Goal: Task Accomplishment & Management: Manage account settings

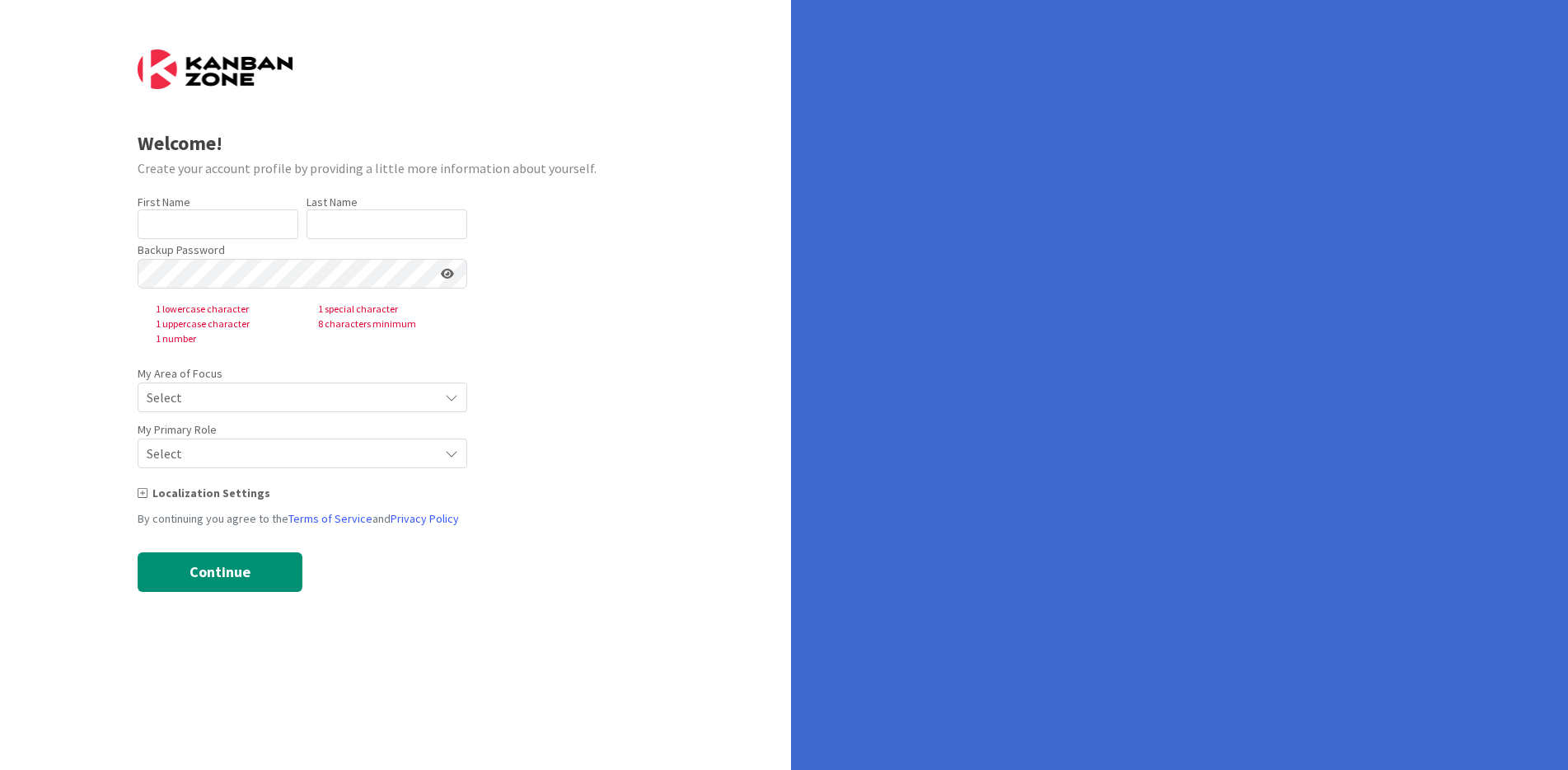
type input "[PERSON_NAME]"
type input "Stillman"
click at [0, 769] on nordpass-autofill-portal at bounding box center [0, 770] width 0 height 0
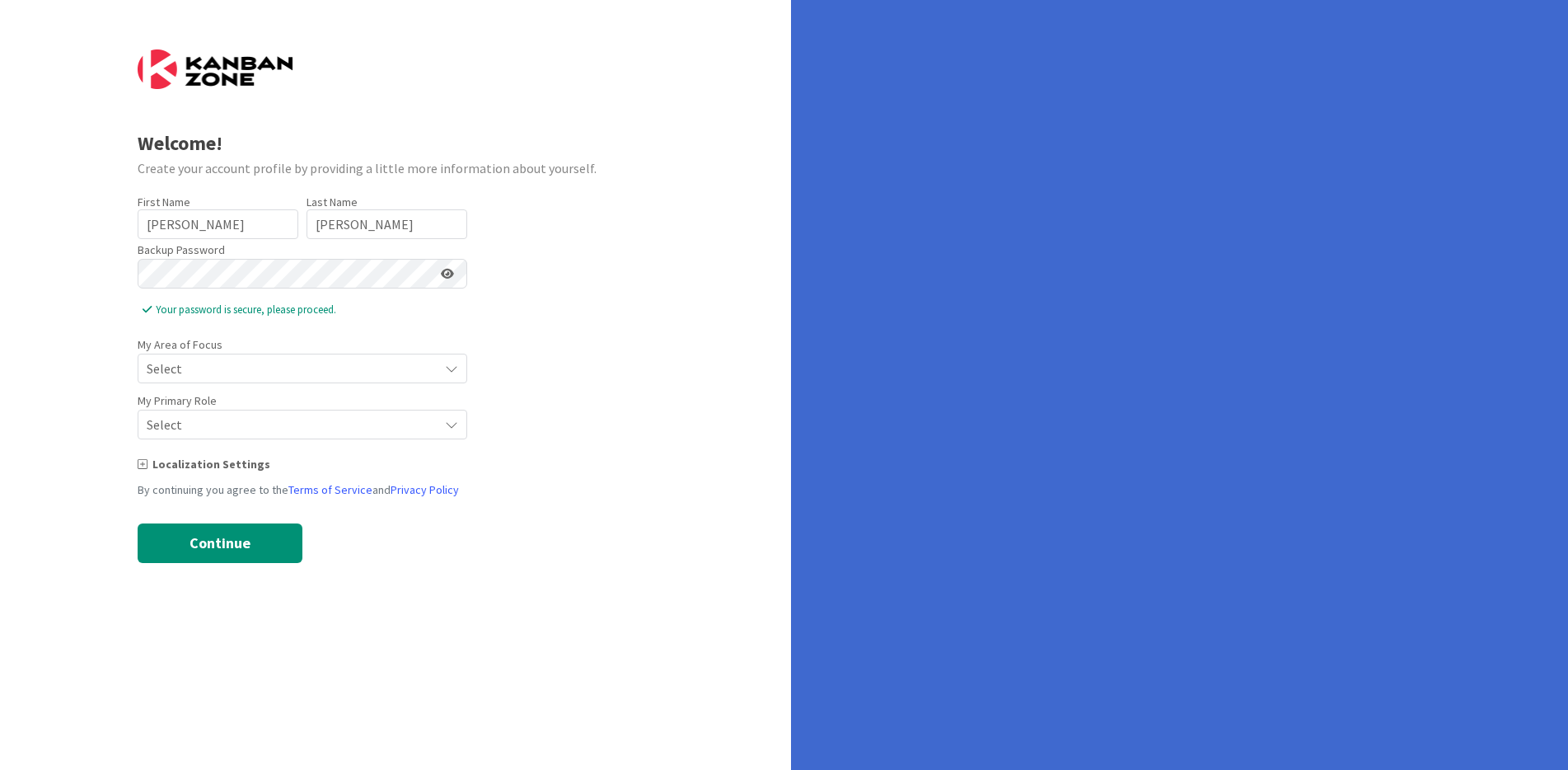
click at [258, 374] on span "Select" at bounding box center [288, 368] width 283 height 23
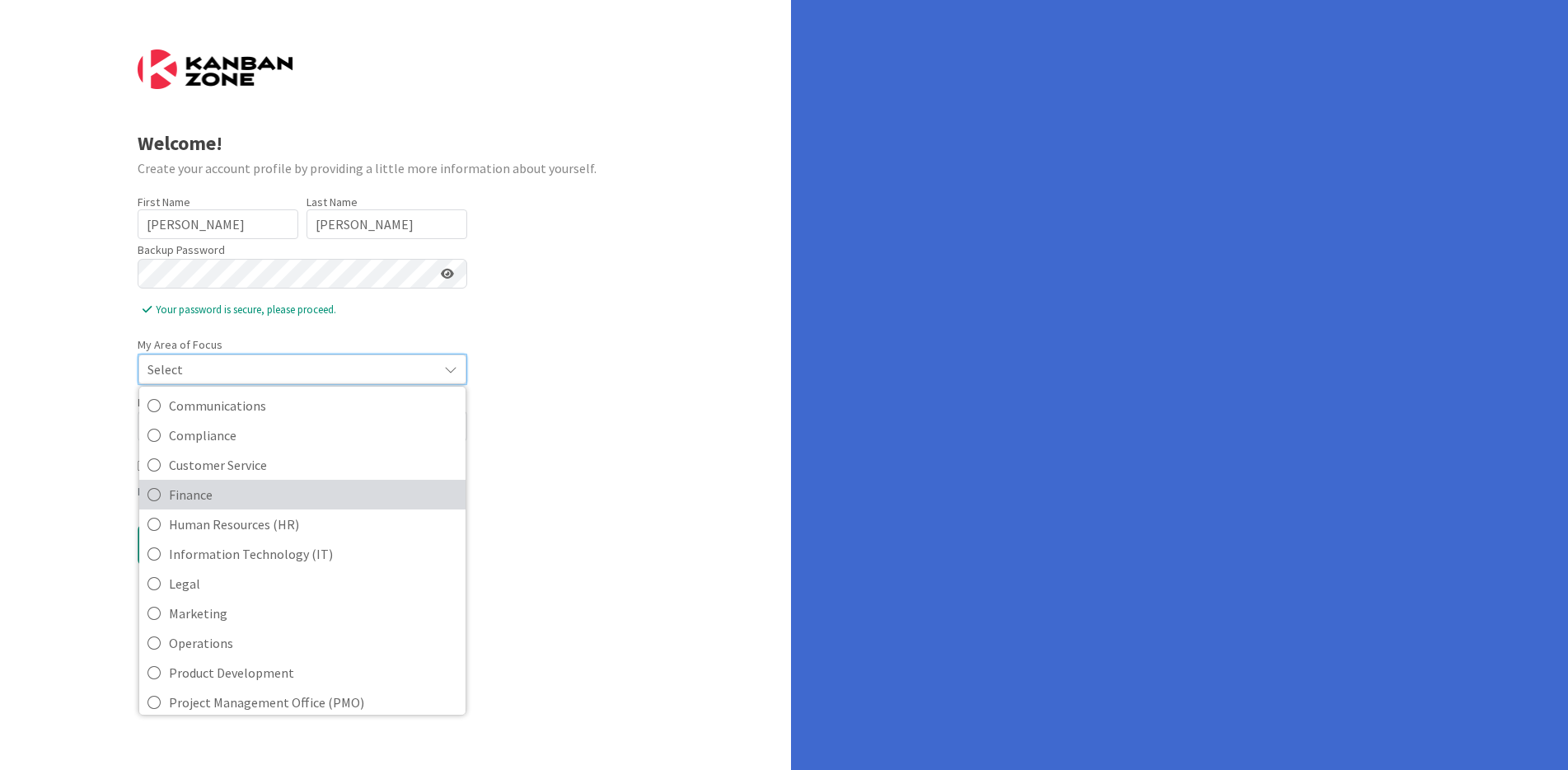
scroll to position [122, 0]
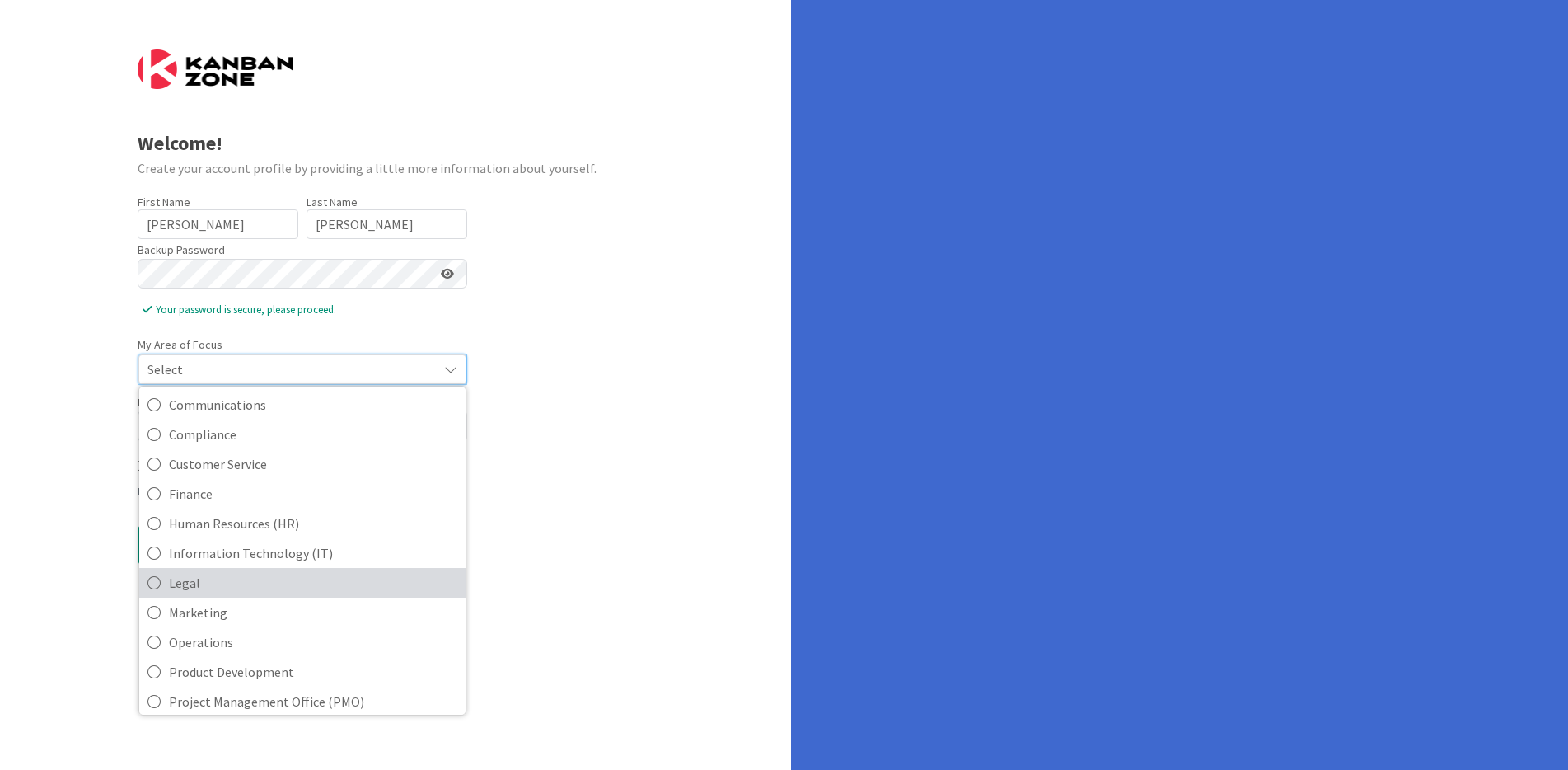
click at [241, 578] on span "Legal" at bounding box center [313, 582] width 288 height 24
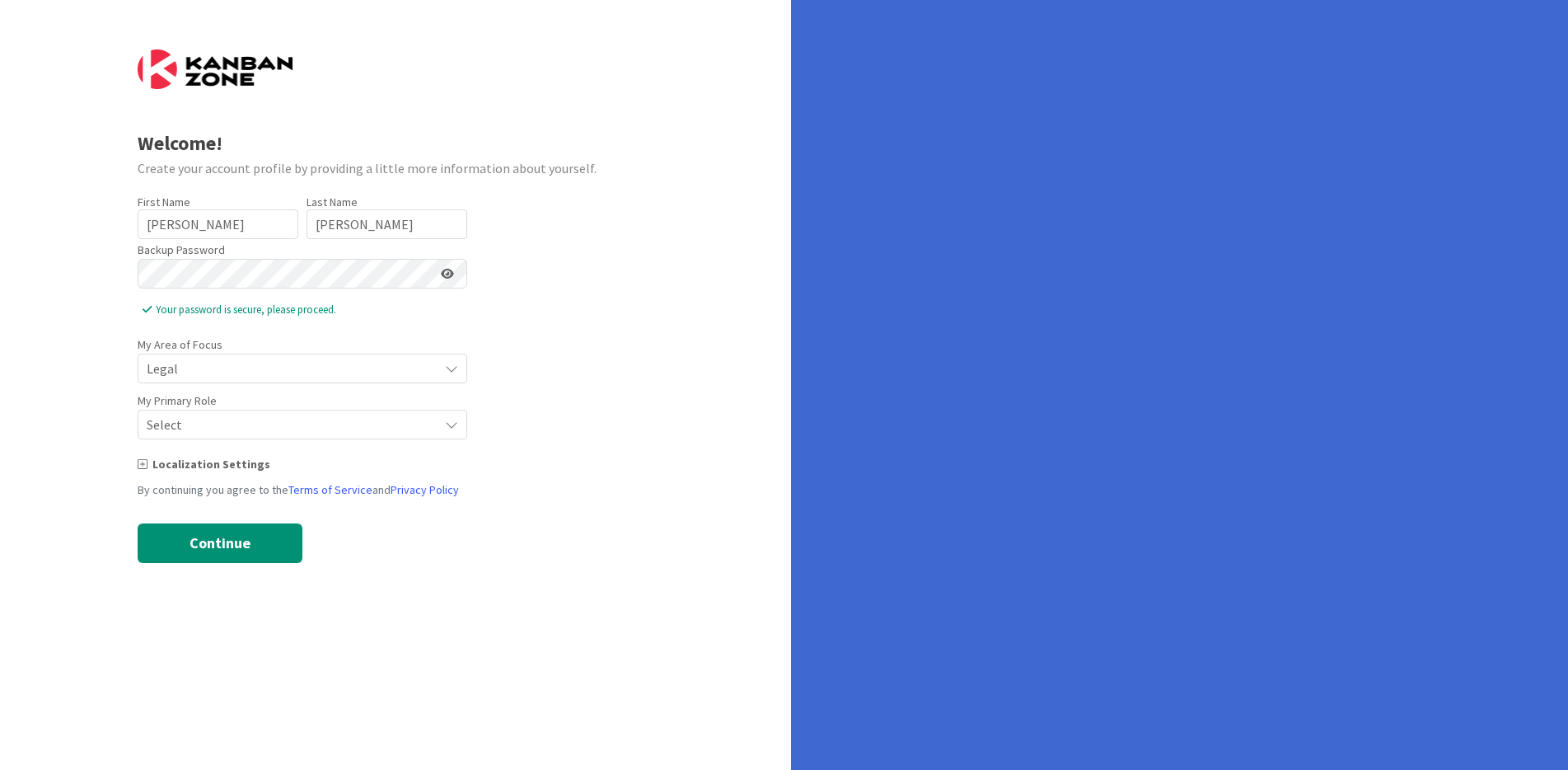
click at [259, 380] on span "Select" at bounding box center [288, 368] width 283 height 23
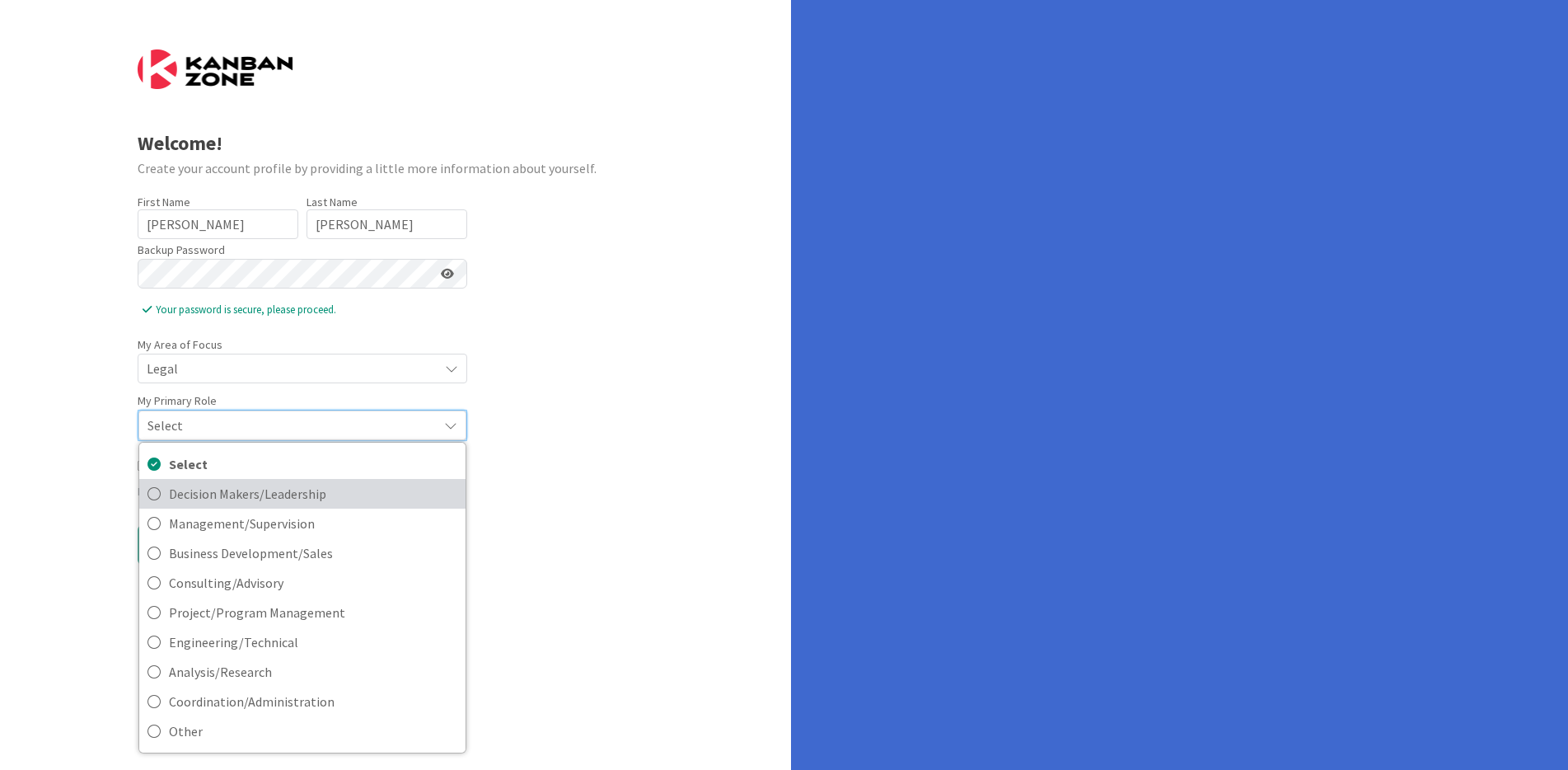
click at [276, 499] on span "Decision Makers/Leadership" at bounding box center [313, 493] width 288 height 24
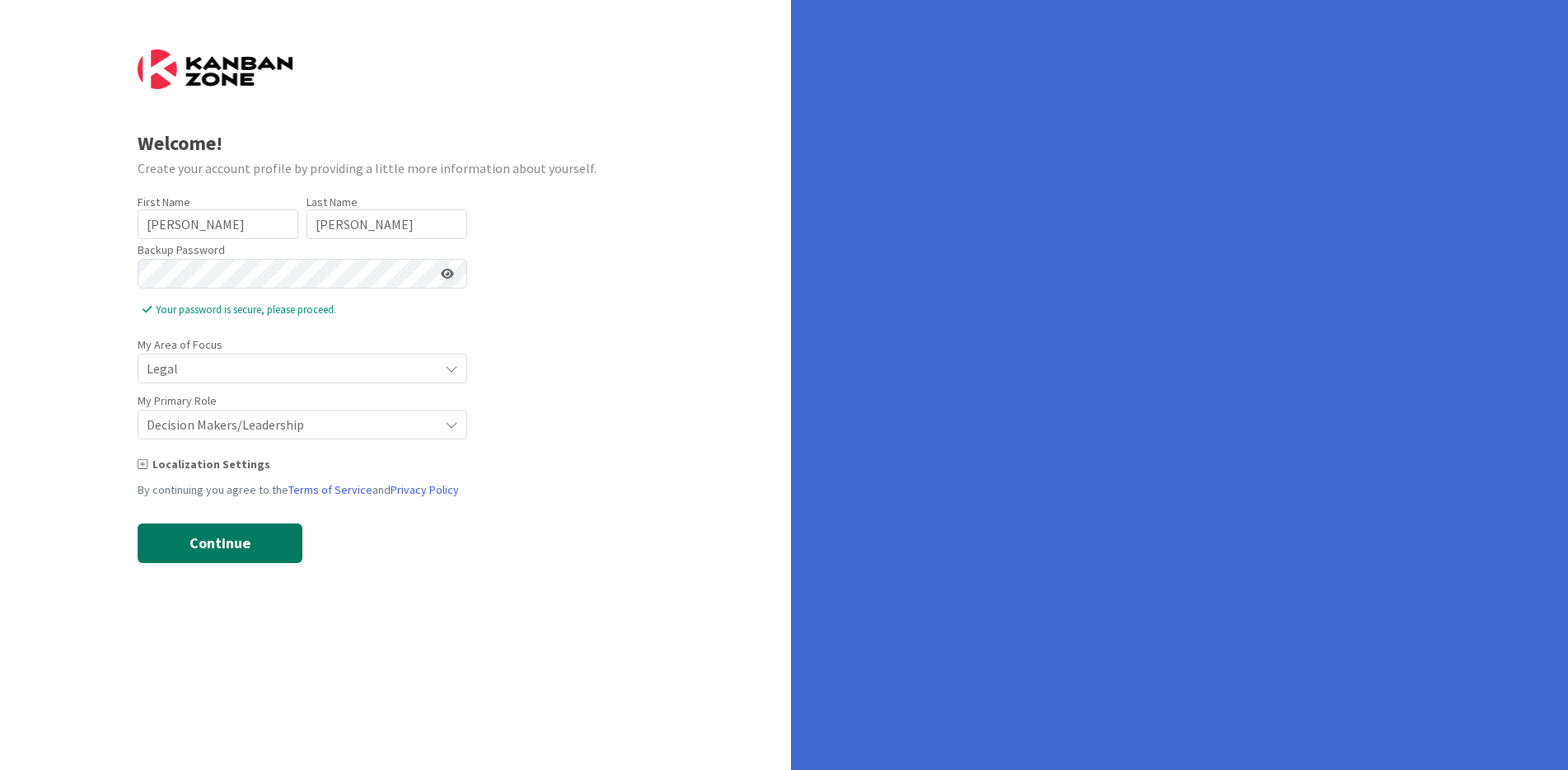
click at [254, 544] on button "Continue" at bounding box center [220, 543] width 165 height 40
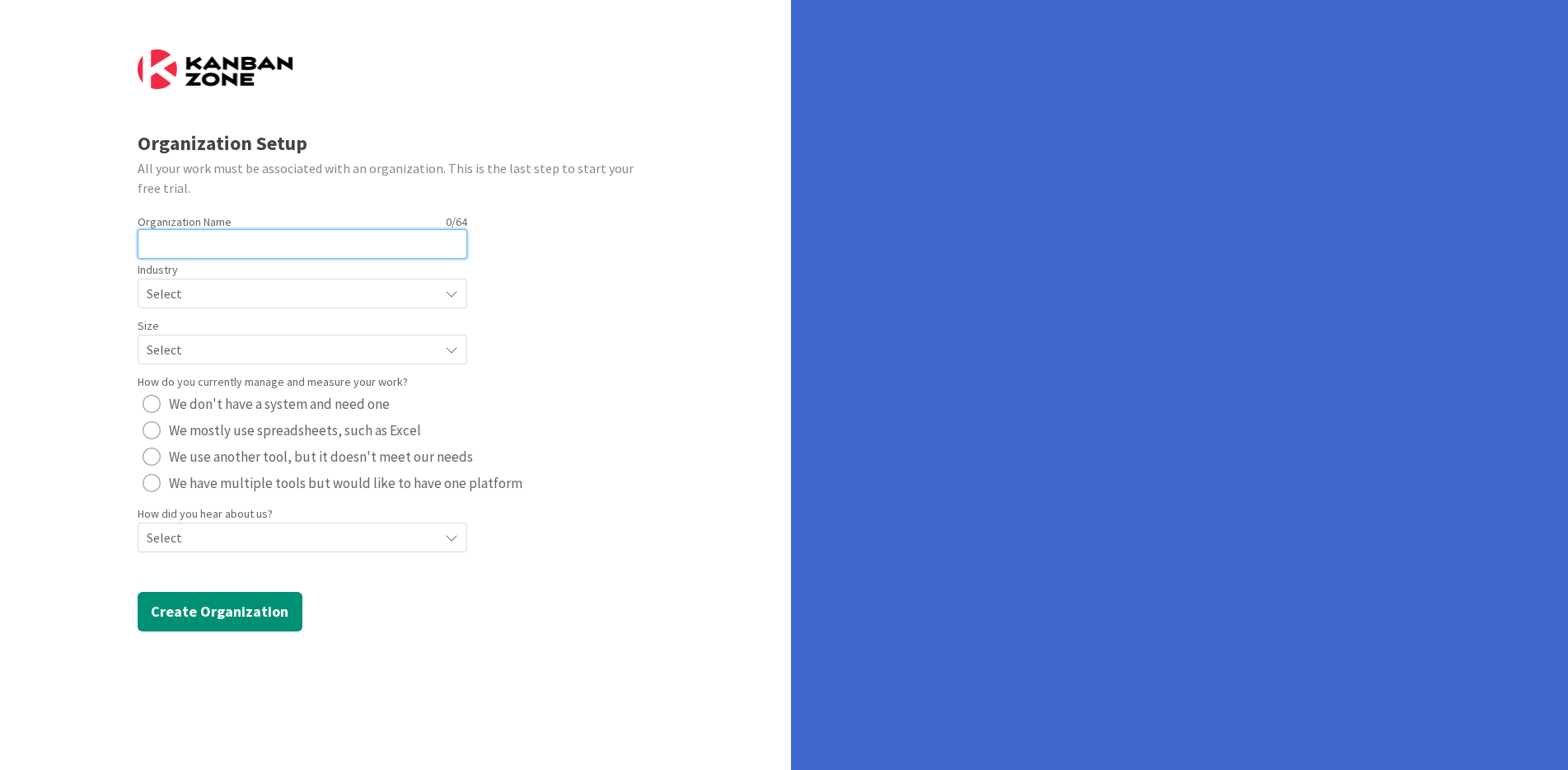
click at [257, 243] on input "text" at bounding box center [302, 243] width 329 height 29
type input "STILLMAN LEGAL PC"
click at [283, 293] on span "Select" at bounding box center [288, 293] width 283 height 23
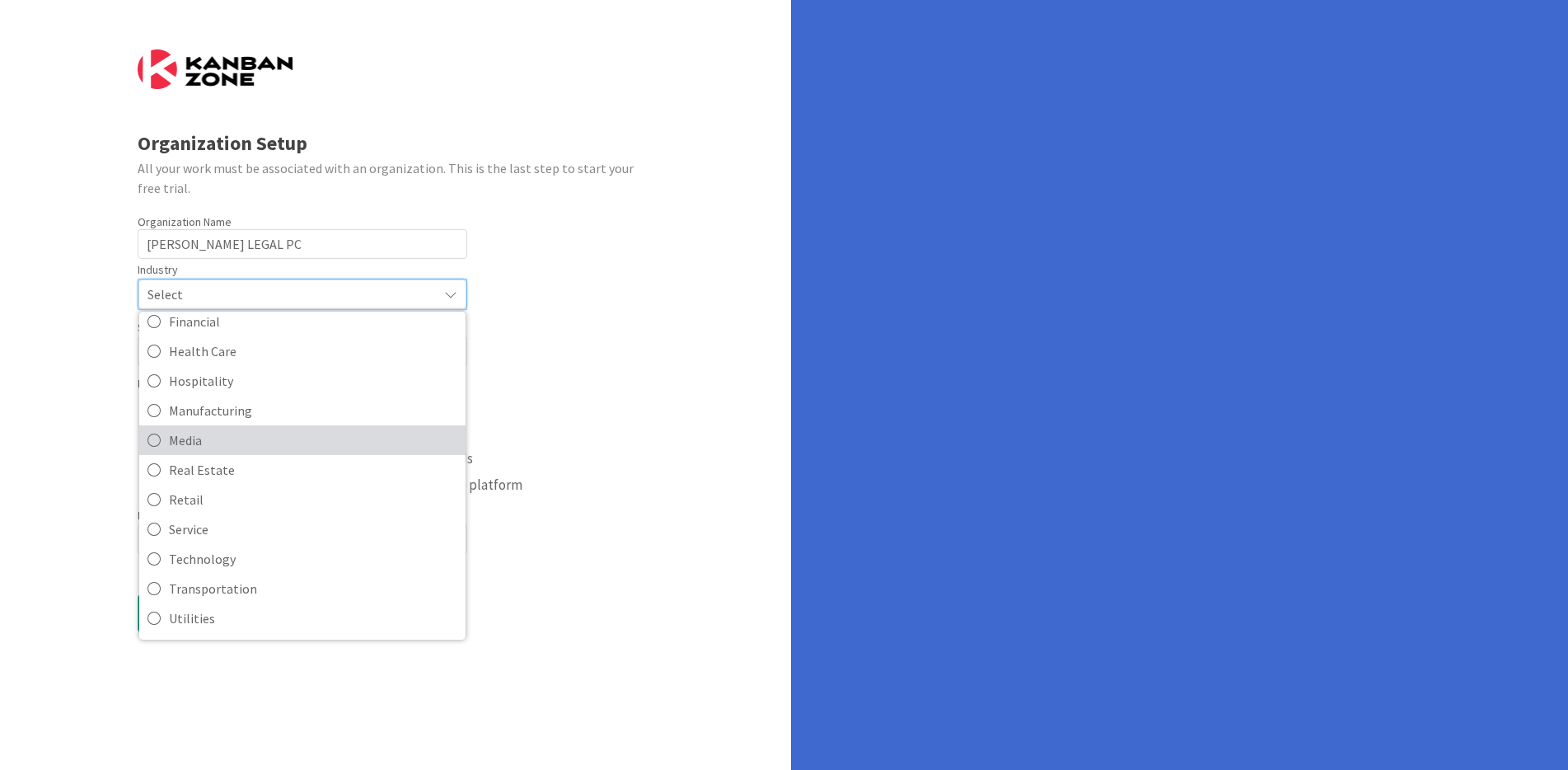
scroll to position [0, 0]
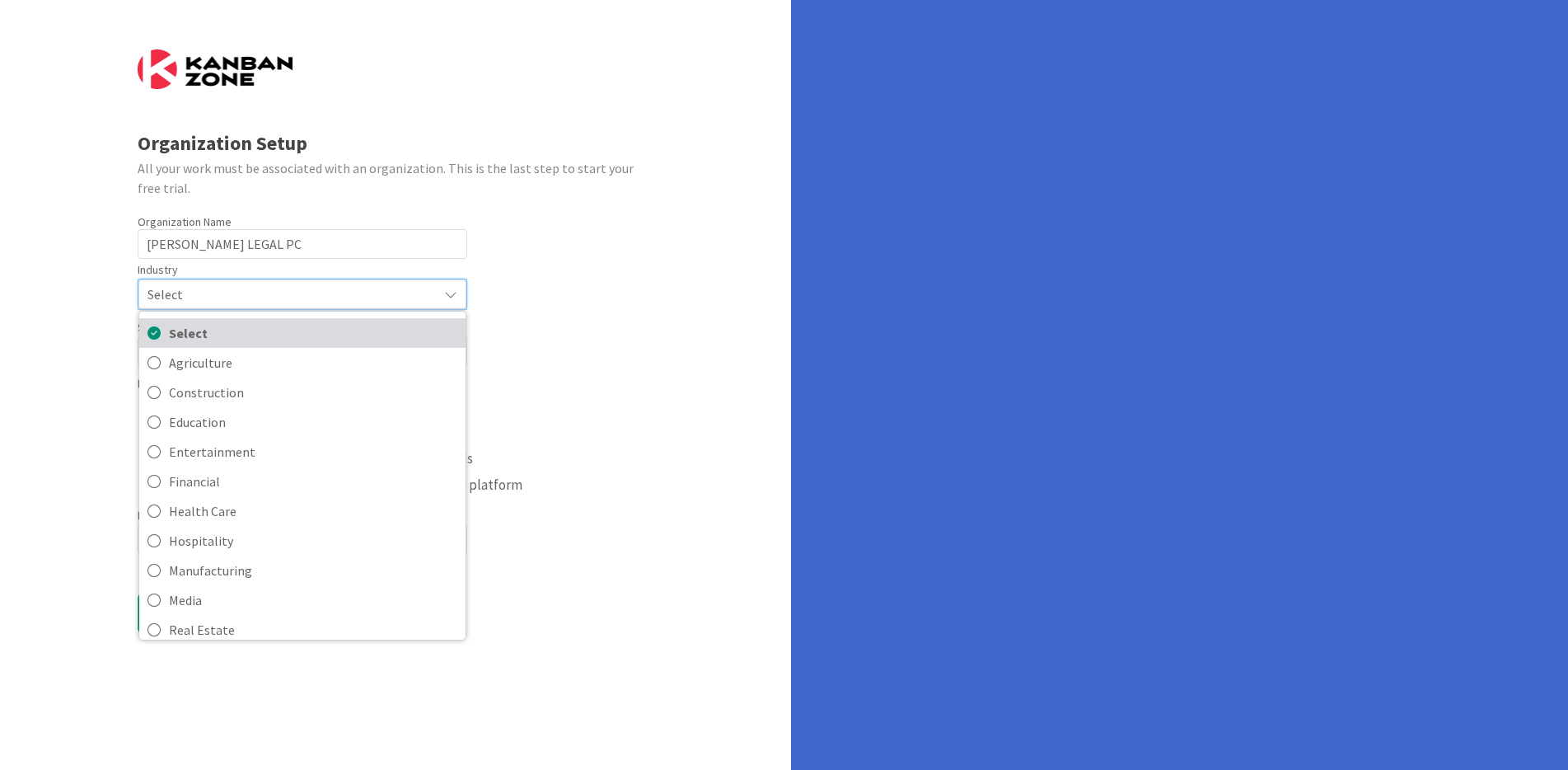
click at [238, 337] on span "Select" at bounding box center [313, 332] width 288 height 24
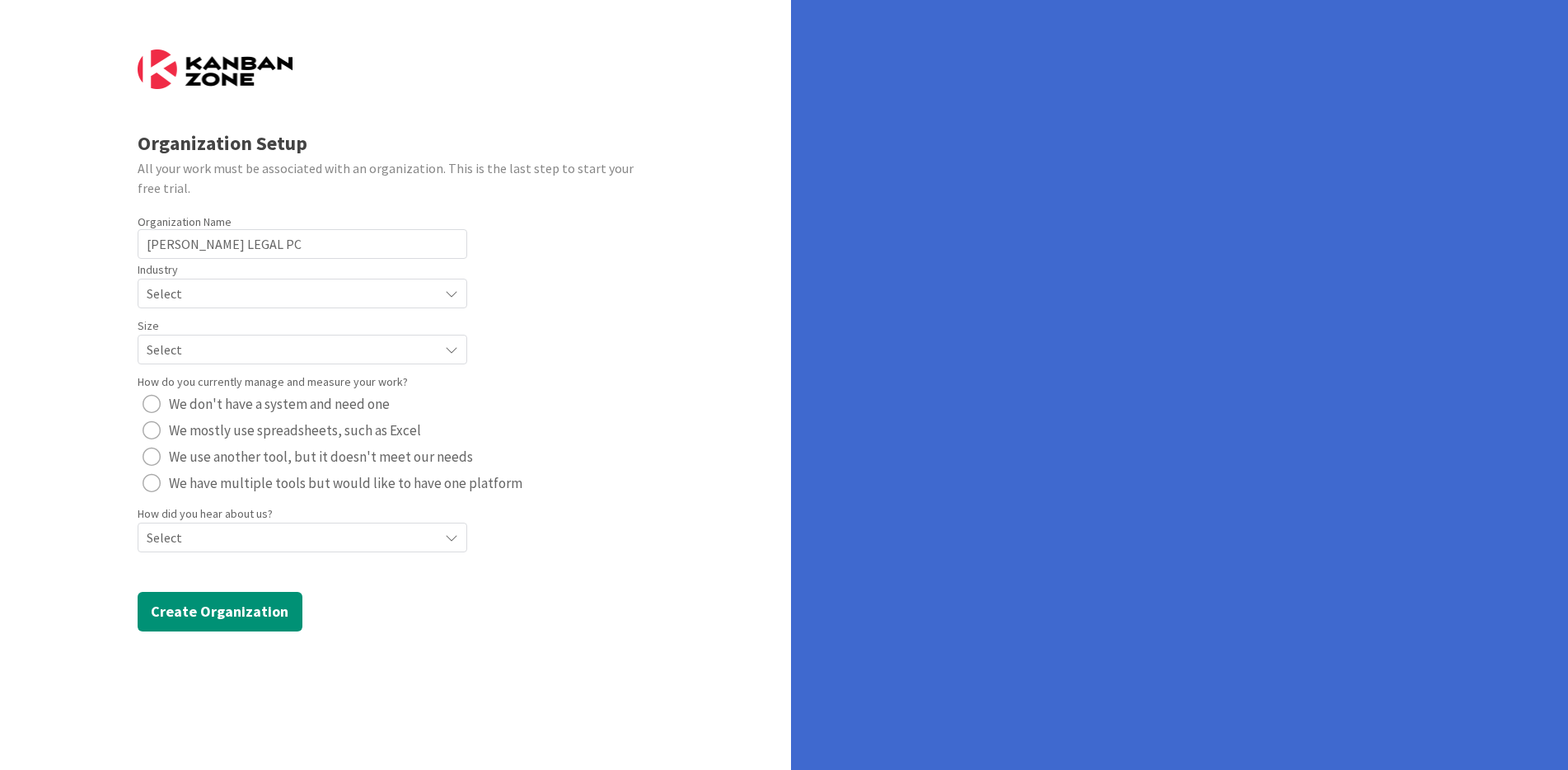
click at [238, 305] on span "Select" at bounding box center [288, 293] width 283 height 23
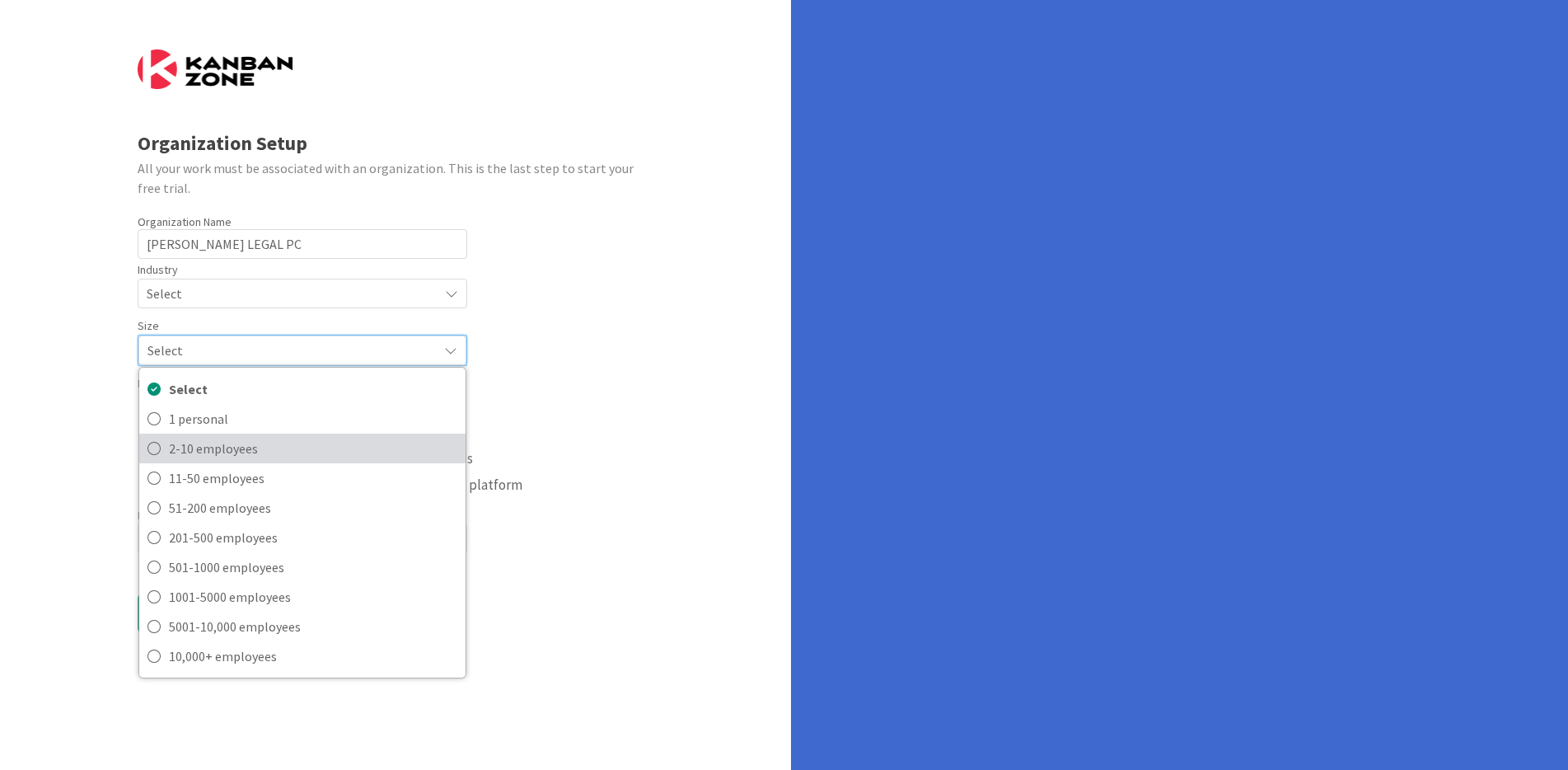
click at [204, 448] on span "2-10 employees" at bounding box center [313, 447] width 288 height 24
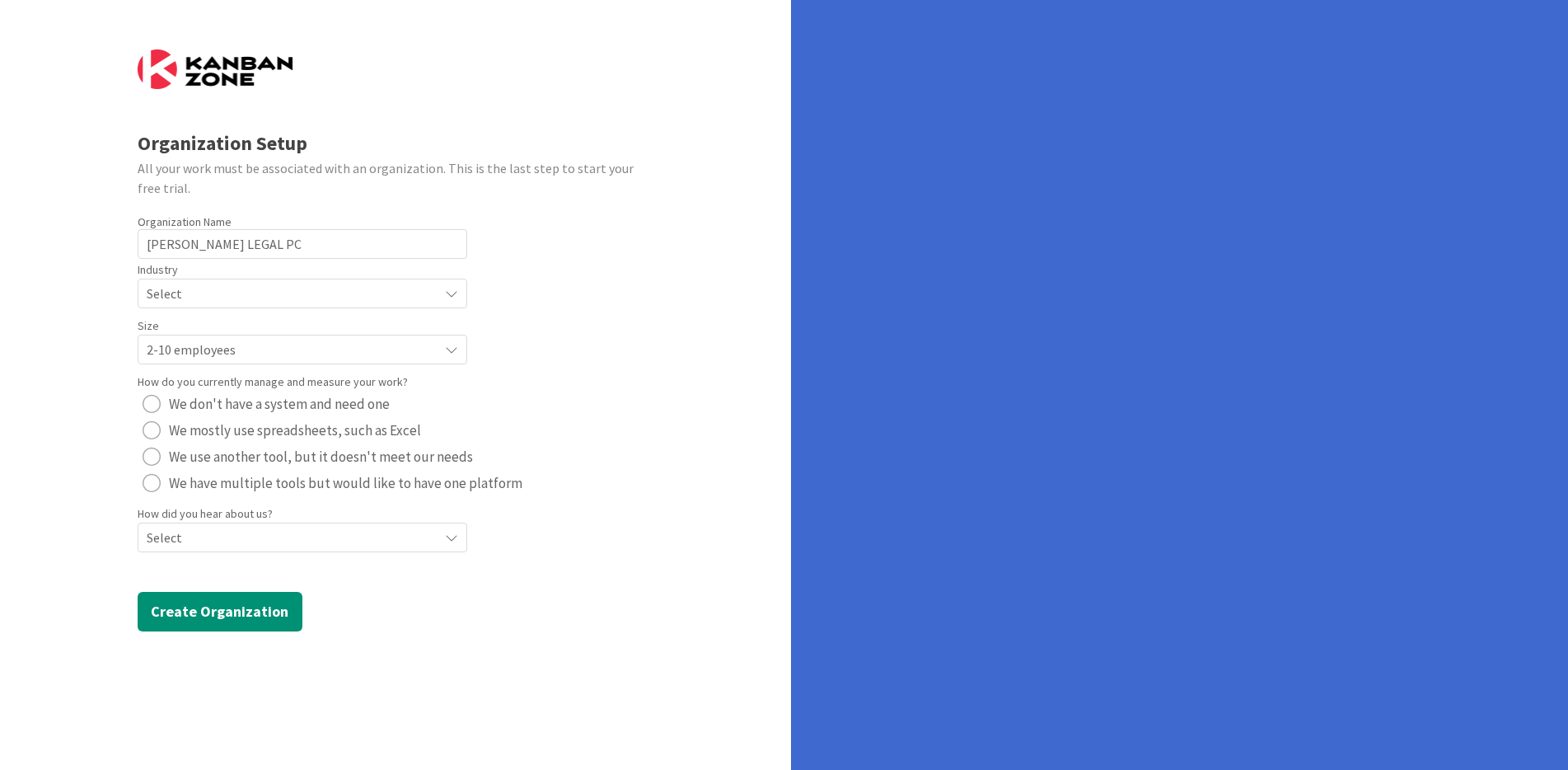
click at [292, 479] on span "We have multiple tools but would like to have one platform" at bounding box center [346, 482] width 354 height 24
click at [268, 305] on span "Select" at bounding box center [288, 293] width 283 height 23
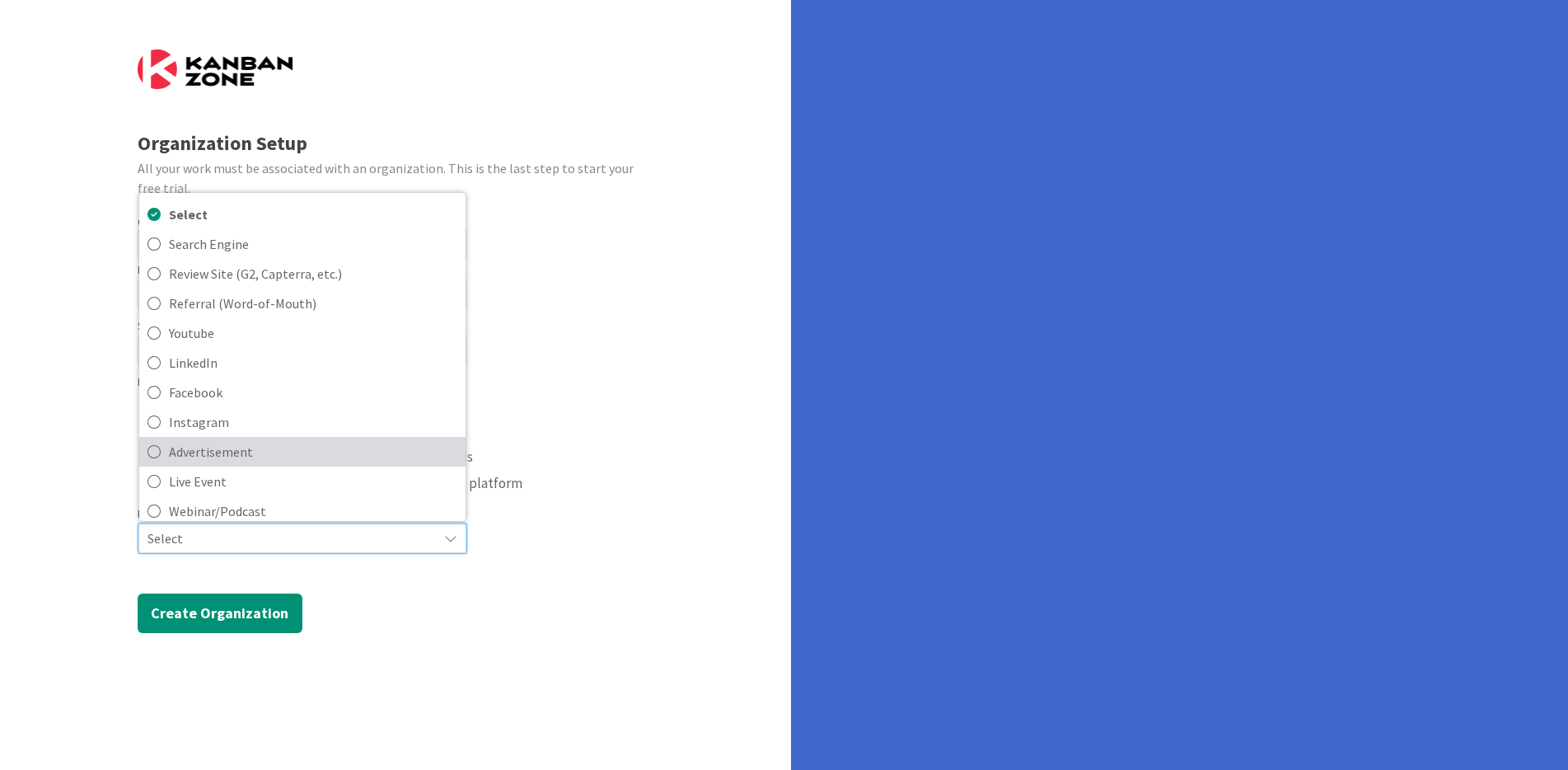
click at [213, 451] on span "Advertisement" at bounding box center [313, 451] width 288 height 24
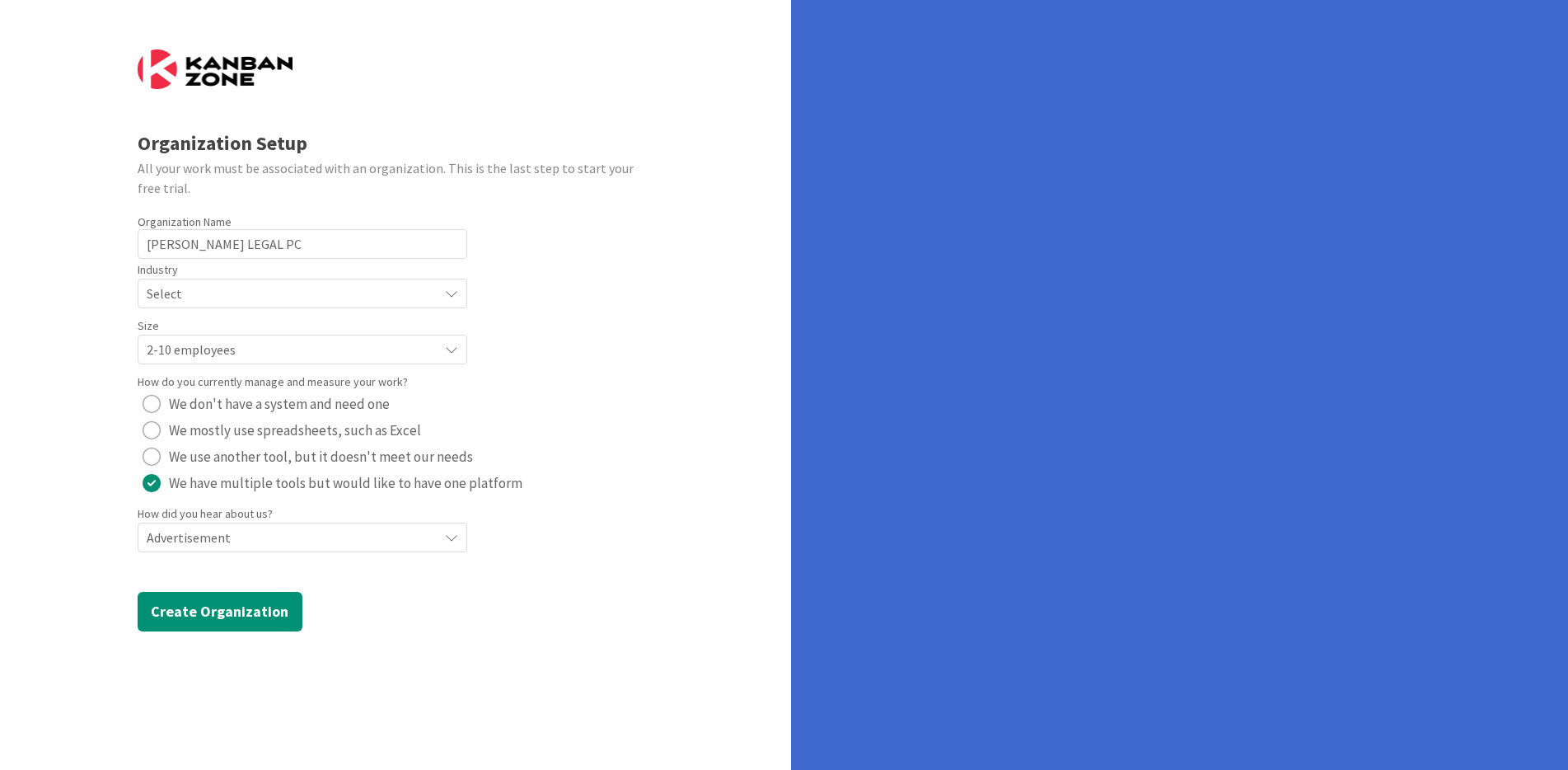
click at [202, 282] on span "Select" at bounding box center [288, 293] width 283 height 23
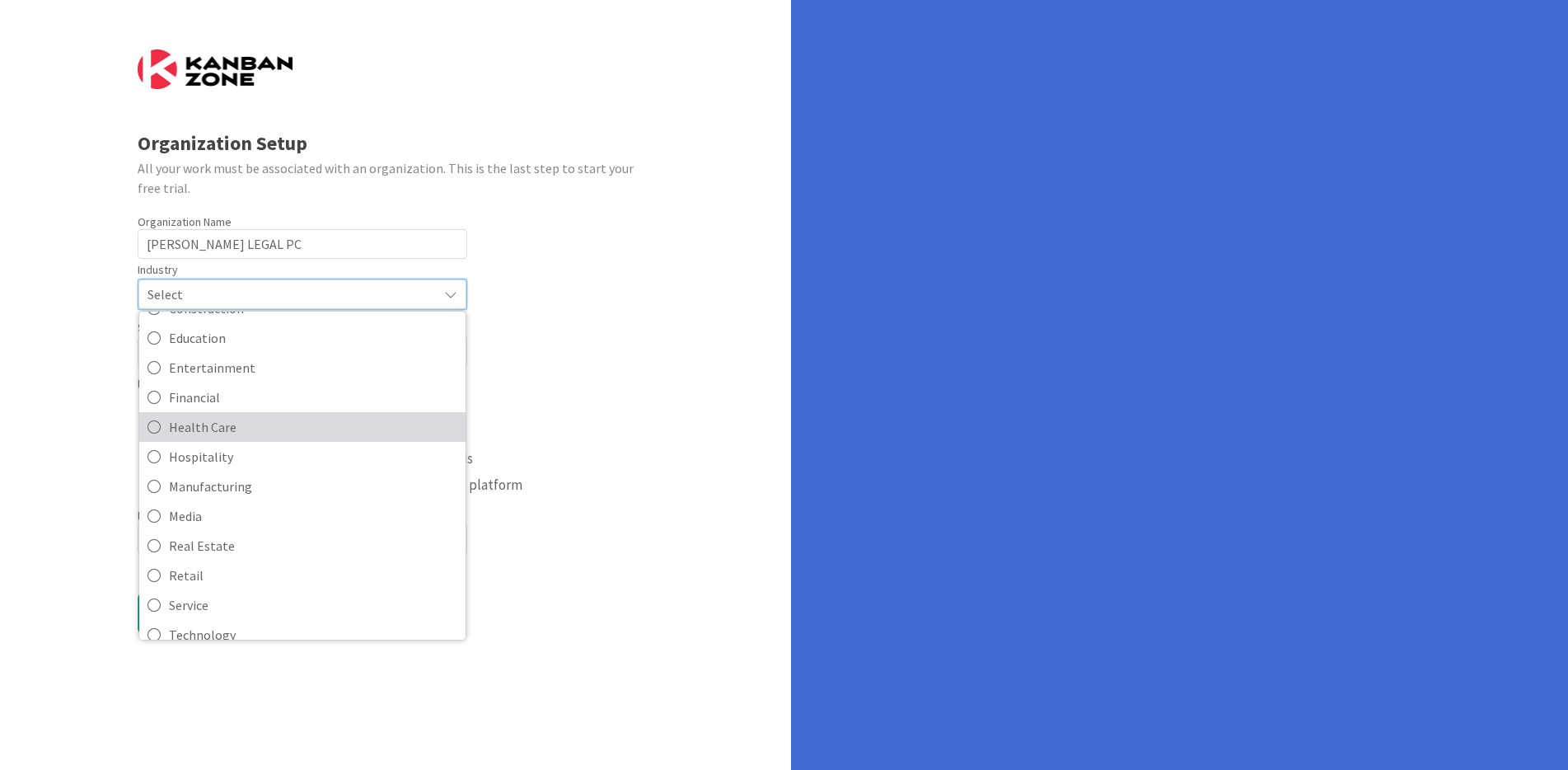
scroll to position [160, 0]
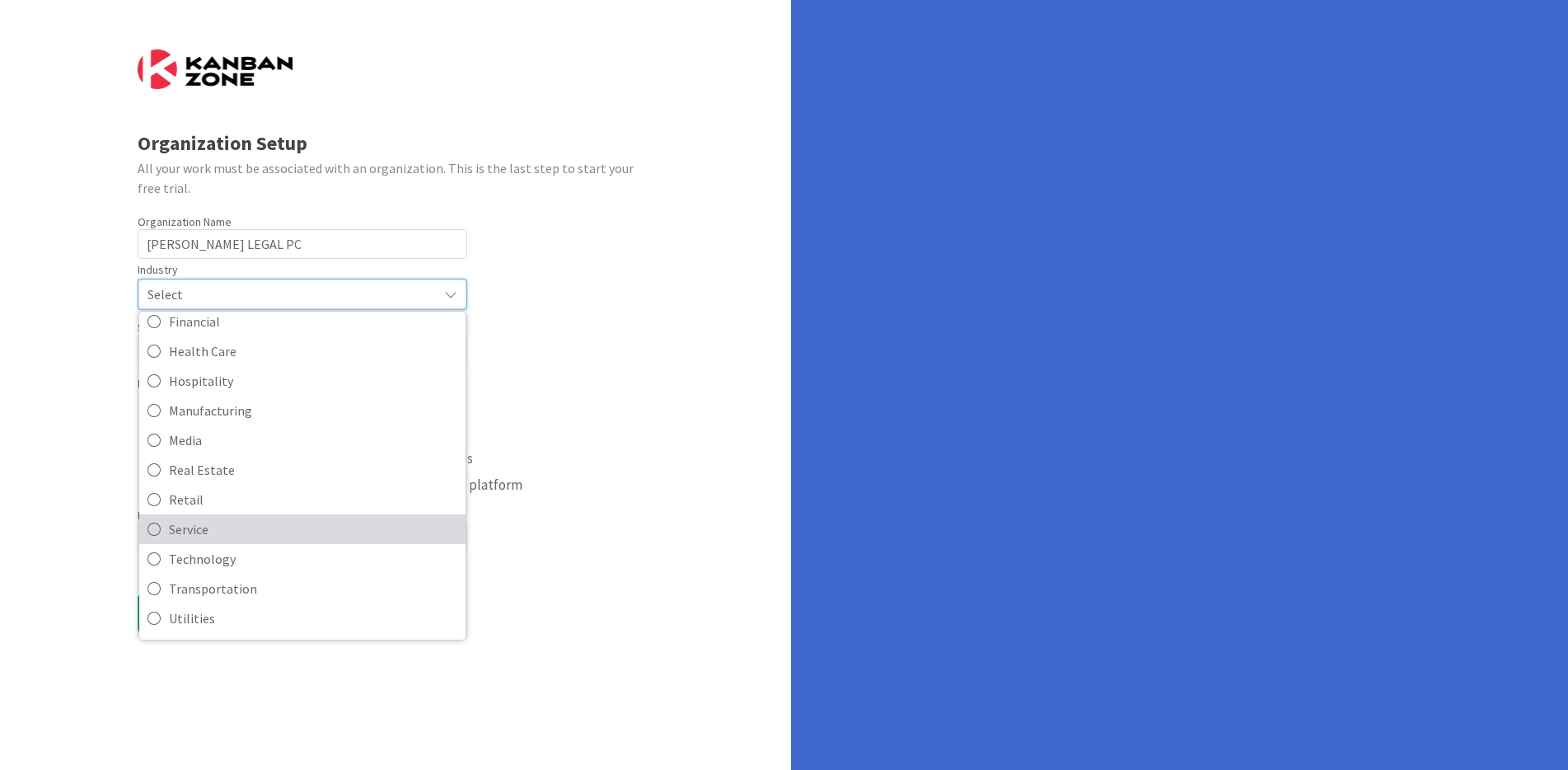
click at [236, 535] on span "Service" at bounding box center [313, 528] width 288 height 24
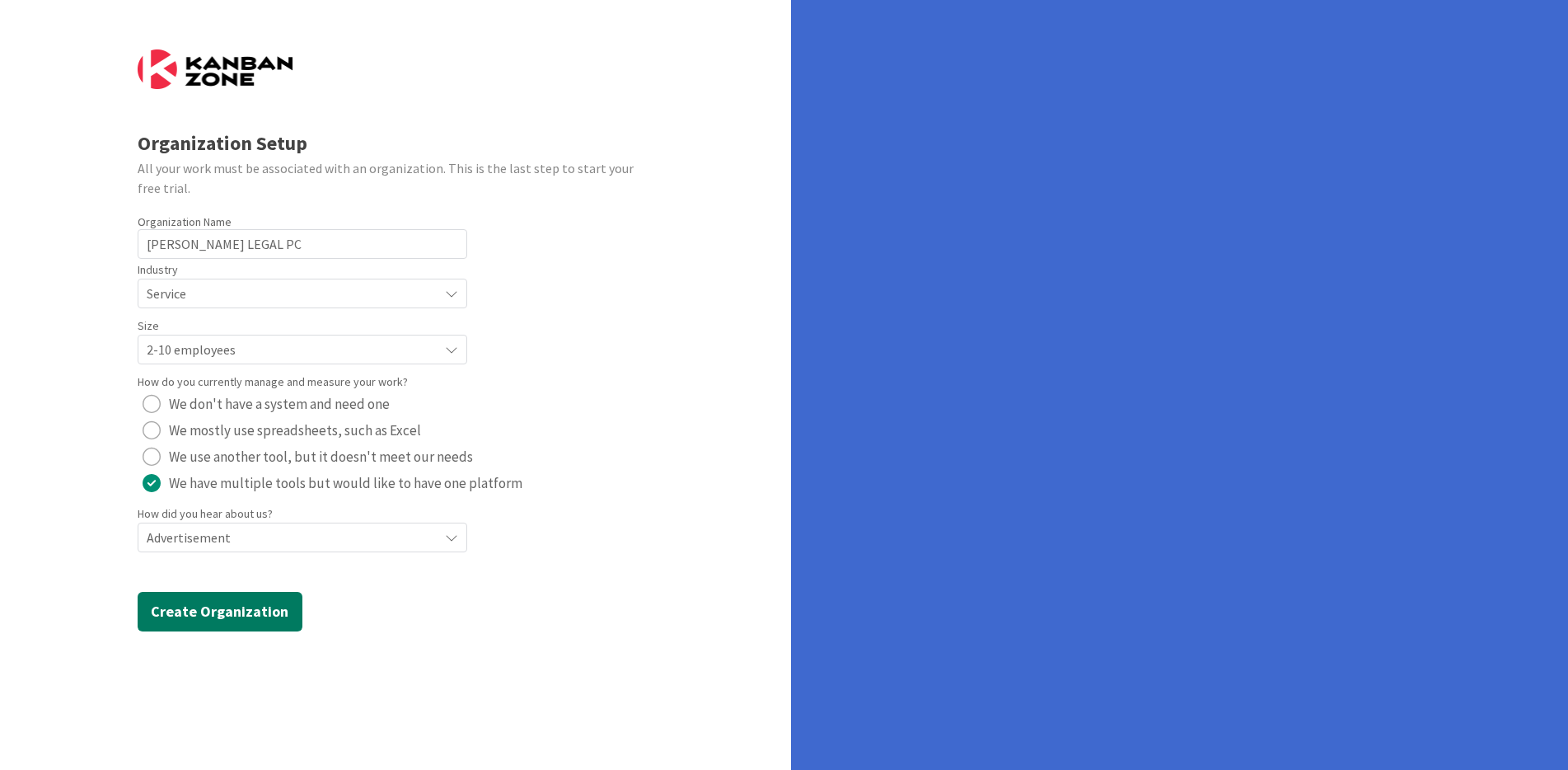
click at [224, 609] on button "Create Organization" at bounding box center [220, 611] width 165 height 40
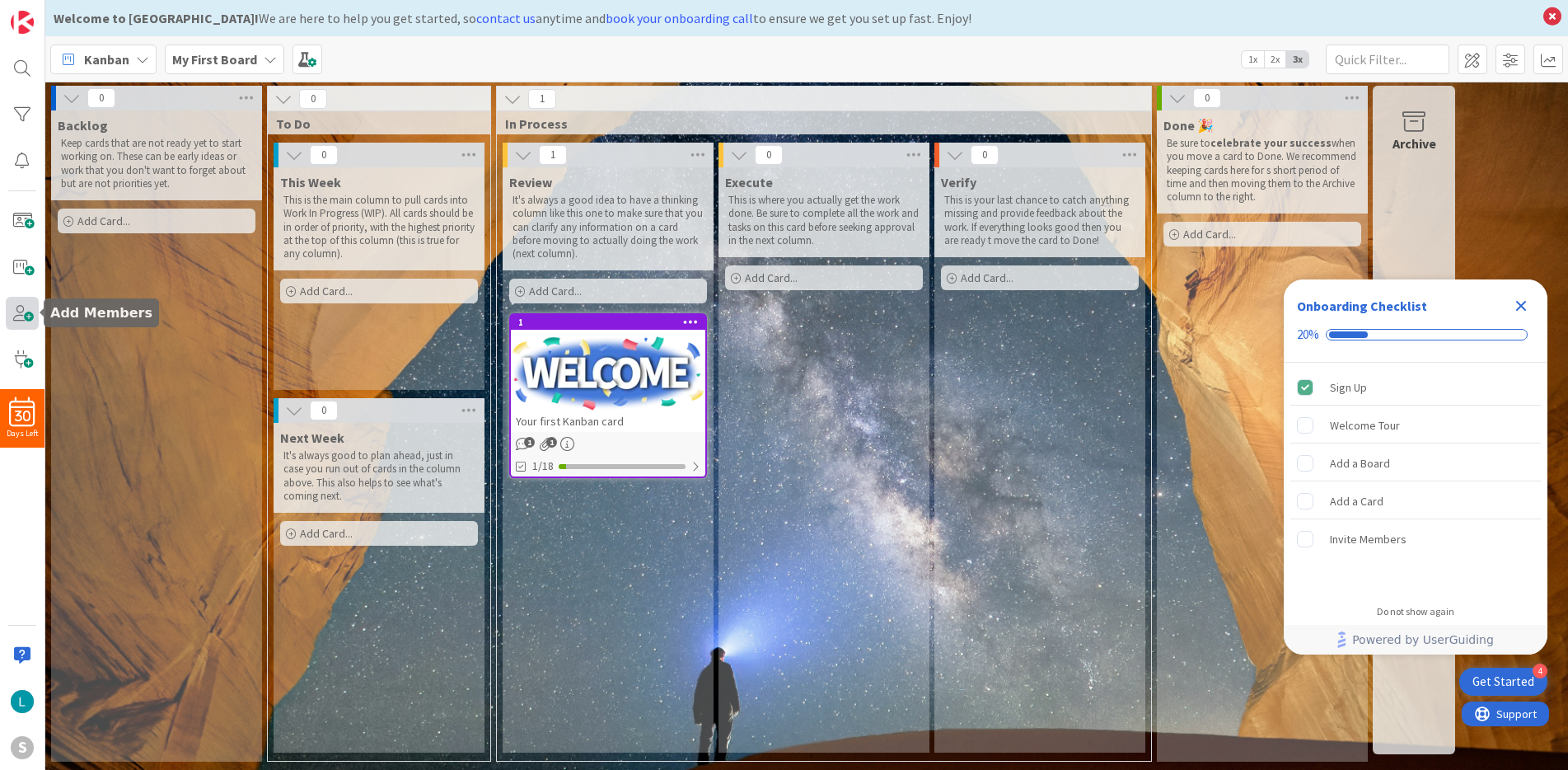
click at [28, 320] on span at bounding box center [22, 313] width 33 height 33
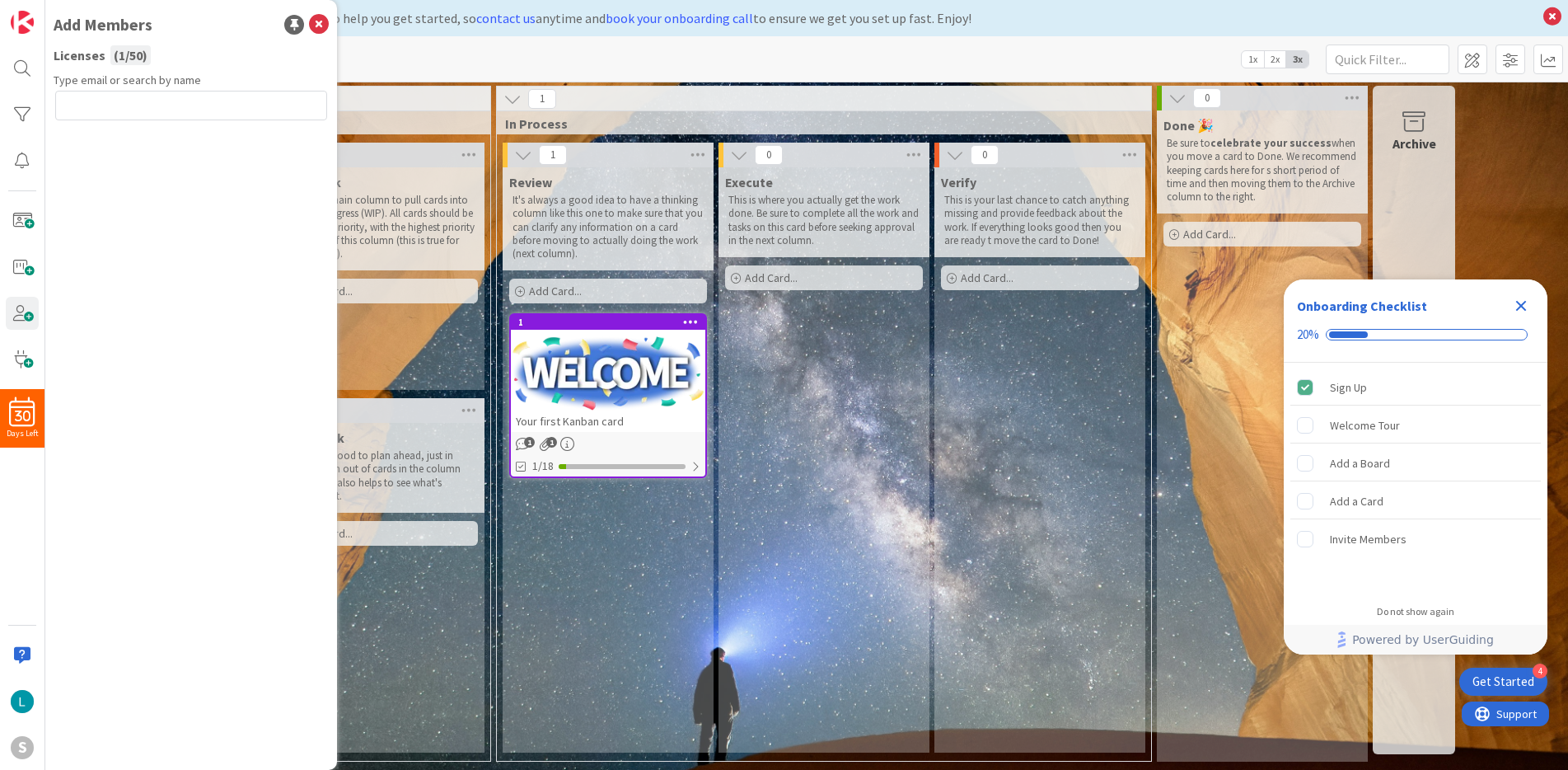
click at [123, 106] on input "text" at bounding box center [191, 105] width 272 height 29
type input "AR@StillmanLegalPC.com"
click at [112, 147] on button "Send Invite" at bounding box center [99, 142] width 88 height 29
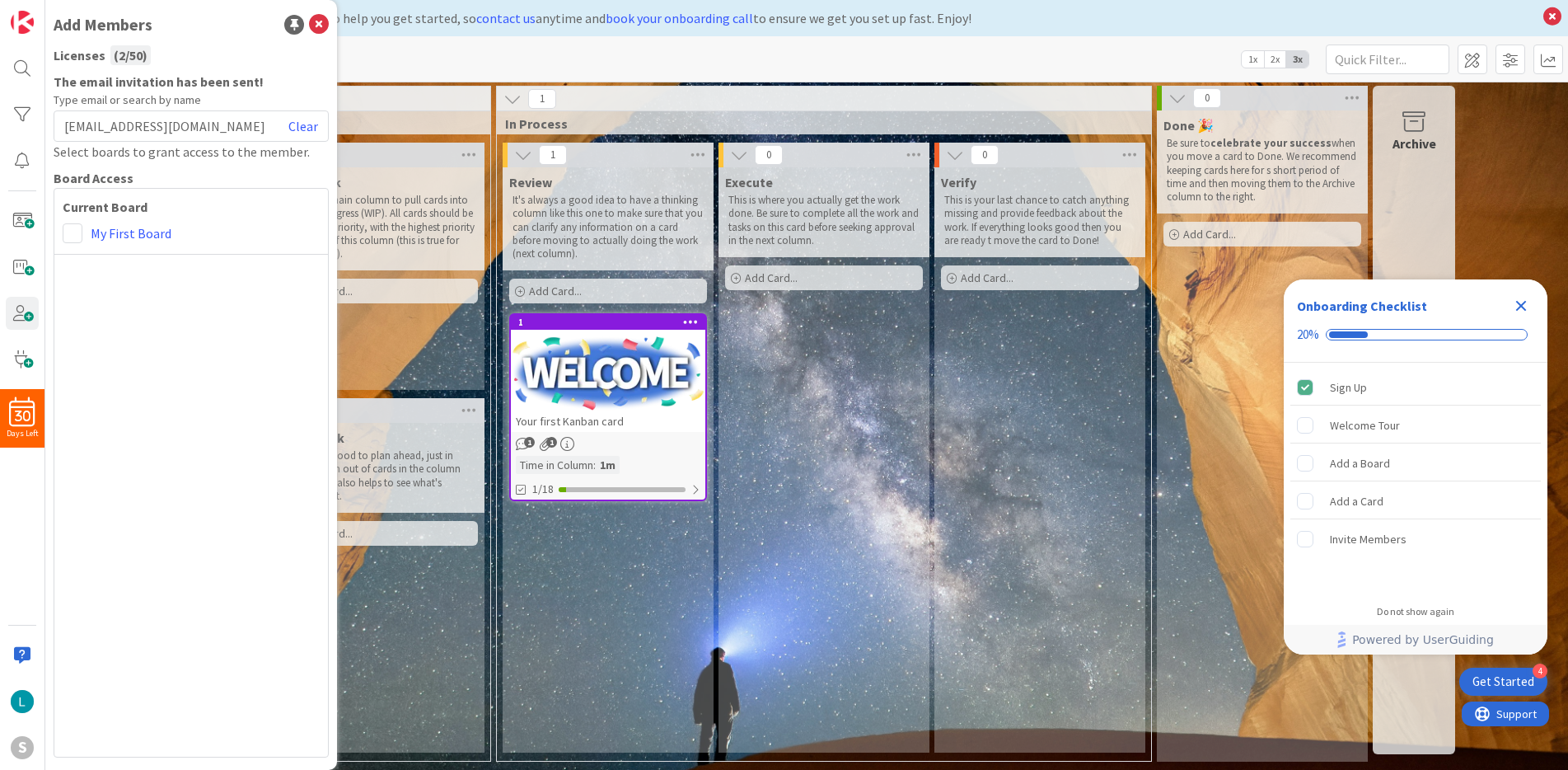
drag, startPoint x: 107, startPoint y: 163, endPoint x: 56, endPoint y: 217, distance: 74.3
click at [107, 163] on div "The email invitation has been sent! Type email or search by name AR@StillmanLeg…" at bounding box center [191, 414] width 276 height 686
click at [19, 357] on span at bounding box center [22, 359] width 33 height 33
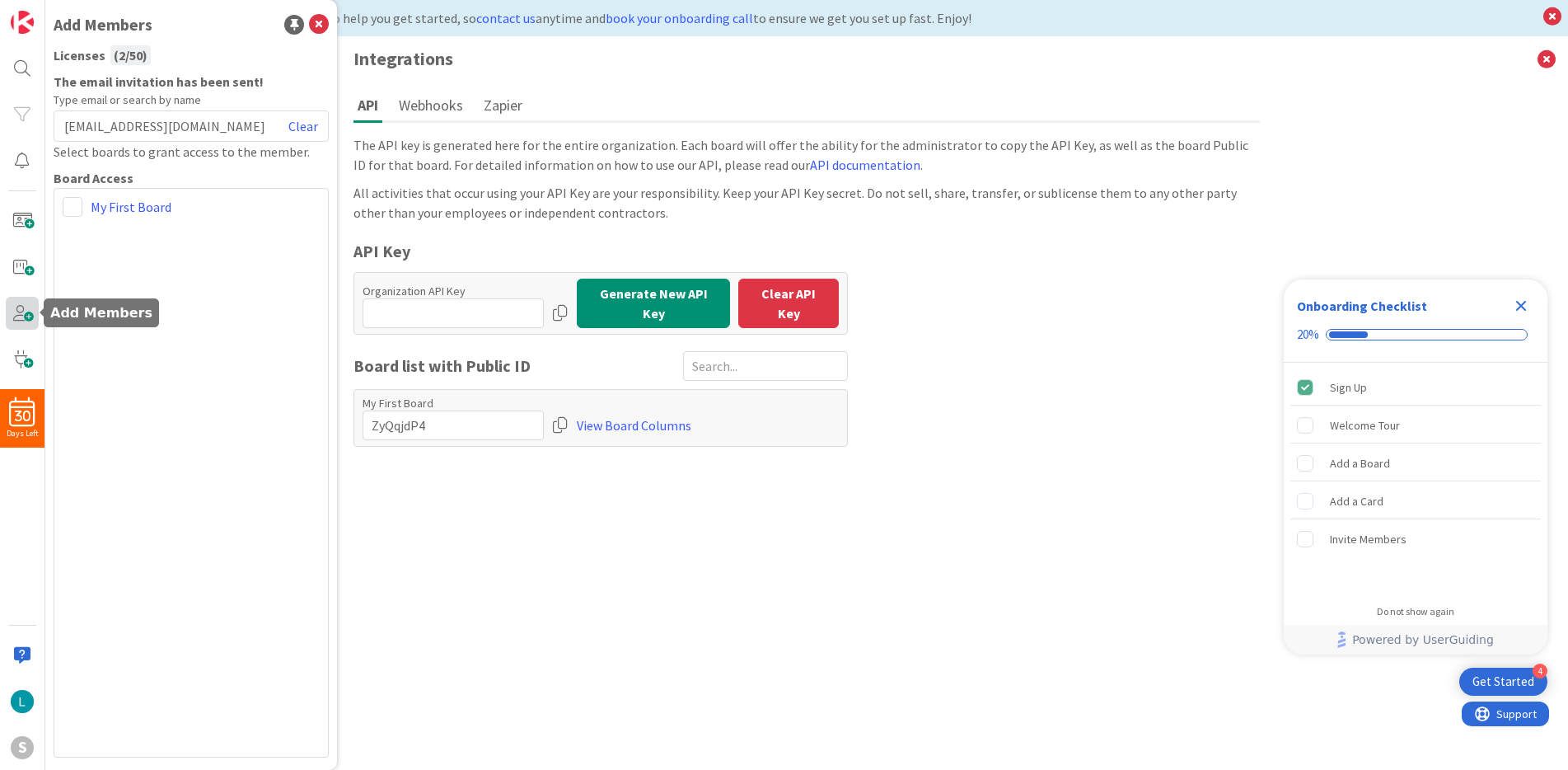
click at [18, 319] on span at bounding box center [22, 313] width 33 height 33
click at [260, 116] on div "AR@StillmanLegalPC.com Clear" at bounding box center [191, 126] width 276 height 31
click at [237, 128] on div "AR@StillmanLegalPC.com Clear" at bounding box center [191, 126] width 276 height 31
drag, startPoint x: 206, startPoint y: 131, endPoint x: 292, endPoint y: 126, distance: 86.1
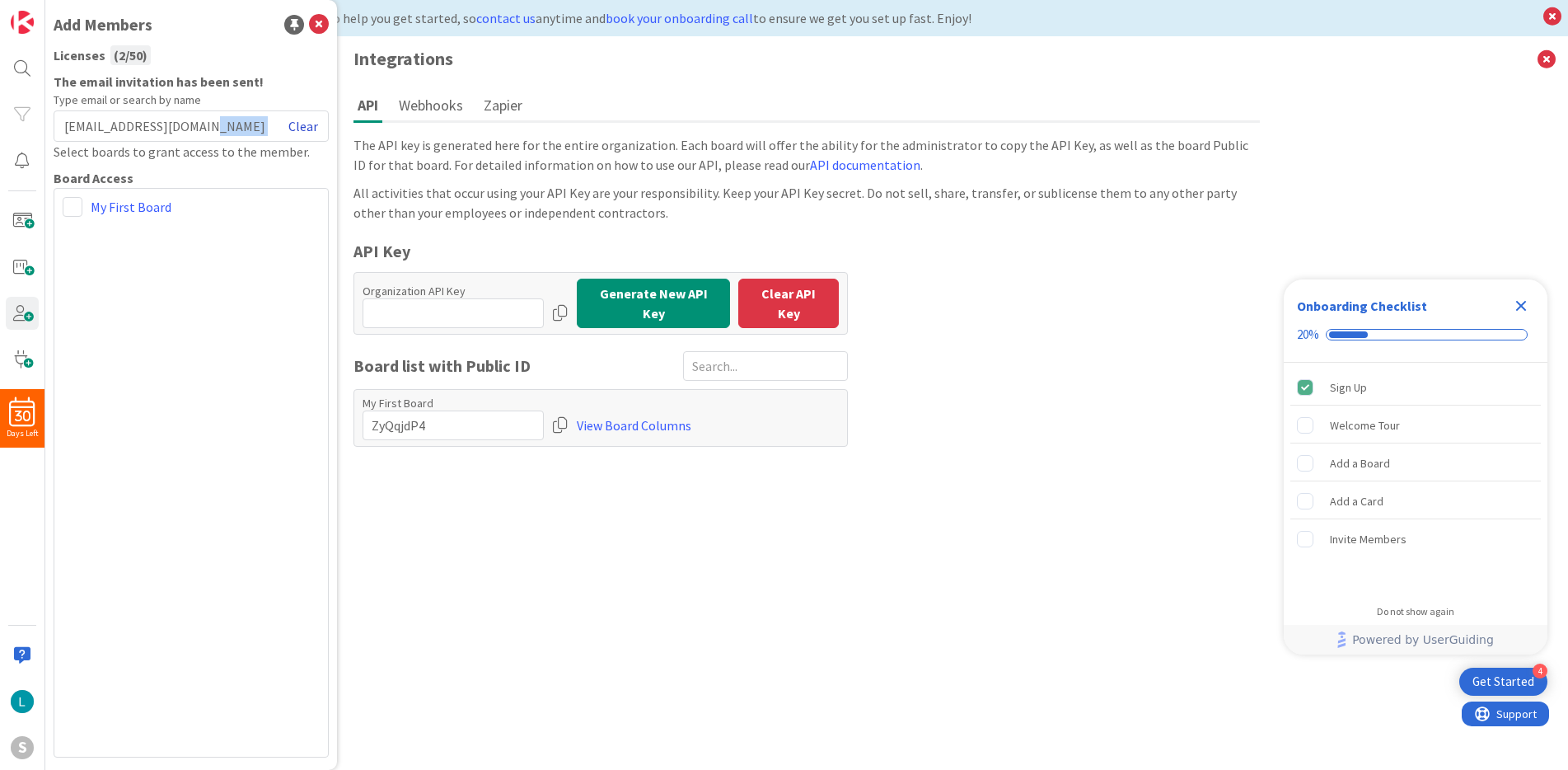
click at [207, 131] on div "AR@StillmanLegalPC.com Clear" at bounding box center [191, 126] width 276 height 31
click at [313, 20] on icon at bounding box center [318, 24] width 19 height 19
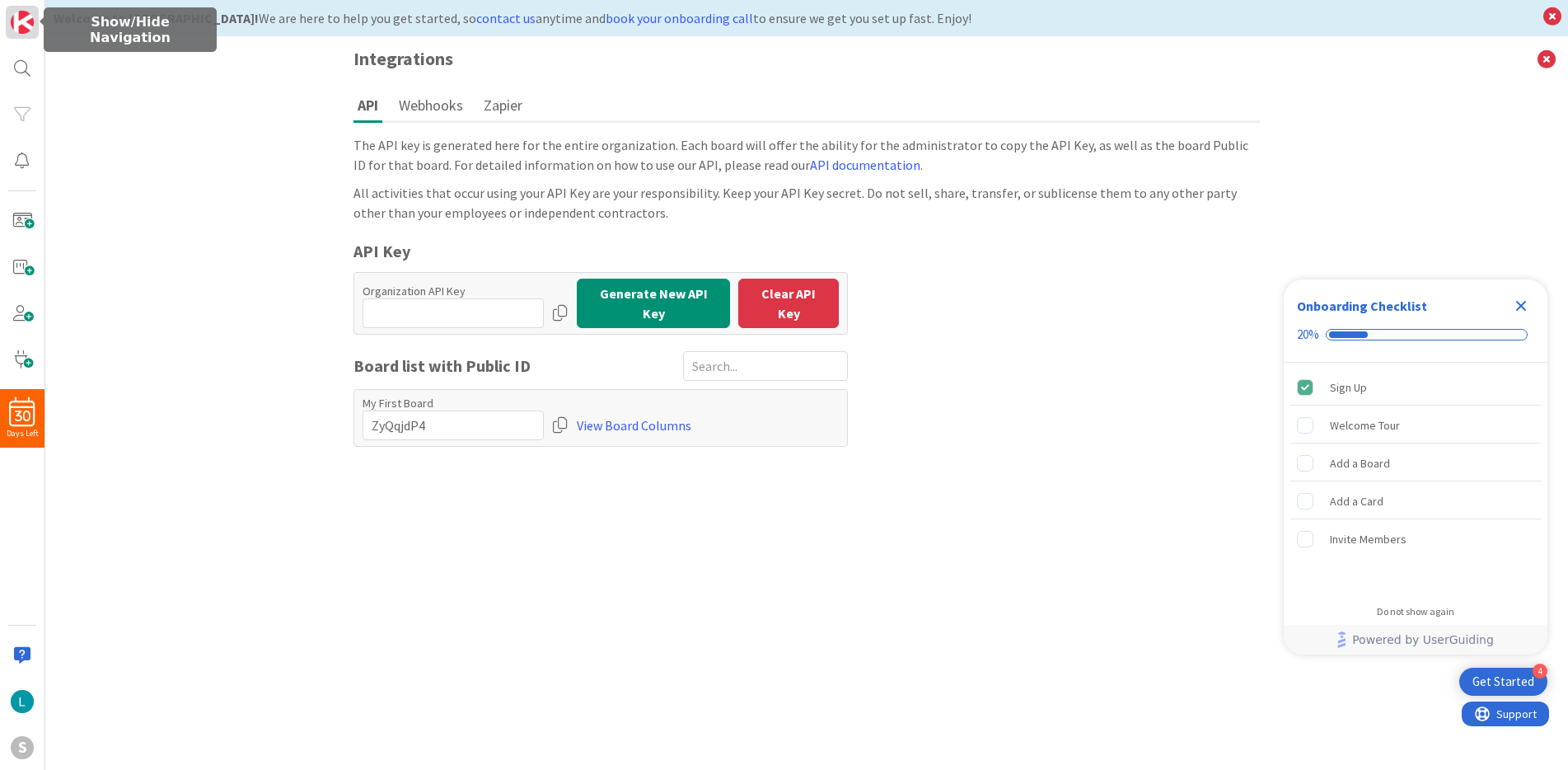
click at [29, 25] on img at bounding box center [22, 22] width 23 height 23
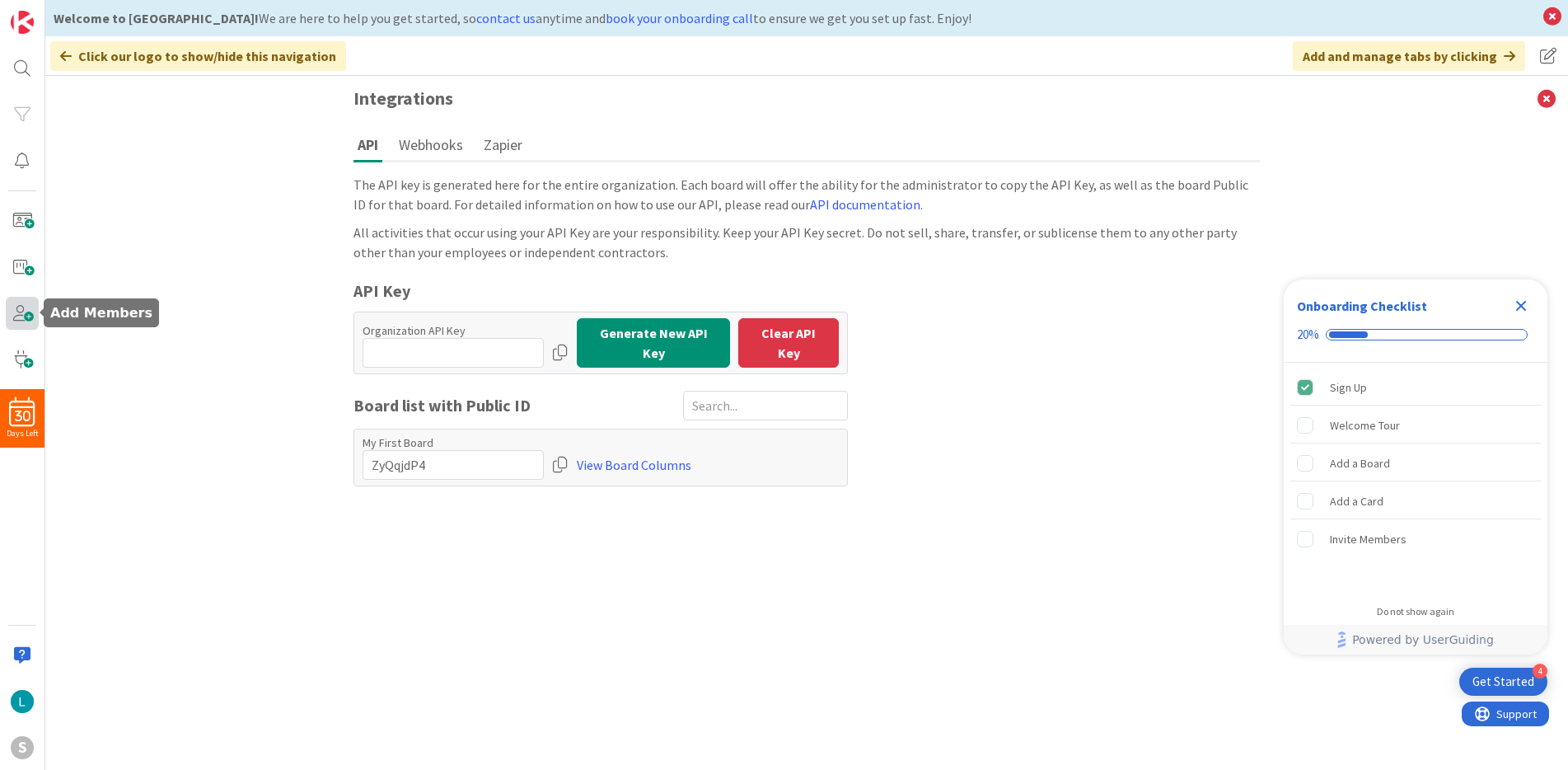
click at [18, 313] on span at bounding box center [22, 313] width 33 height 33
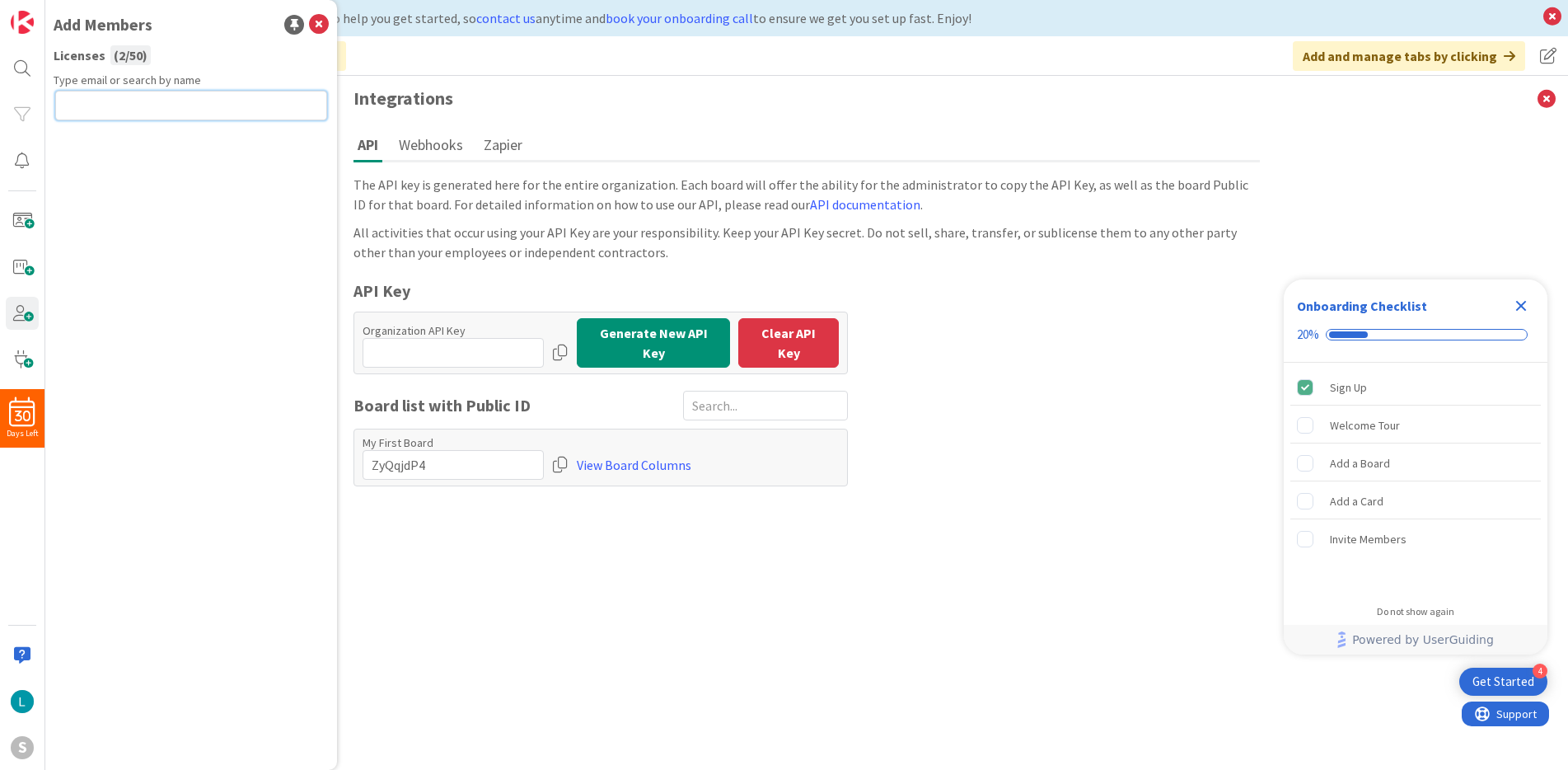
click at [178, 104] on input "text" at bounding box center [191, 105] width 272 height 29
paste input "john@agileattorney.com"
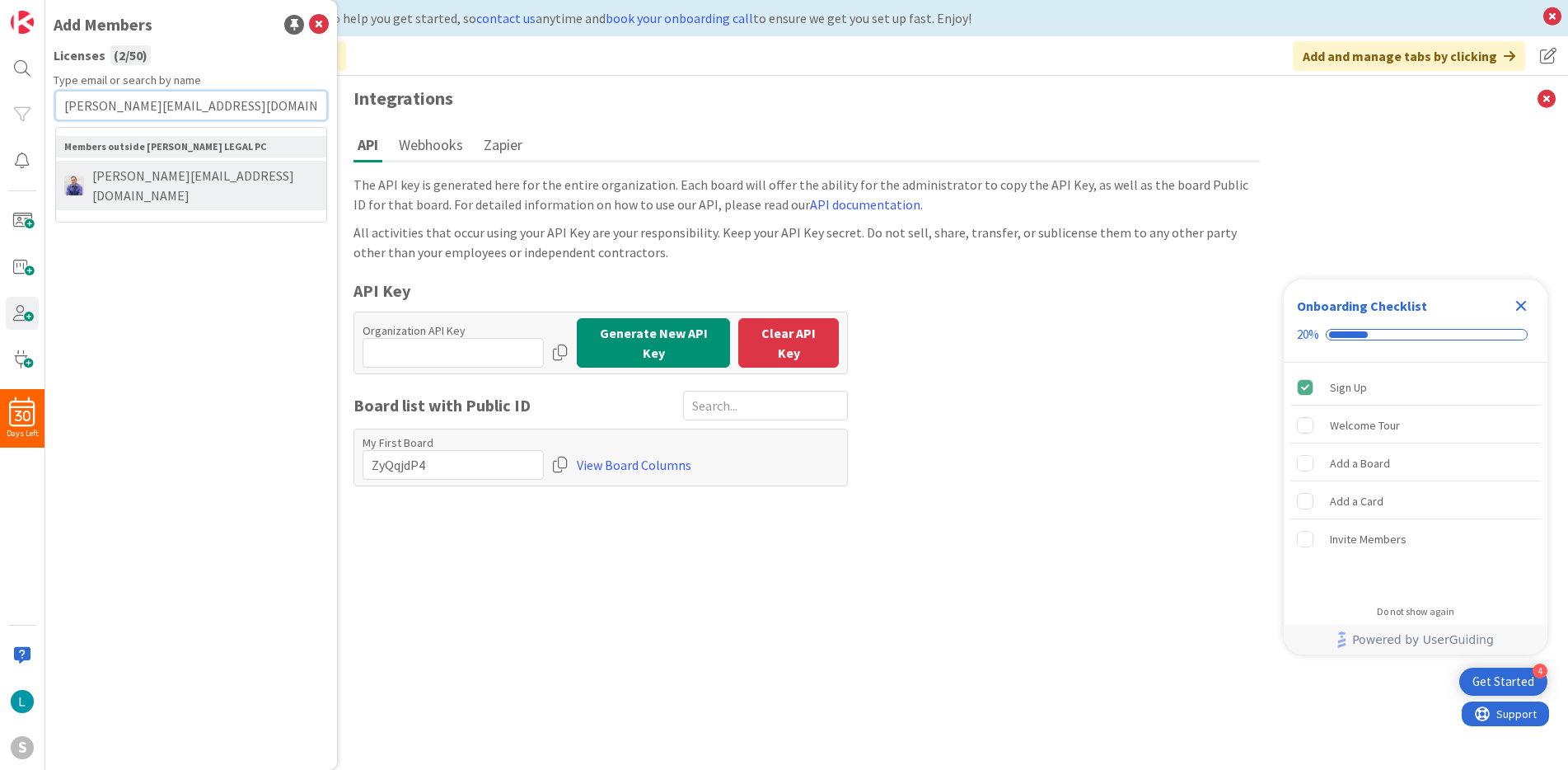
type input "john@agileattorney.com"
click at [186, 168] on span "john@agileattorney.com" at bounding box center [201, 185] width 234 height 40
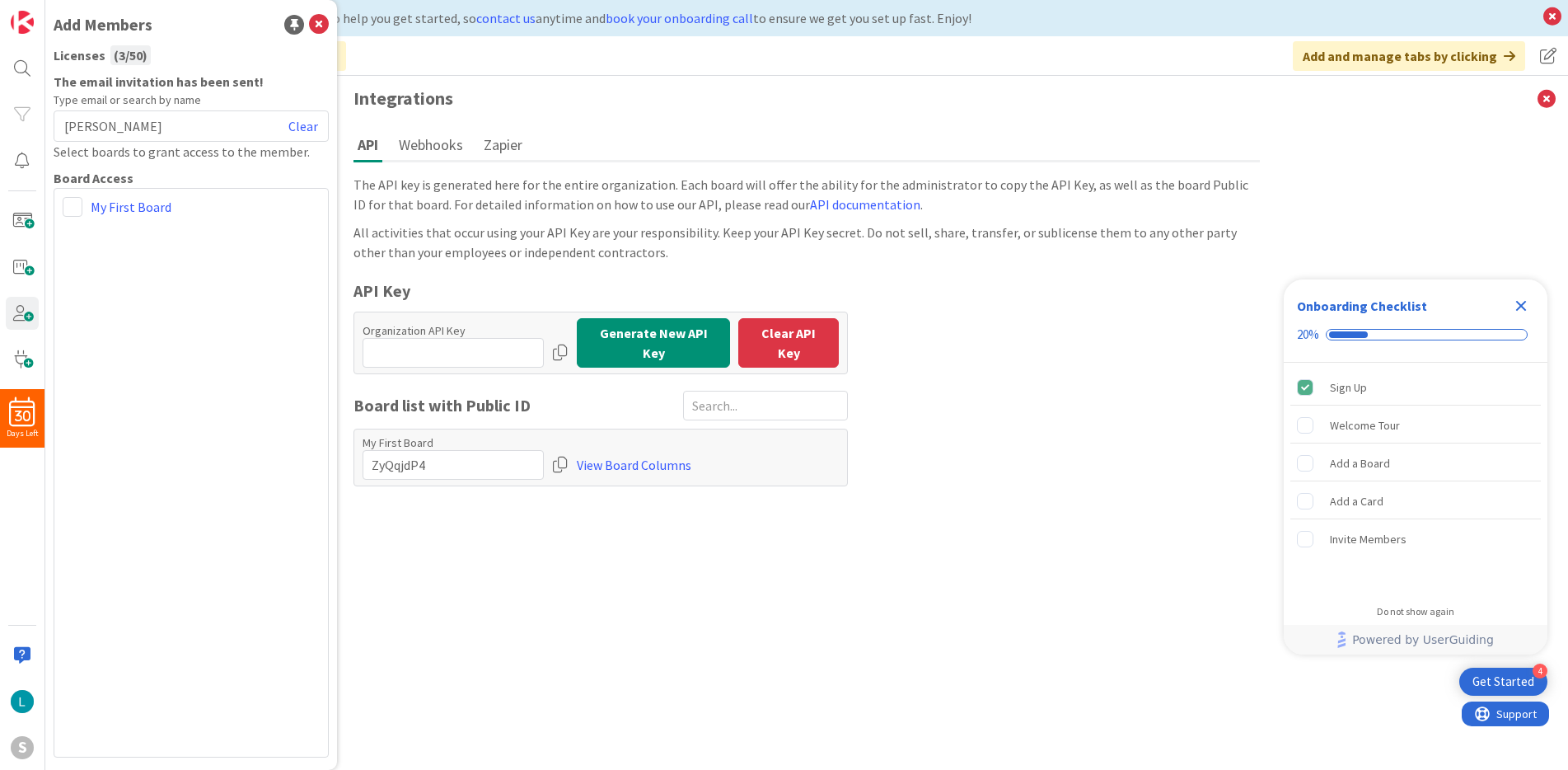
click at [217, 128] on div "John Grant Clear" at bounding box center [191, 126] width 276 height 31
click at [32, 318] on span at bounding box center [22, 313] width 33 height 33
click at [131, 211] on link "My First Board" at bounding box center [131, 206] width 81 height 19
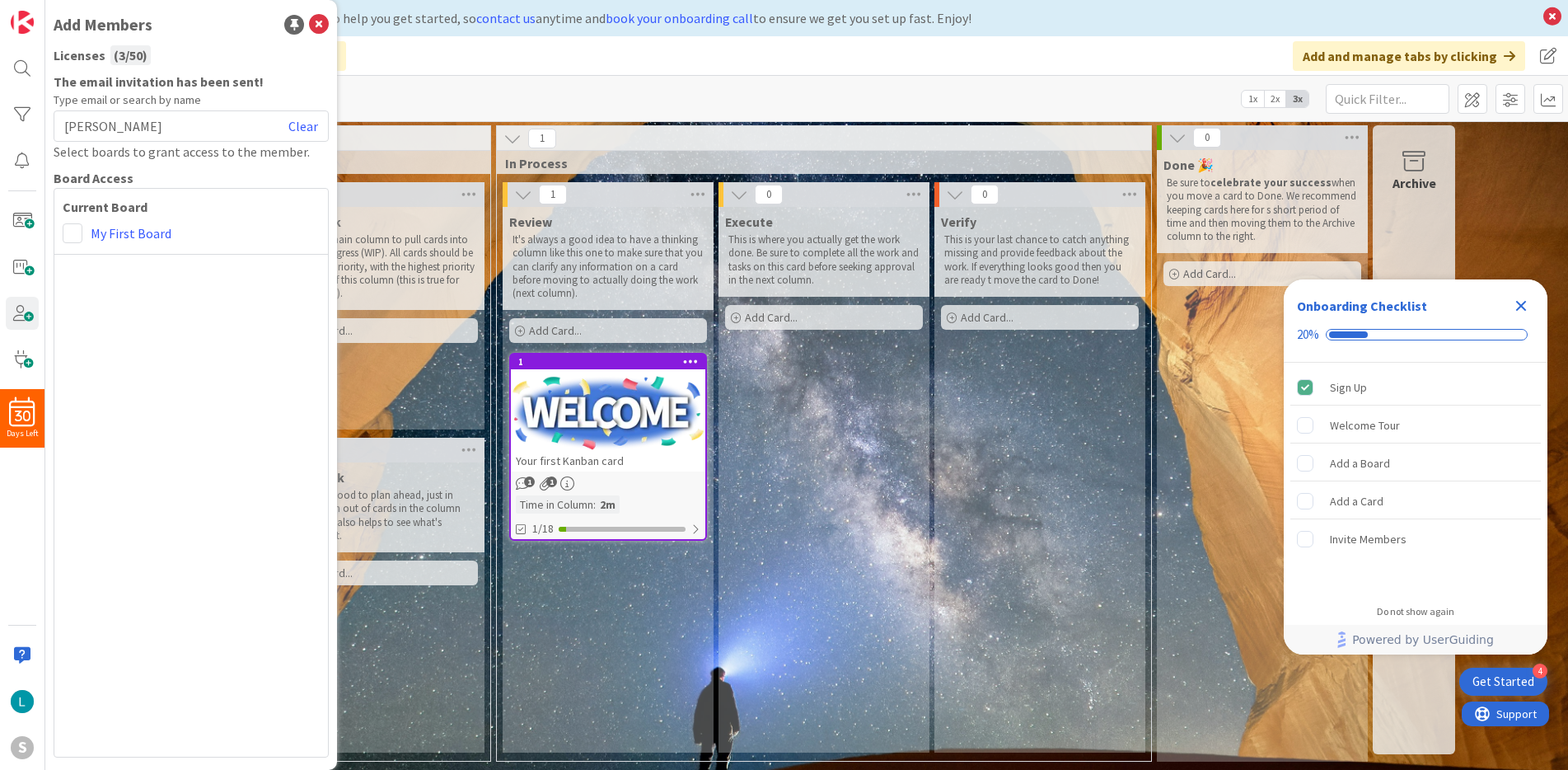
drag, startPoint x: 205, startPoint y: 158, endPoint x: 176, endPoint y: 146, distance: 31.4
click at [203, 158] on div "Select boards to grant access to the member." at bounding box center [191, 151] width 276 height 19
click at [320, 24] on icon at bounding box center [318, 24] width 19 height 19
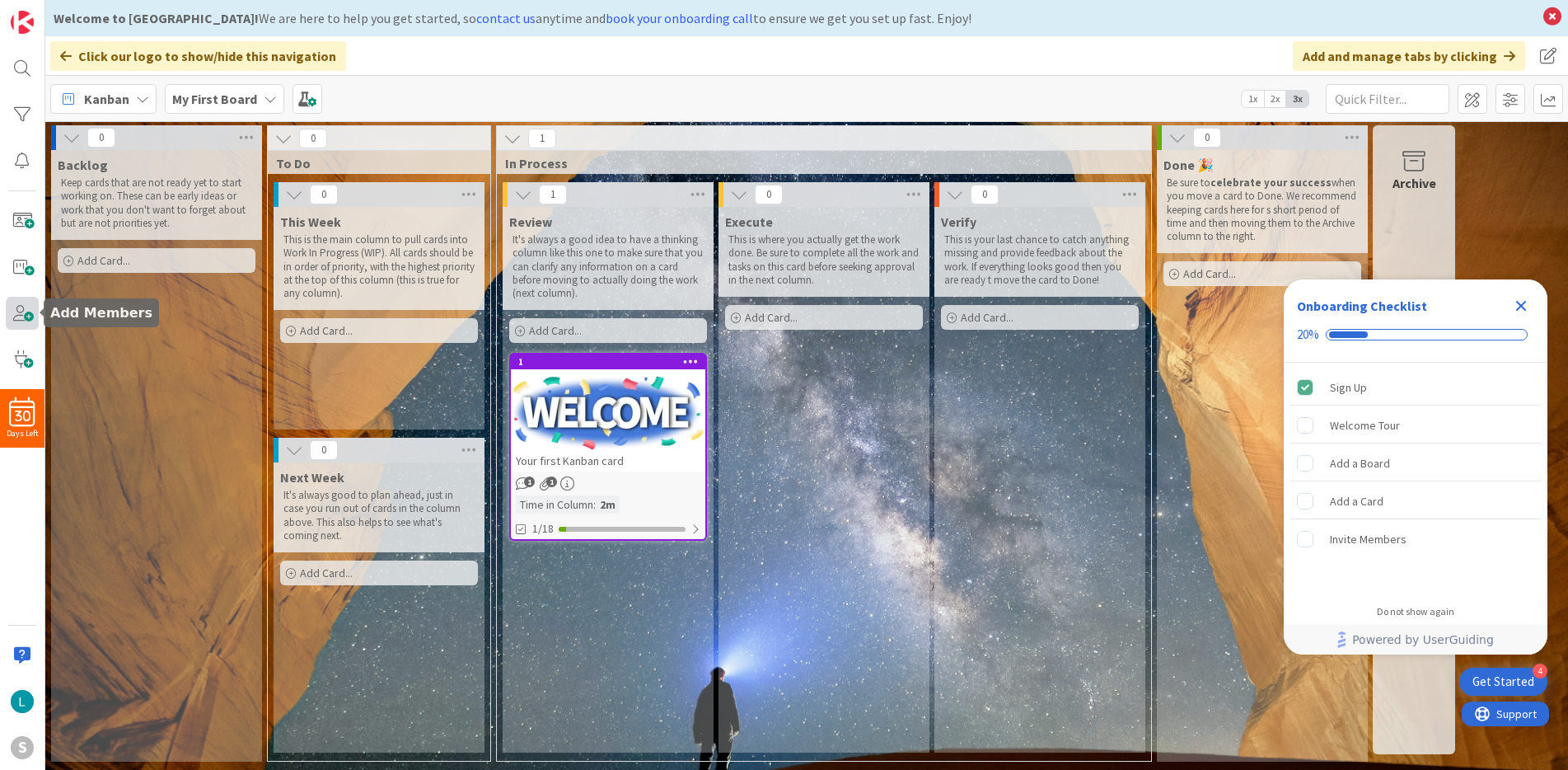
click at [24, 322] on span at bounding box center [22, 313] width 33 height 33
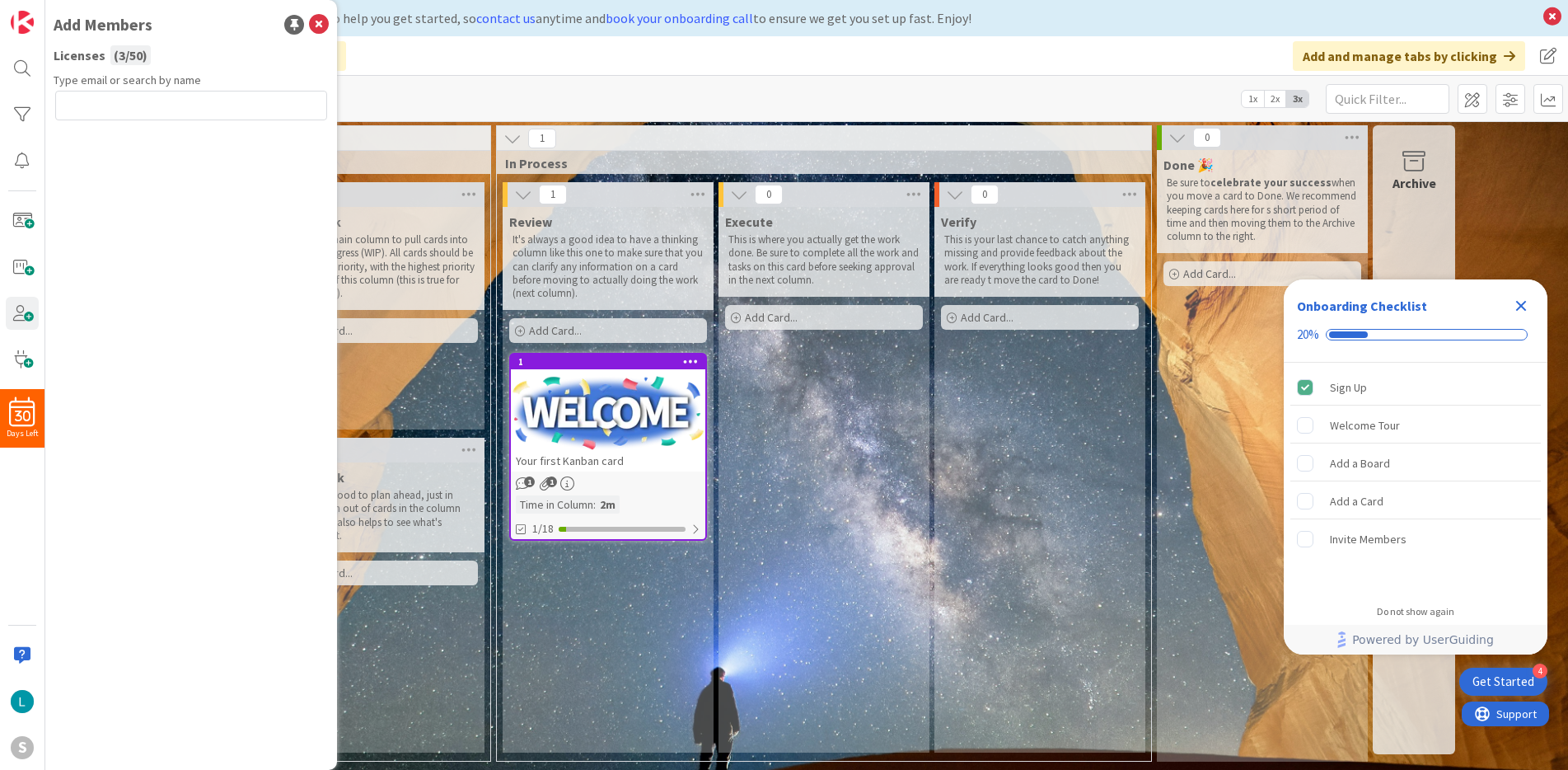
click at [171, 92] on input "text" at bounding box center [191, 105] width 272 height 29
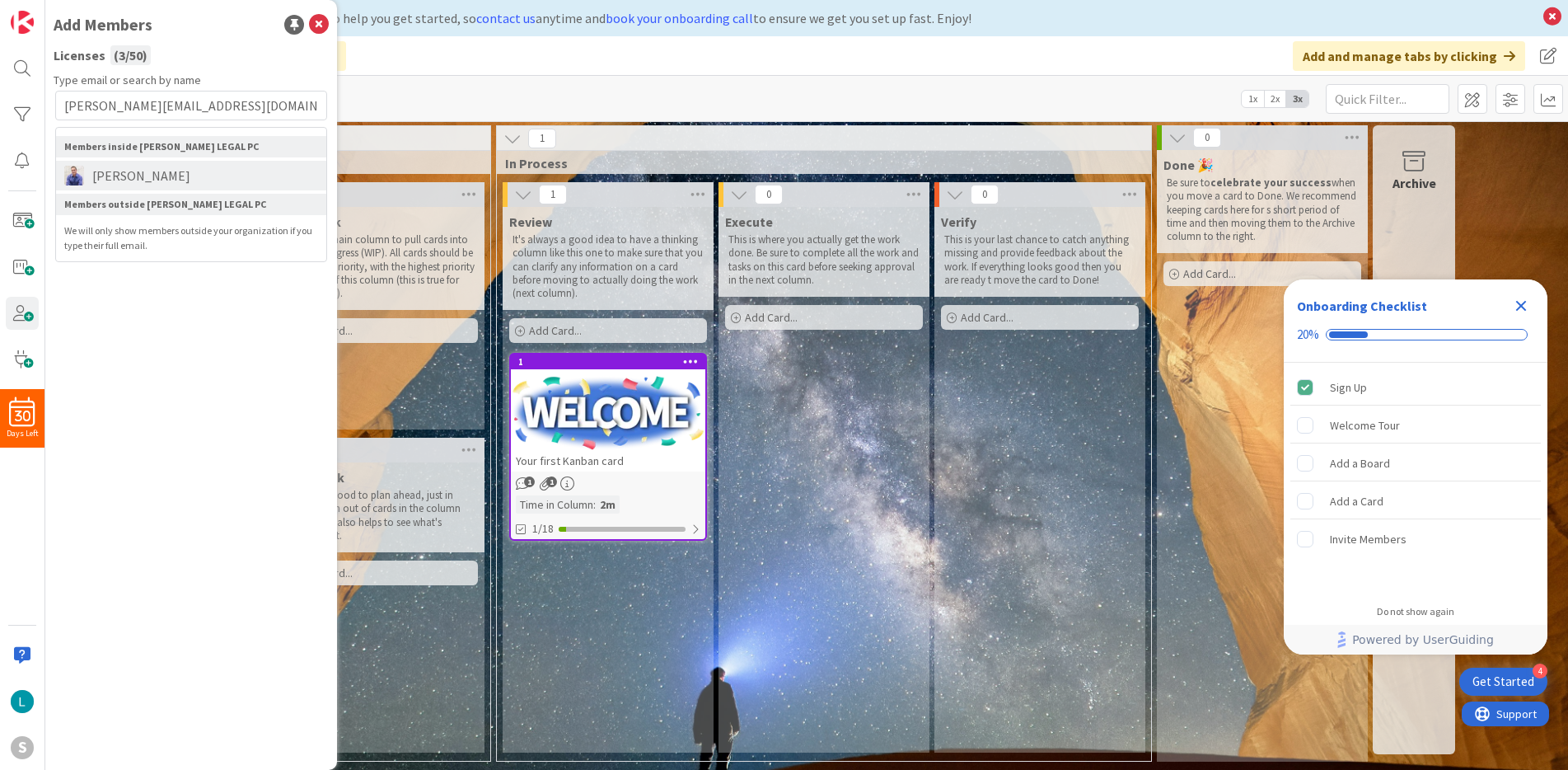
type input "john@agileattorney.com"
click at [126, 178] on span "John Grant" at bounding box center [142, 175] width 115 height 19
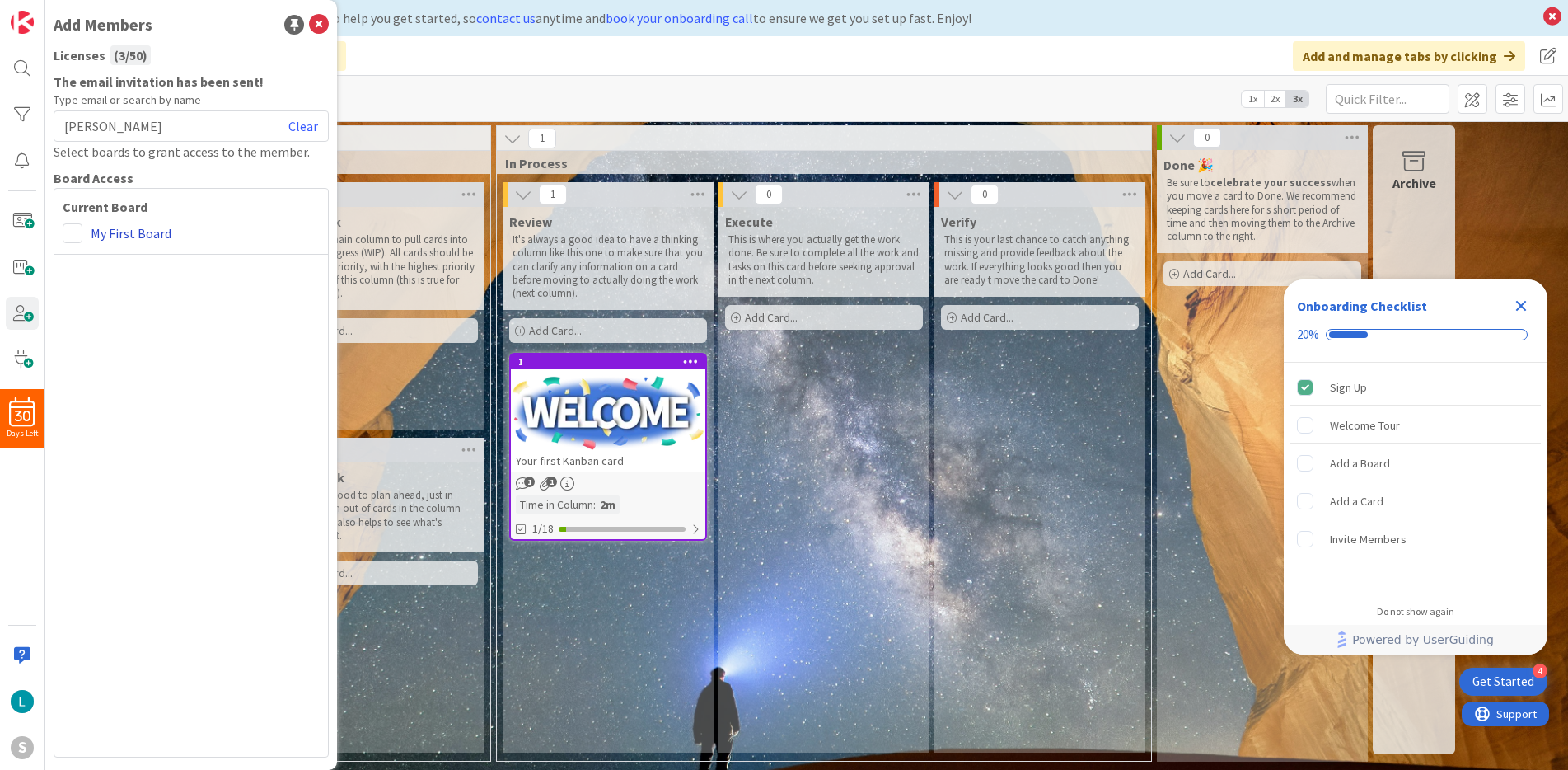
click at [144, 228] on link "My First Board" at bounding box center [131, 233] width 81 height 19
click at [83, 234] on div "My First Board" at bounding box center [190, 233] width 257 height 19
click at [78, 236] on span at bounding box center [72, 233] width 19 height 19
click at [150, 270] on span "Administrator" at bounding box center [180, 266] width 126 height 24
click at [153, 326] on div "Current Board Administrator Collaborator Commenter Viewer Remove My First Board" at bounding box center [191, 473] width 276 height 569
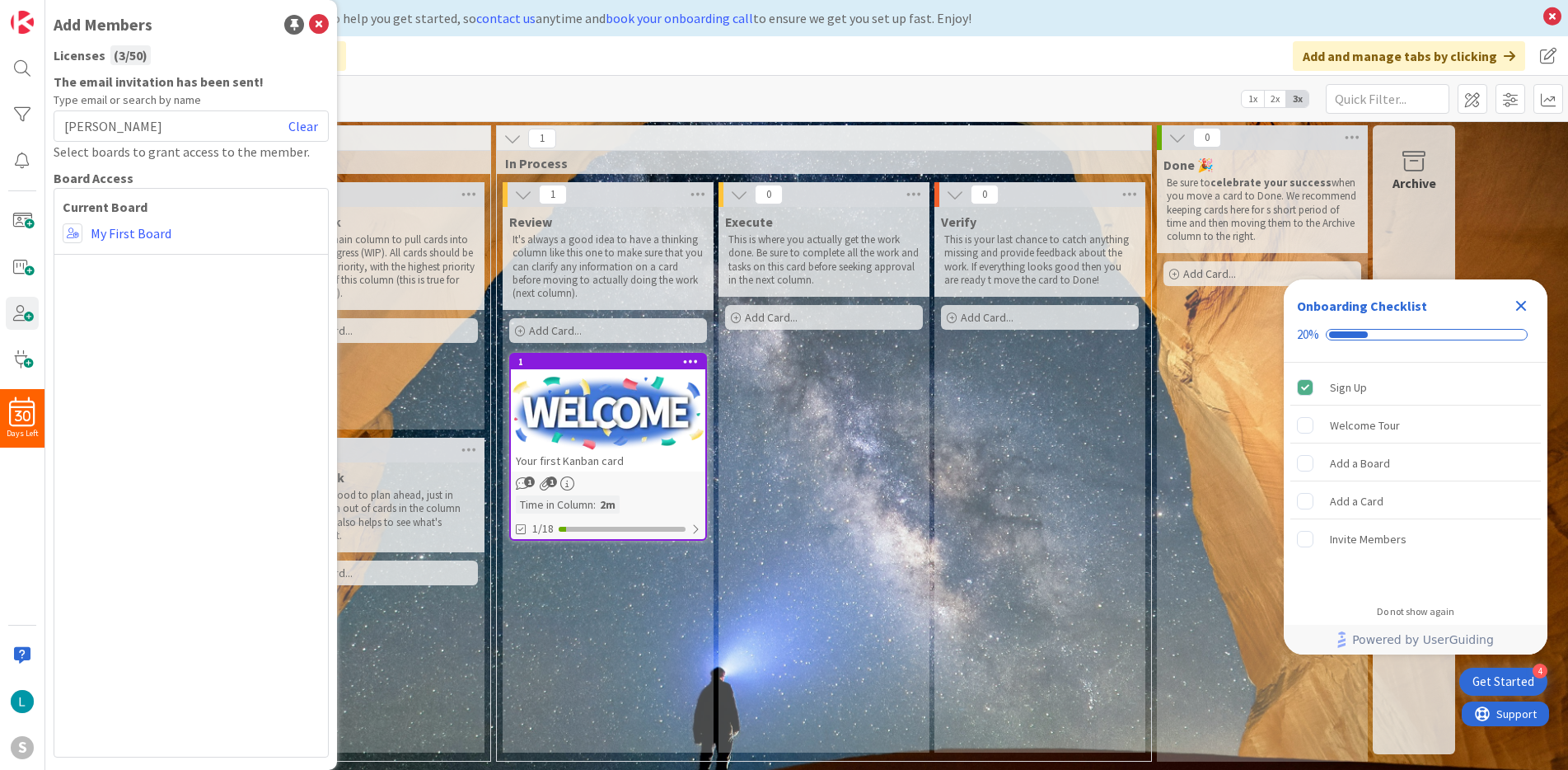
click at [206, 123] on div "John Grant Clear" at bounding box center [191, 126] width 276 height 31
drag, startPoint x: 188, startPoint y: 126, endPoint x: 197, endPoint y: 126, distance: 9.0
click at [187, 126] on div "John Grant Clear" at bounding box center [191, 126] width 276 height 31
drag, startPoint x: 213, startPoint y: 131, endPoint x: 199, endPoint y: 133, distance: 14.1
click at [212, 131] on div "John Grant Clear" at bounding box center [191, 126] width 276 height 31
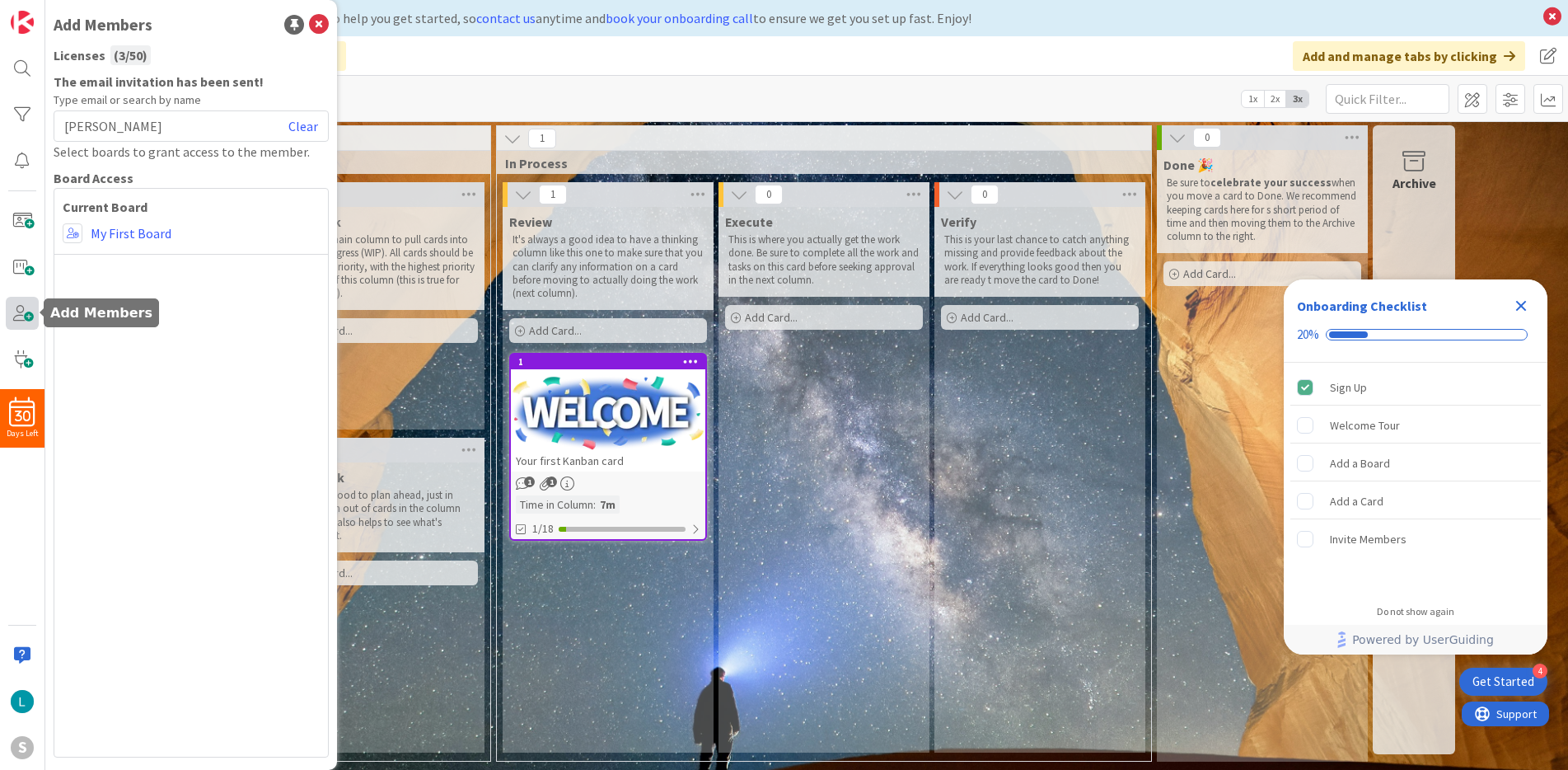
click at [24, 308] on span at bounding box center [22, 313] width 33 height 33
click at [318, 24] on icon at bounding box center [318, 24] width 19 height 19
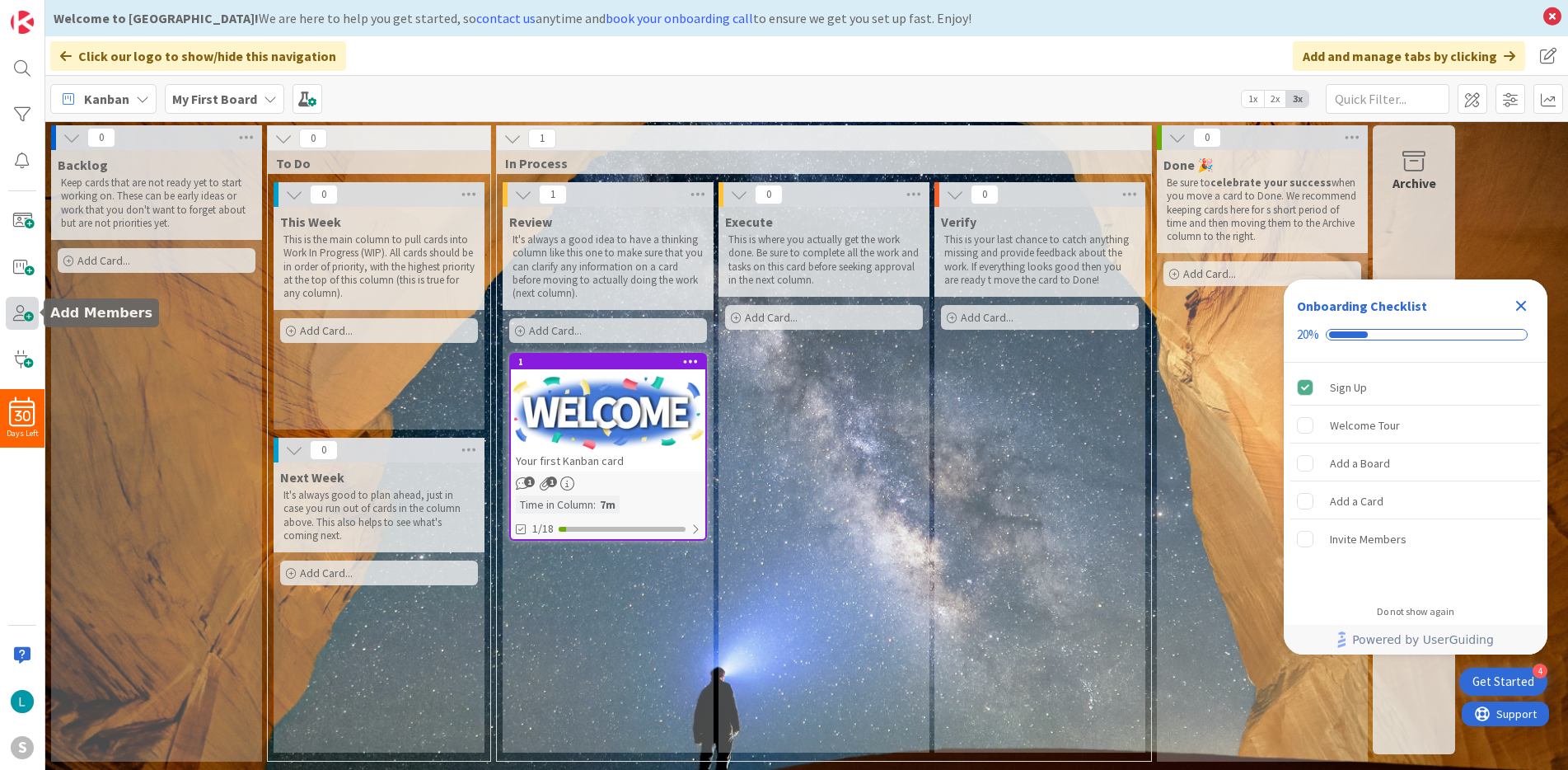
click at [24, 317] on span at bounding box center [22, 313] width 33 height 33
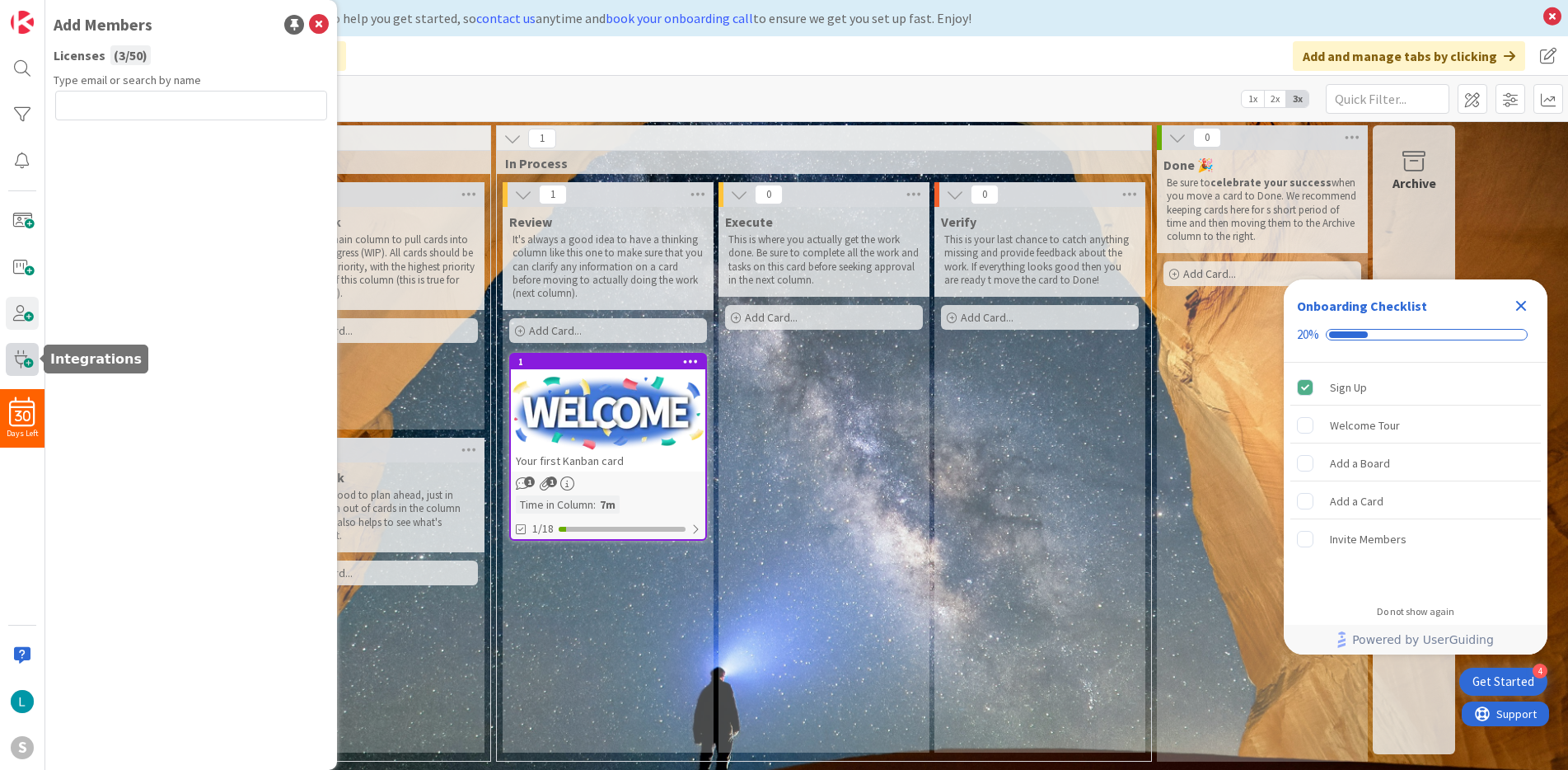
click at [26, 357] on span at bounding box center [22, 359] width 33 height 33
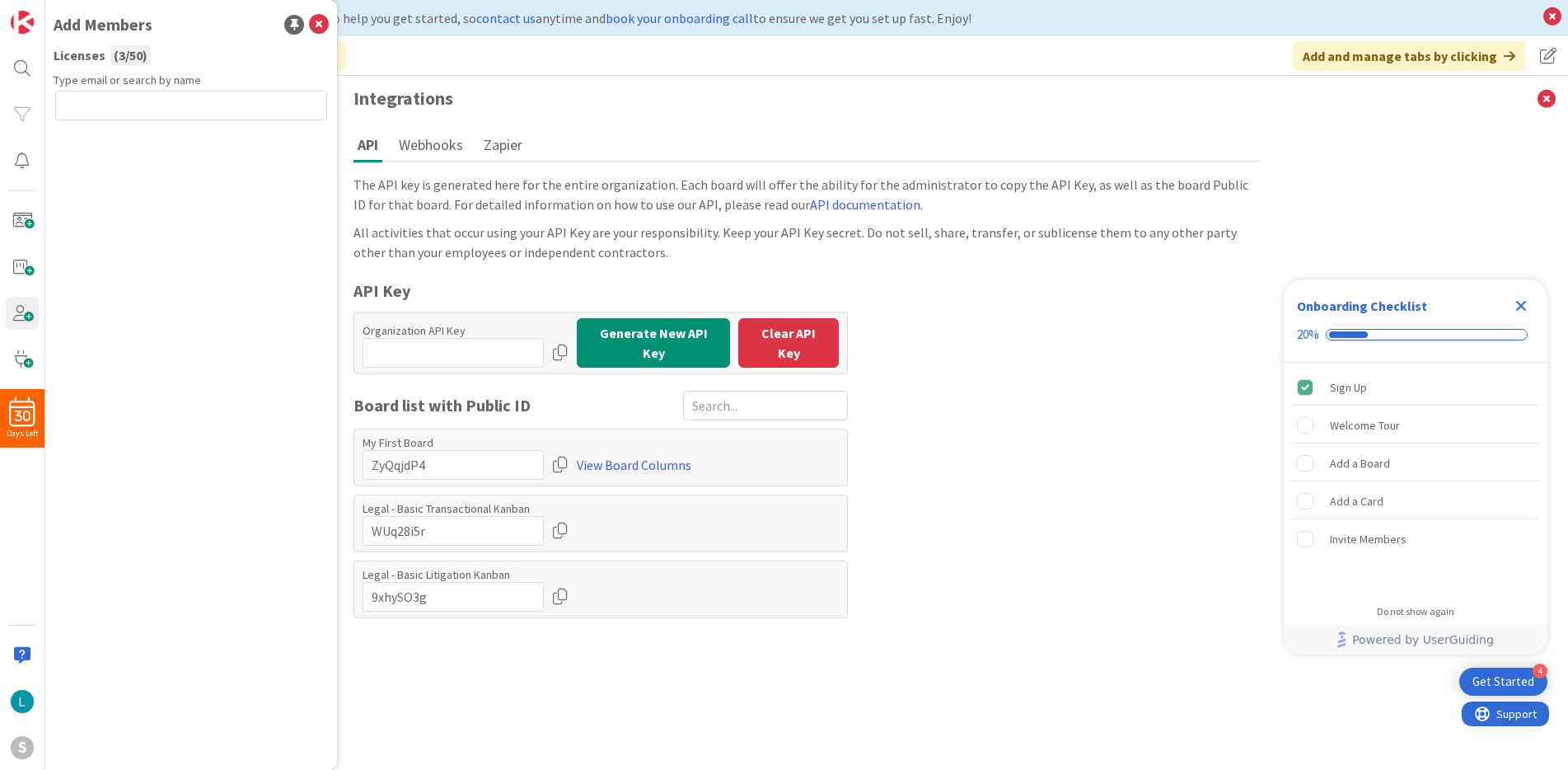
click at [495, 143] on button "Zapier" at bounding box center [503, 145] width 47 height 30
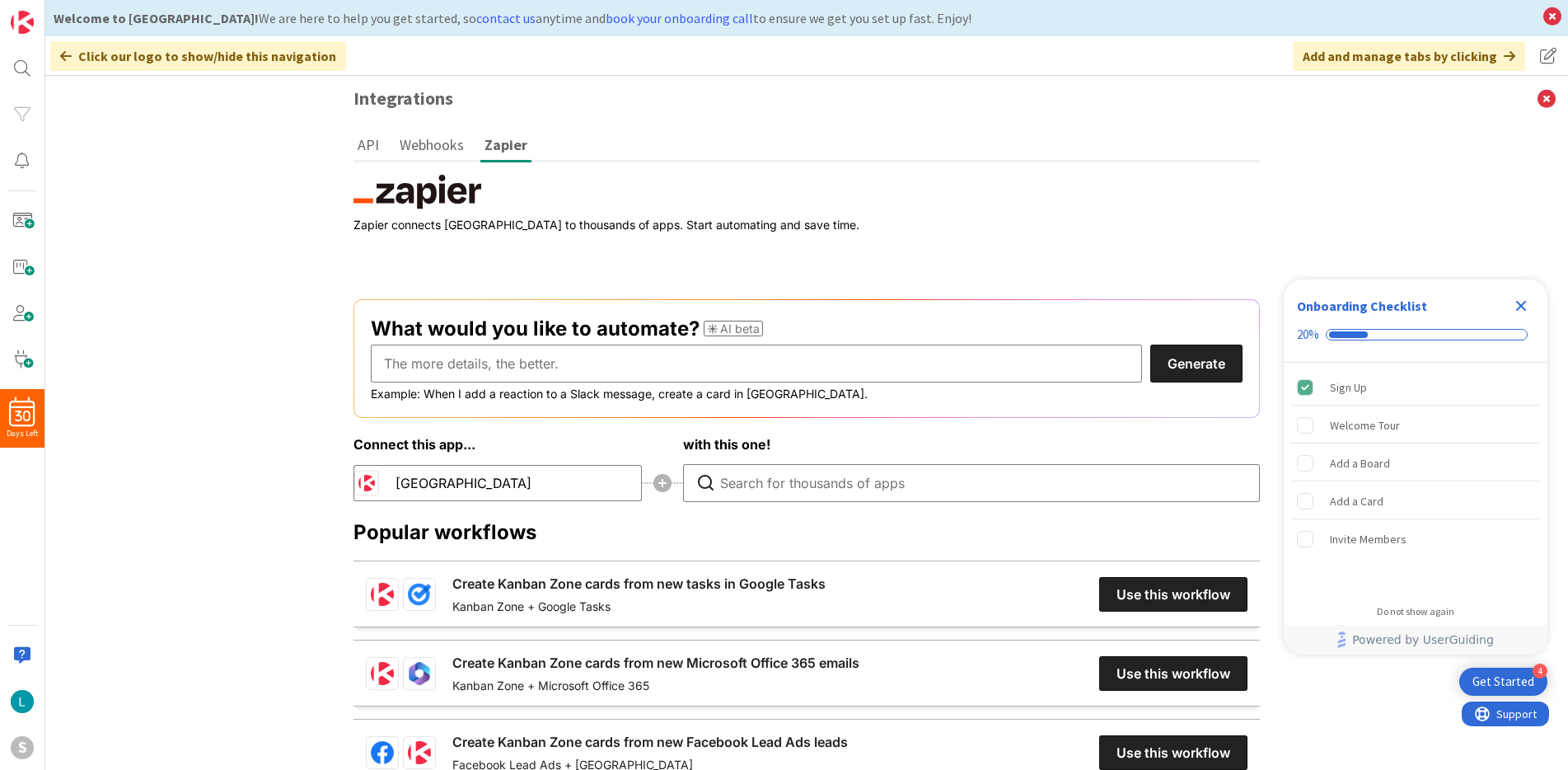
click at [1523, 308] on icon "Close Checklist" at bounding box center [1522, 306] width 11 height 11
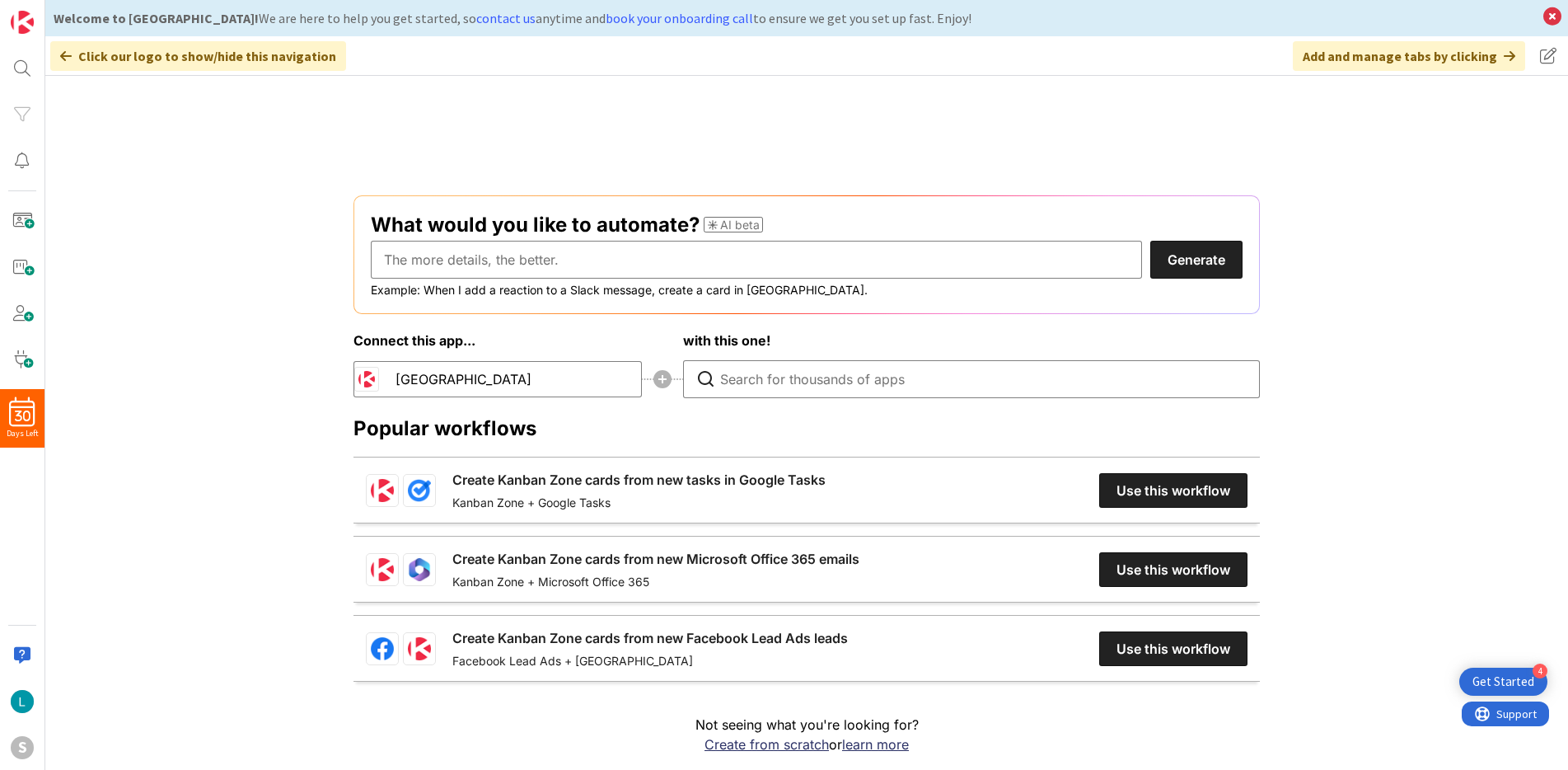
scroll to position [188, 0]
click at [23, 314] on span at bounding box center [22, 313] width 33 height 33
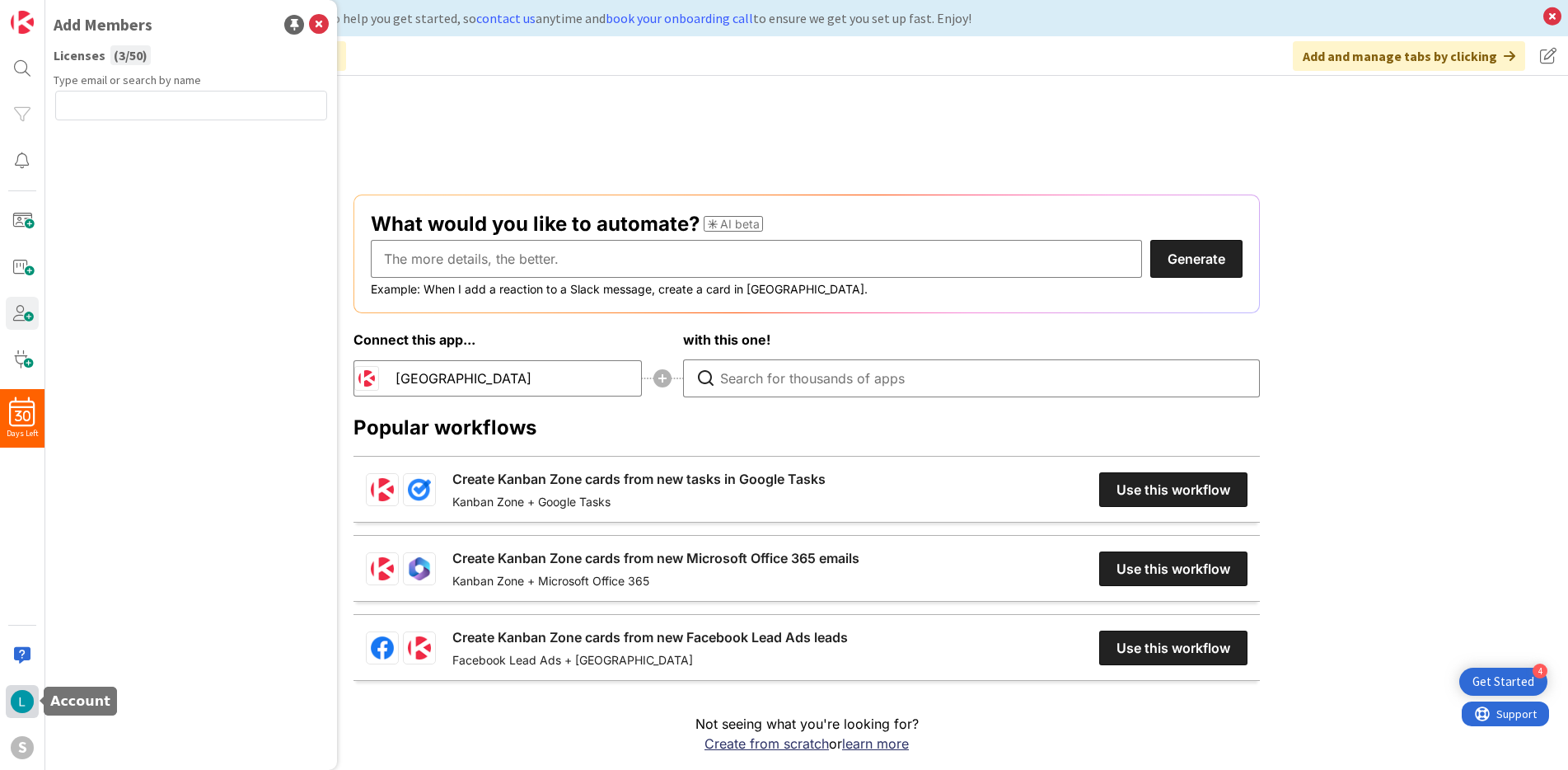
click at [27, 700] on img at bounding box center [22, 701] width 23 height 23
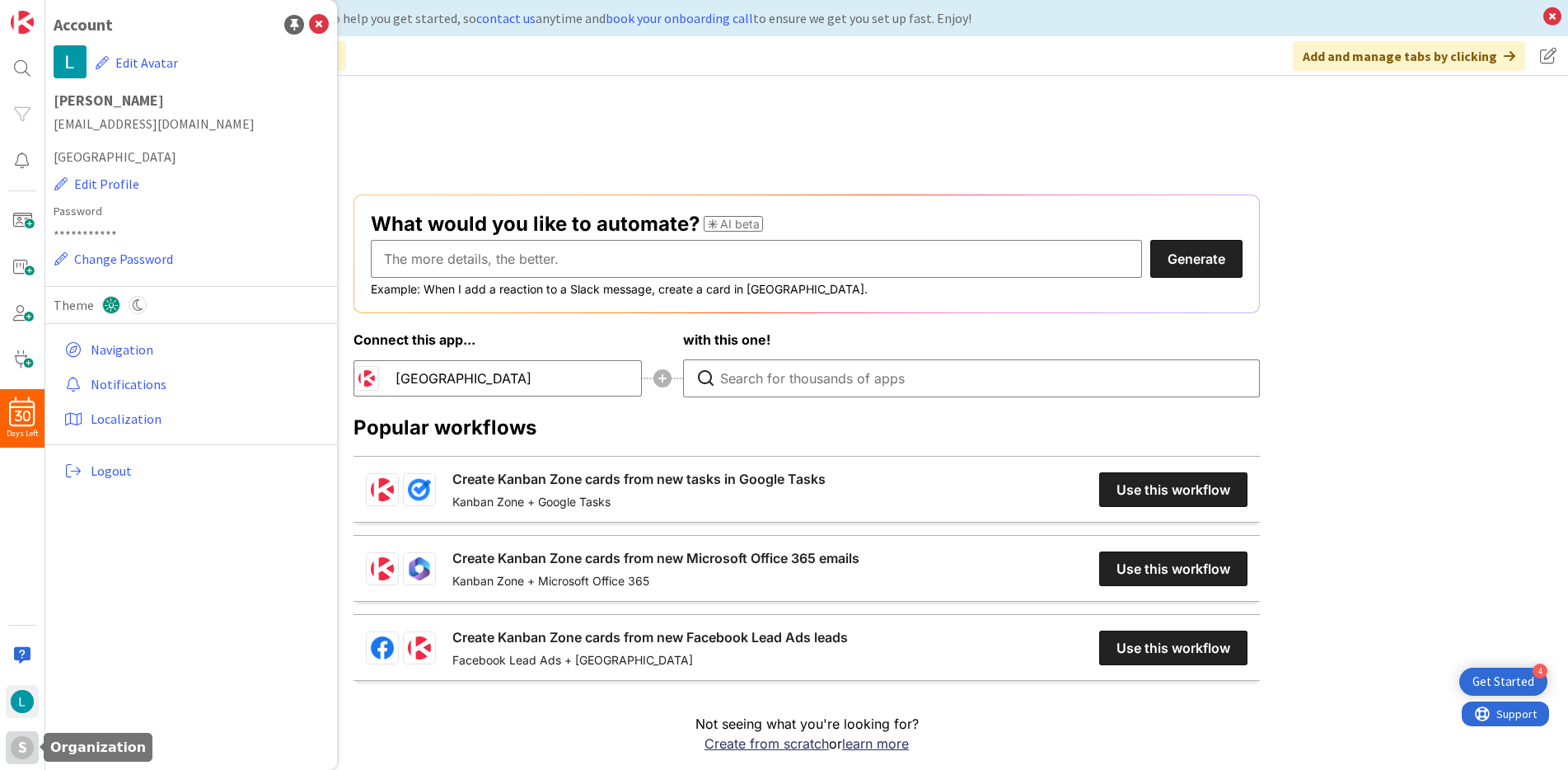
click at [19, 746] on div "S" at bounding box center [22, 746] width 23 height 23
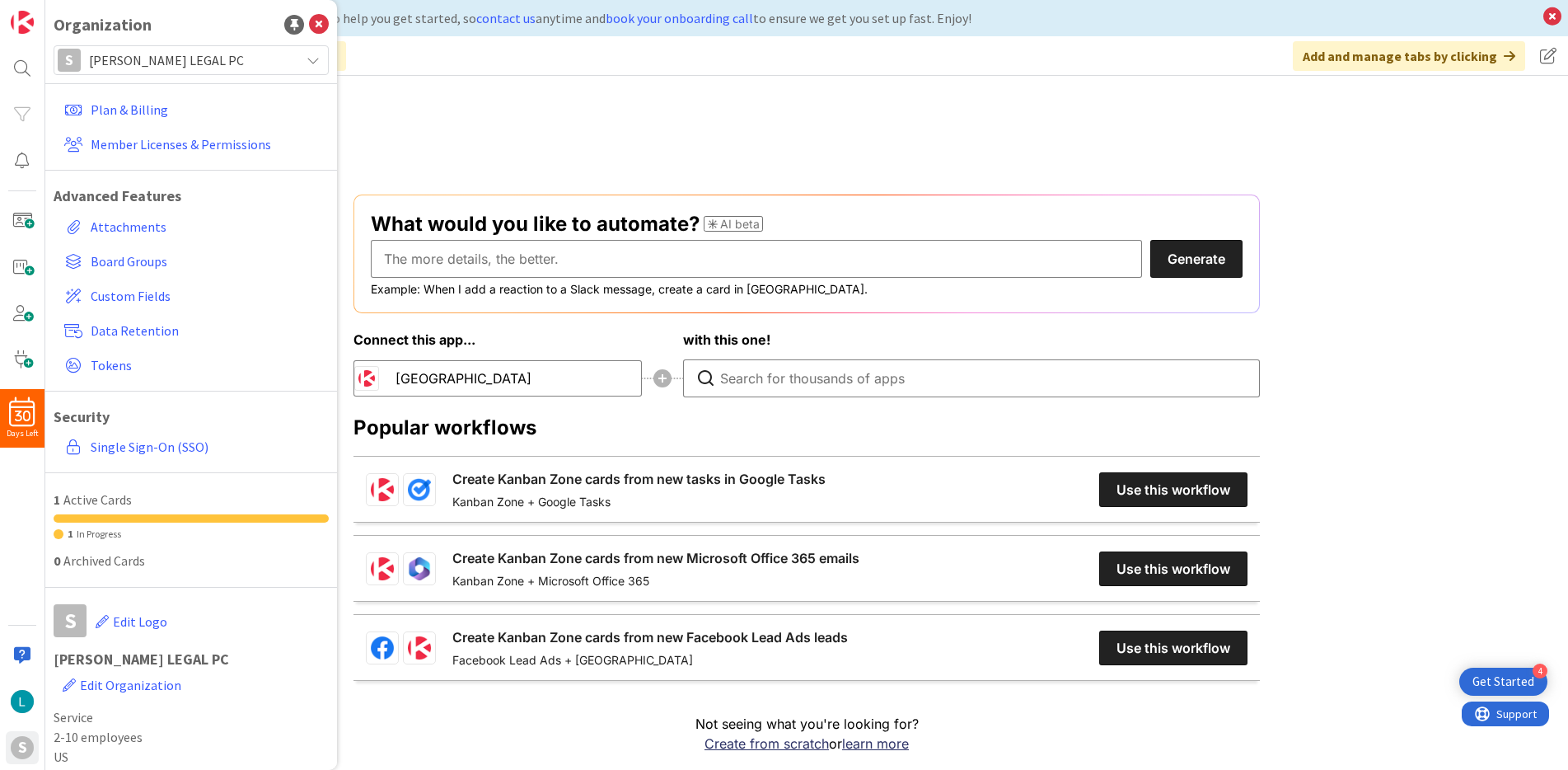
scroll to position [22, 0]
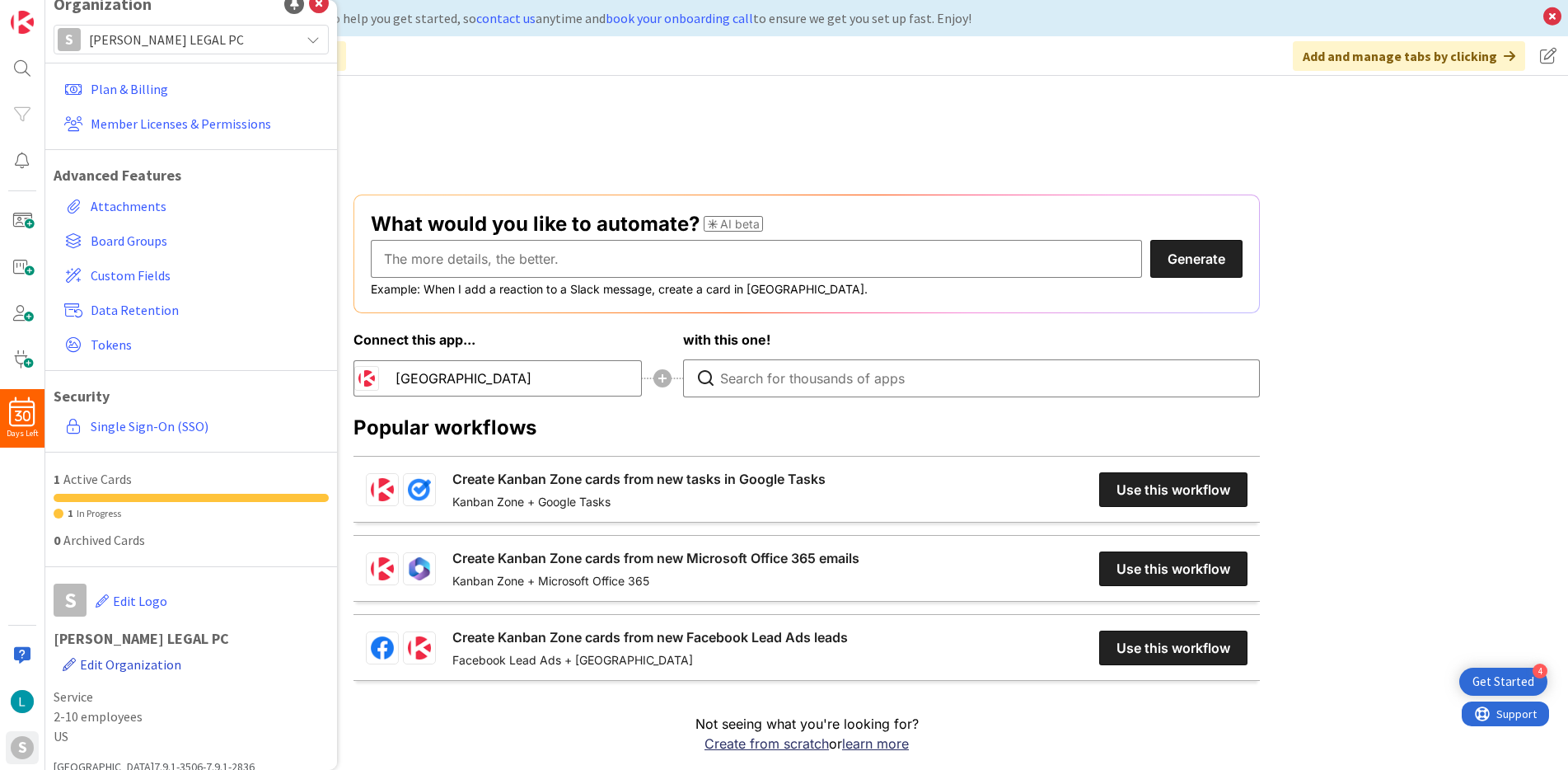
click at [181, 656] on span "Edit Organization" at bounding box center [131, 665] width 101 height 17
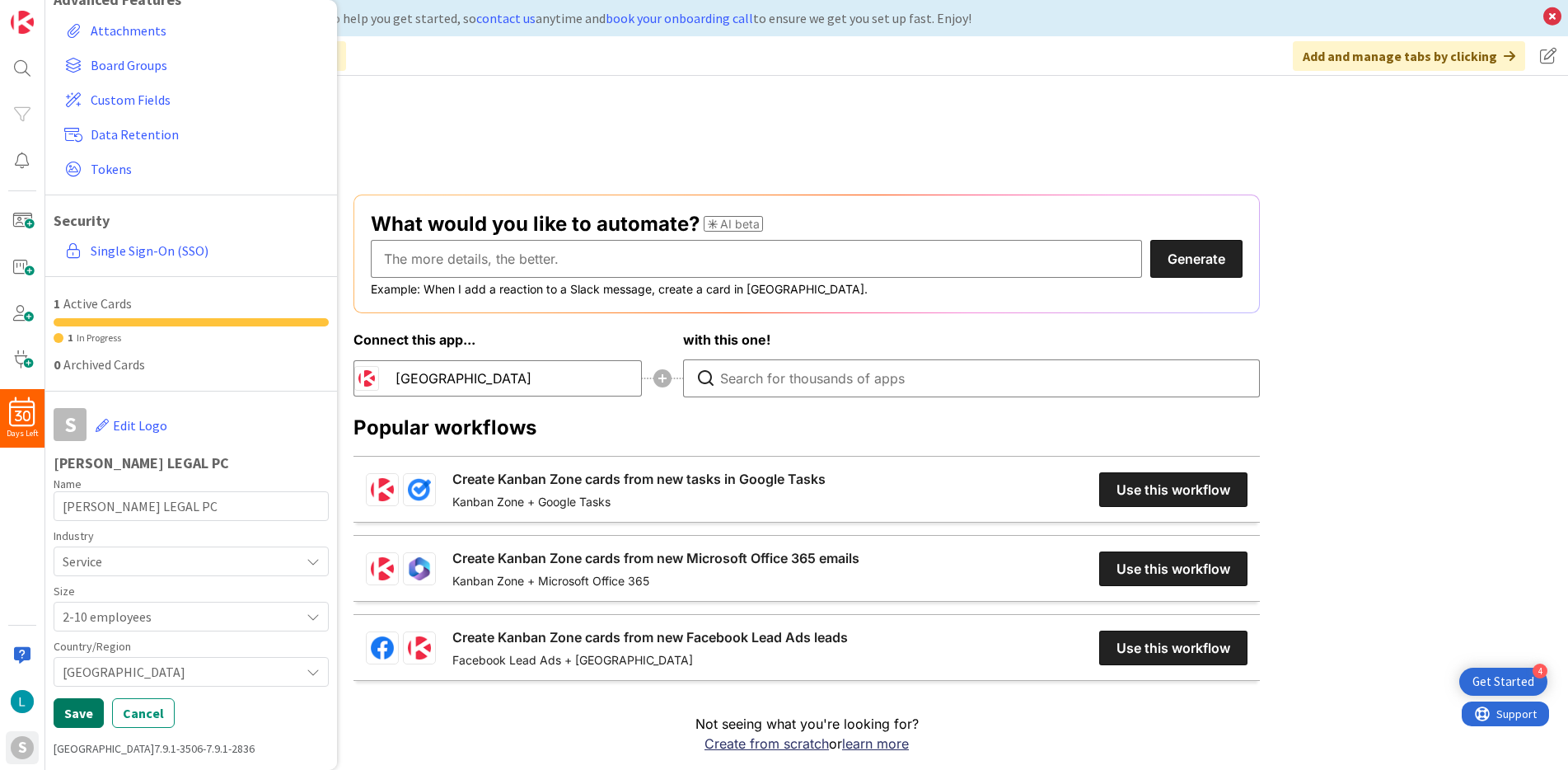
click at [78, 711] on button "Save" at bounding box center [79, 712] width 51 height 29
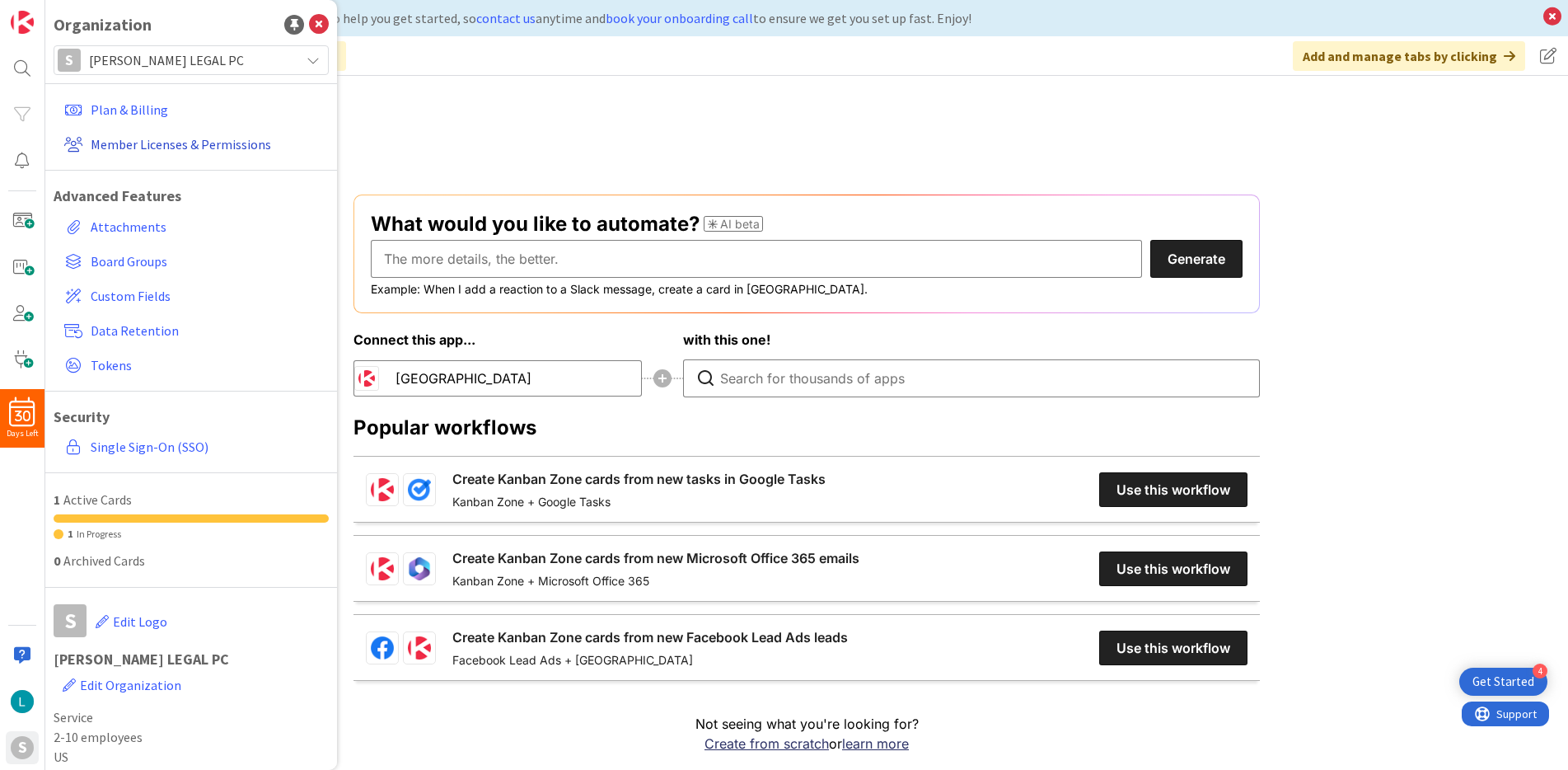
click at [198, 154] on link "Member Licenses & Permissions" at bounding box center [193, 144] width 271 height 29
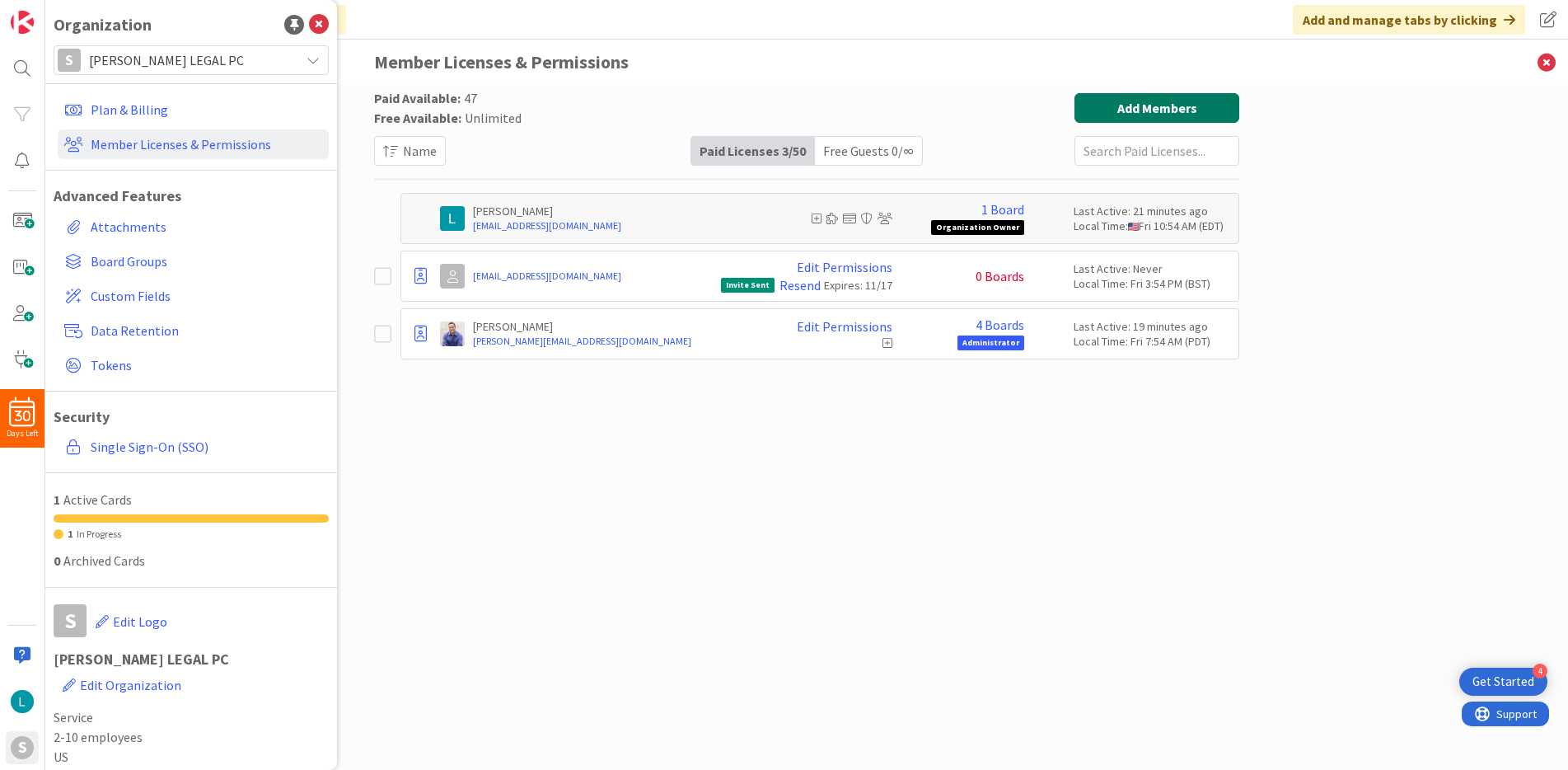
click at [1136, 112] on button "Add Members" at bounding box center [1157, 108] width 165 height 29
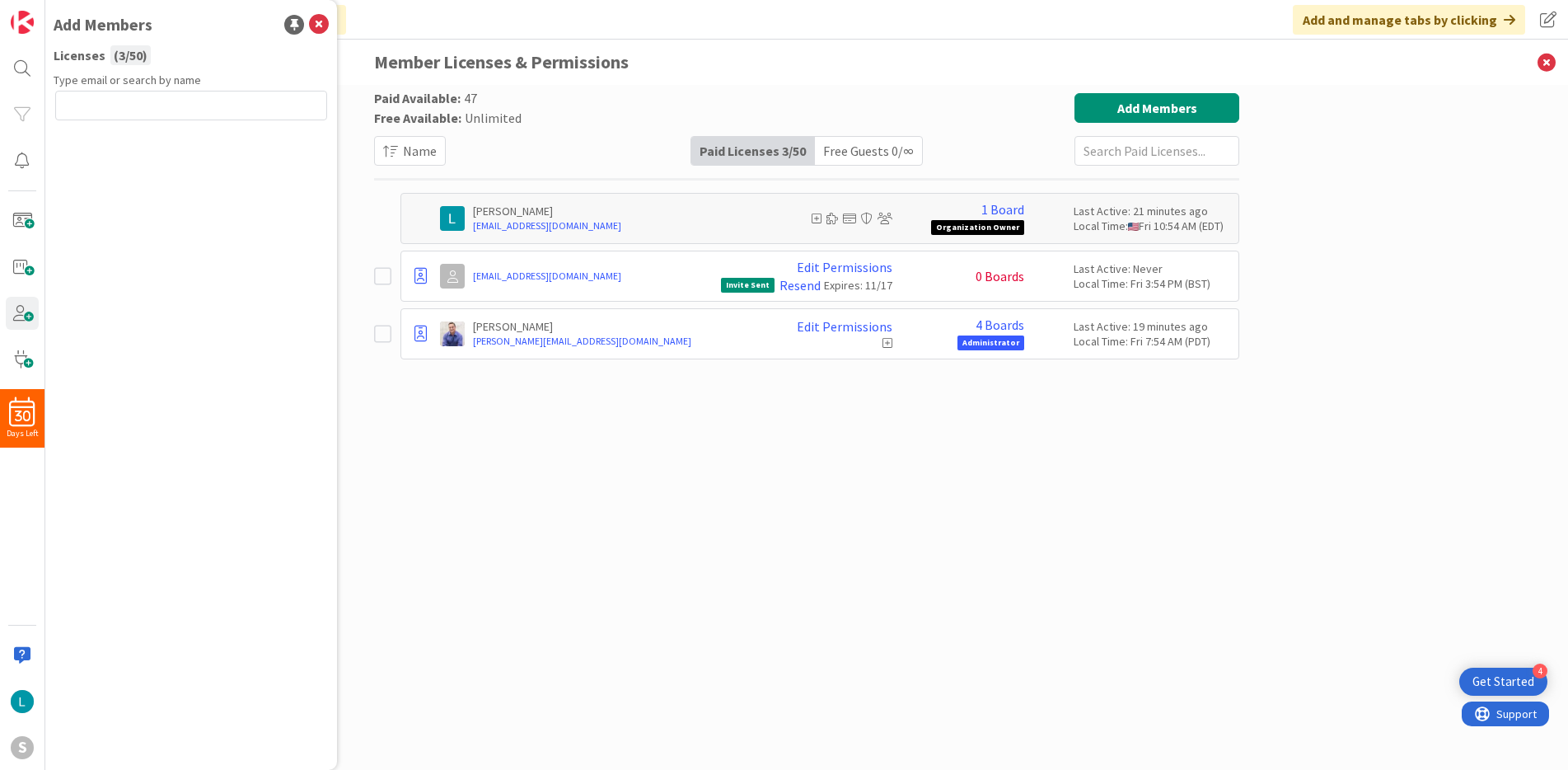
click at [253, 111] on input "text" at bounding box center [191, 105] width 272 height 29
type input "KG@StillmanLegalPC.com"
click at [94, 155] on button "Send Invite" at bounding box center [99, 142] width 88 height 29
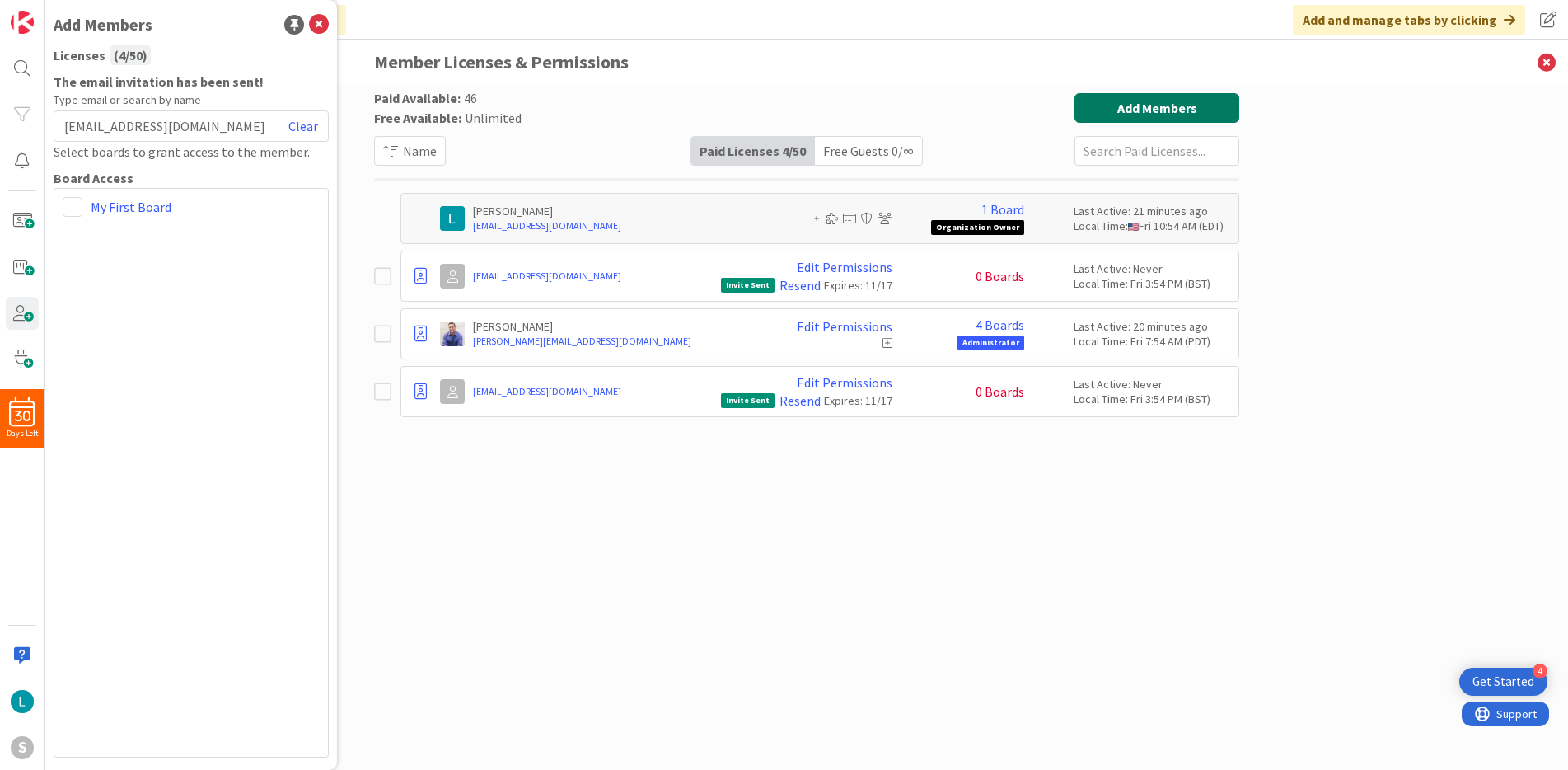
click at [1175, 118] on button "Add Members" at bounding box center [1157, 108] width 165 height 29
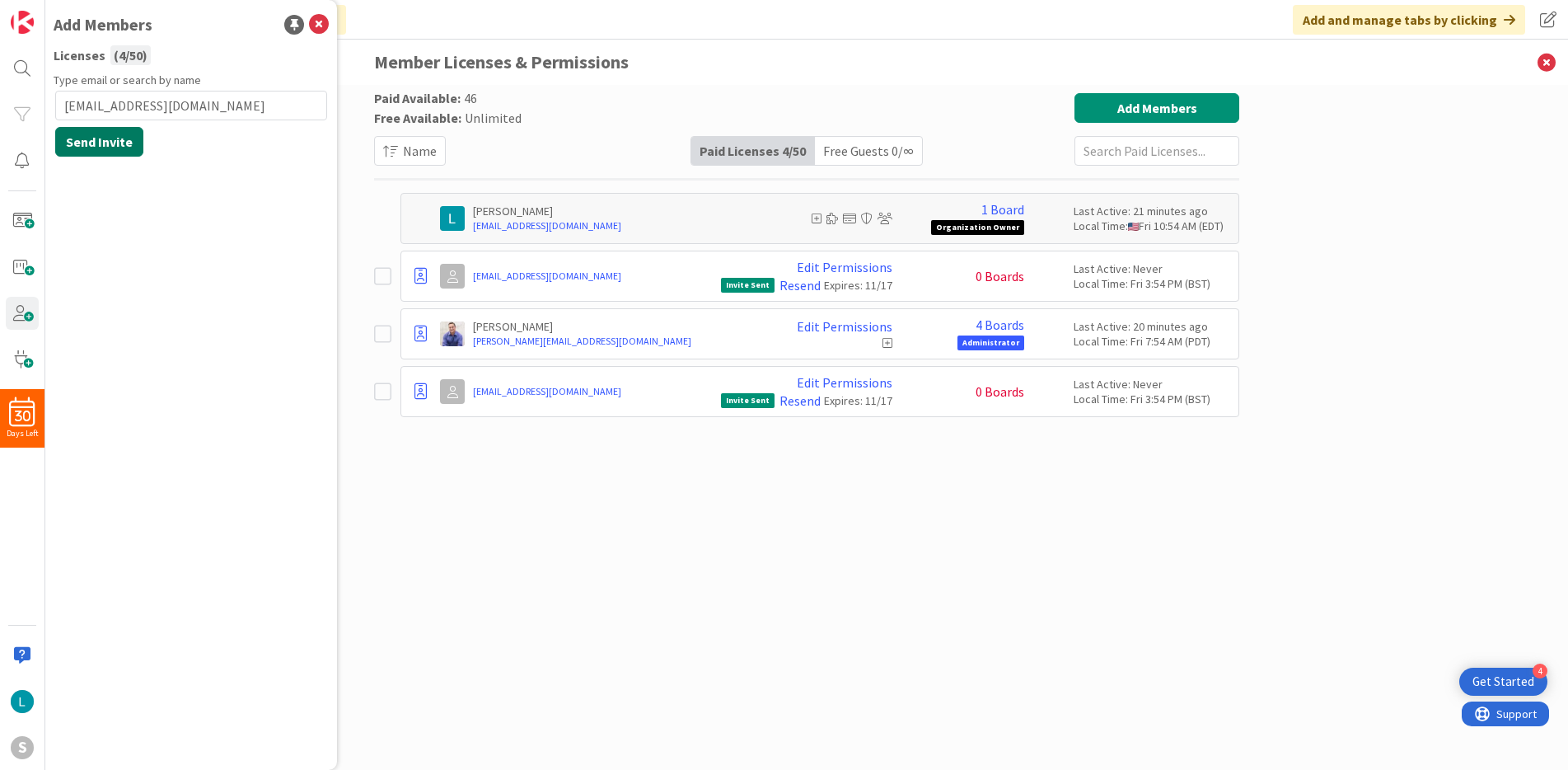
type input "CG@StillmanLegalPC.com"
click at [115, 144] on button "Send Invite" at bounding box center [99, 142] width 88 height 29
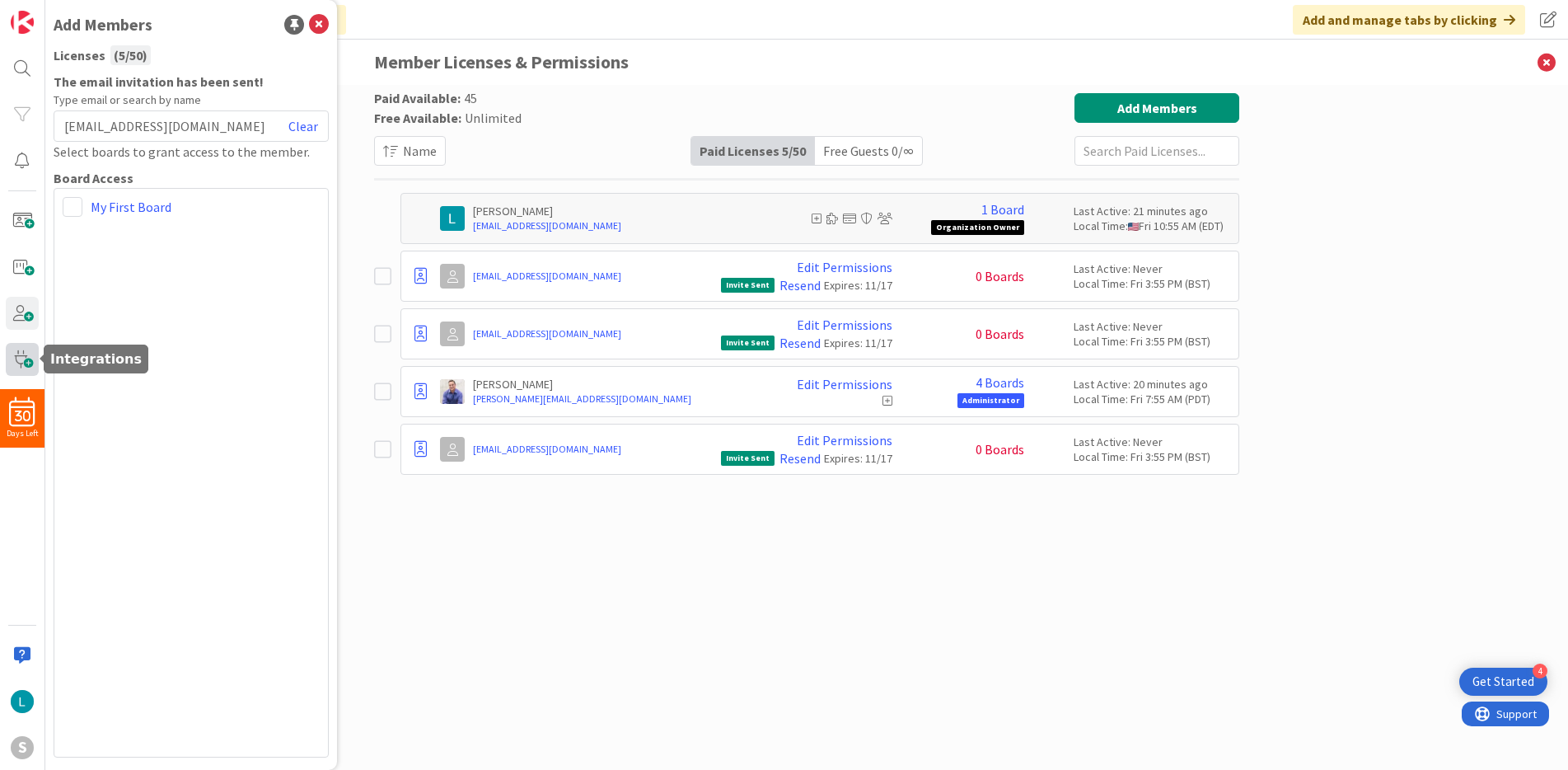
click at [29, 357] on span at bounding box center [22, 359] width 33 height 33
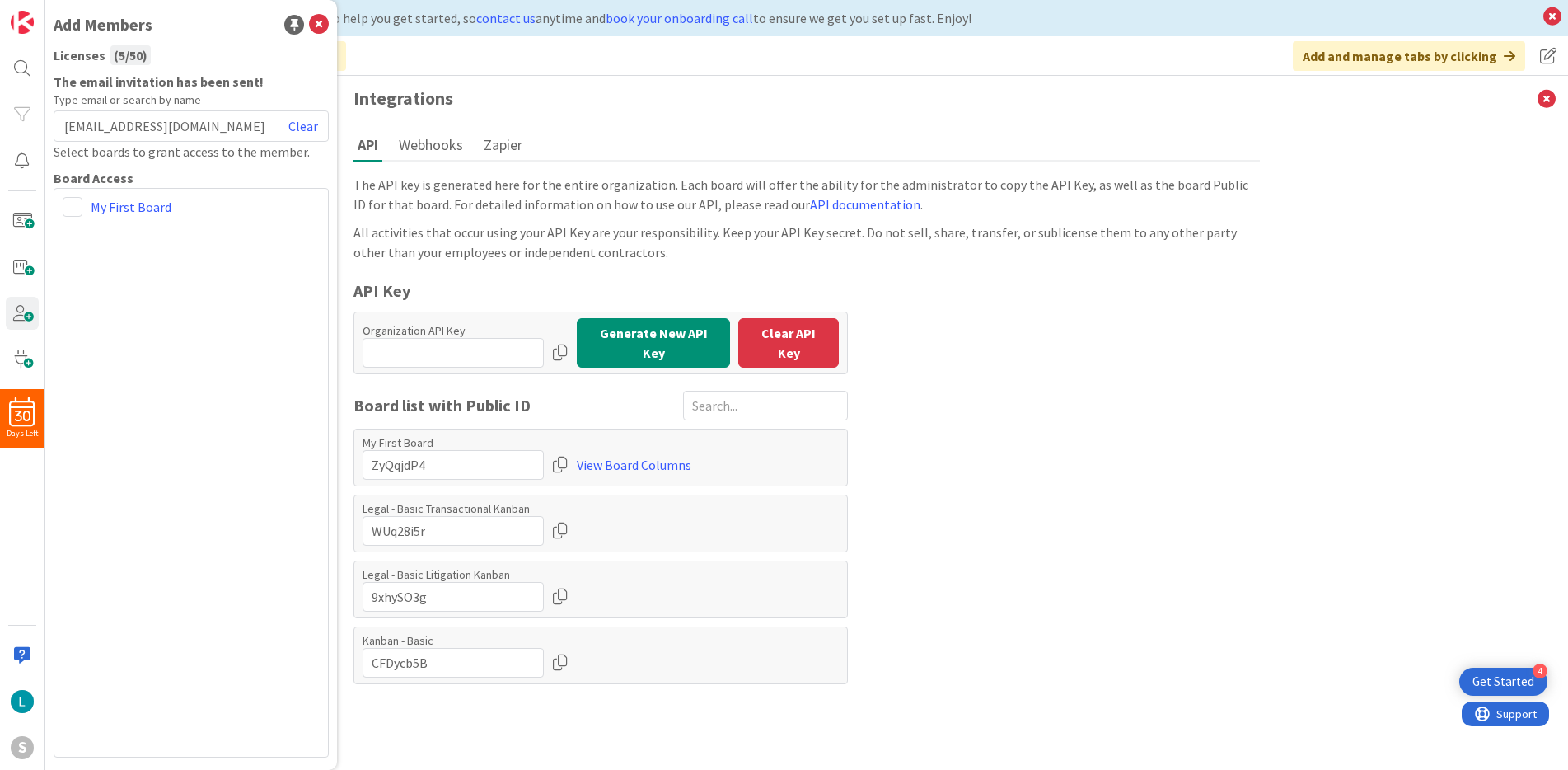
click at [511, 144] on button "Zapier" at bounding box center [503, 145] width 47 height 30
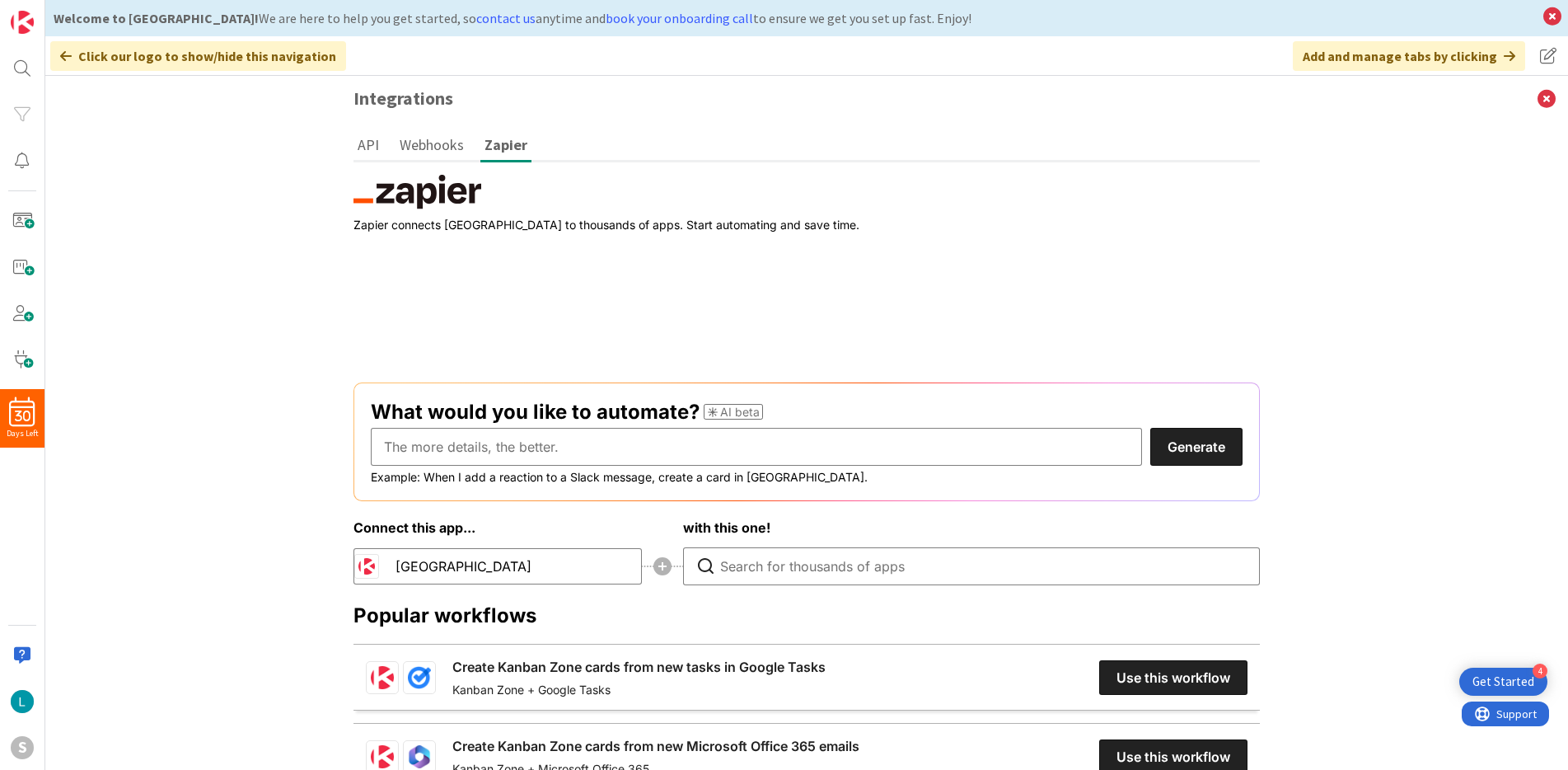
click at [424, 152] on button "Webhooks" at bounding box center [431, 145] width 72 height 30
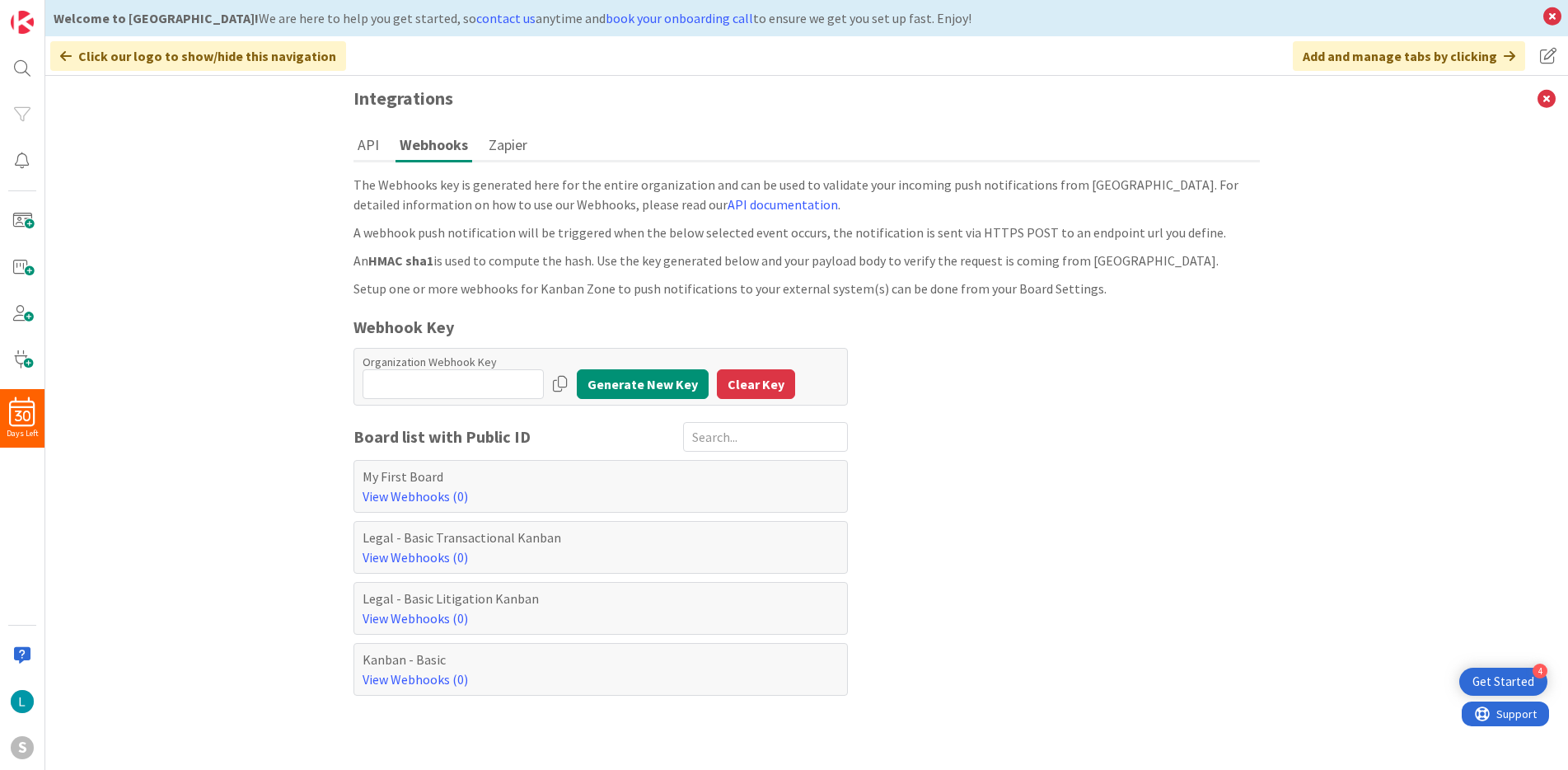
click at [504, 156] on button "Zapier" at bounding box center [508, 145] width 47 height 30
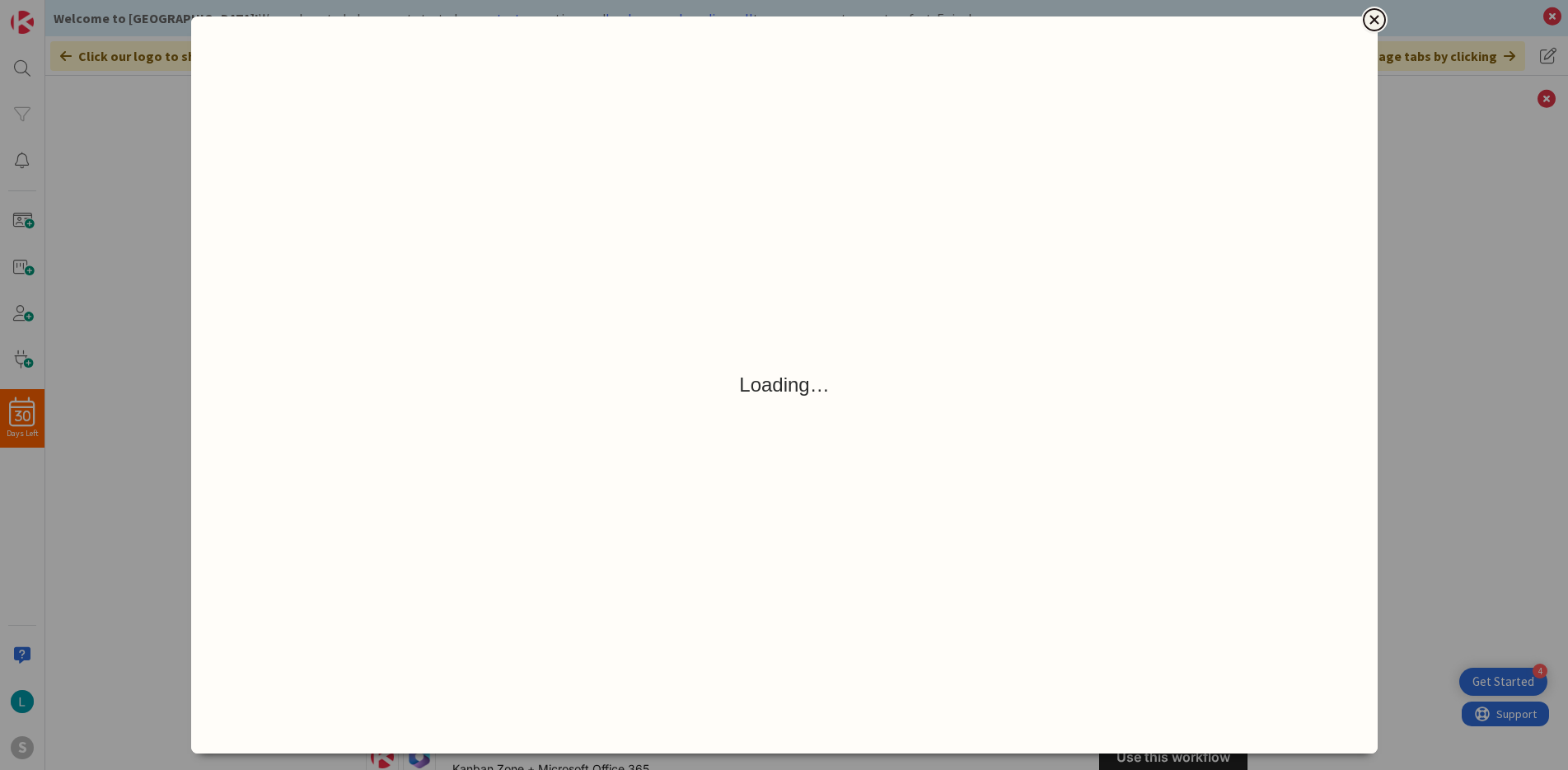
click at [1379, 22] on icon "Close" at bounding box center [1374, 19] width 19 height 19
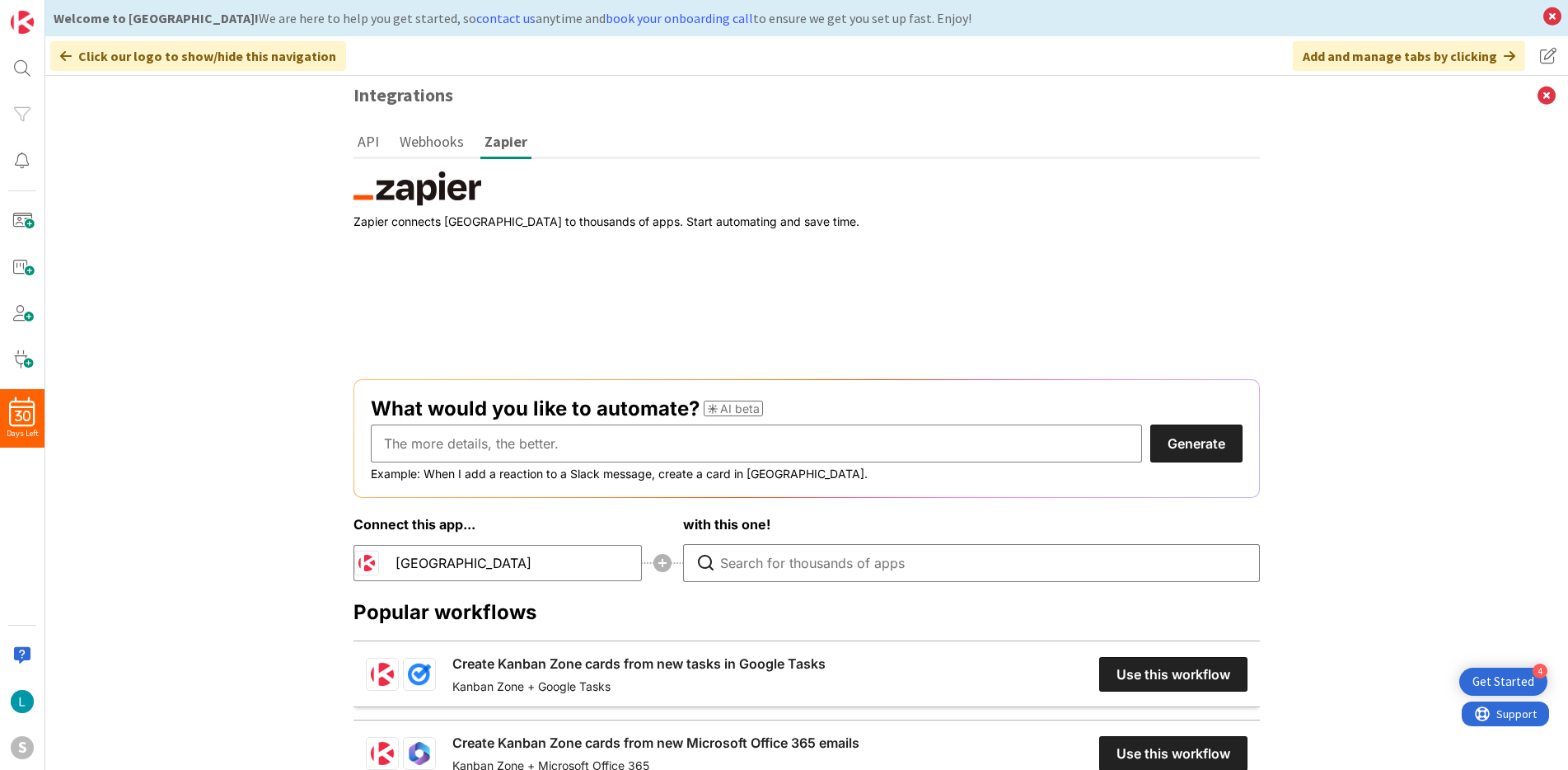
scroll to position [188, 0]
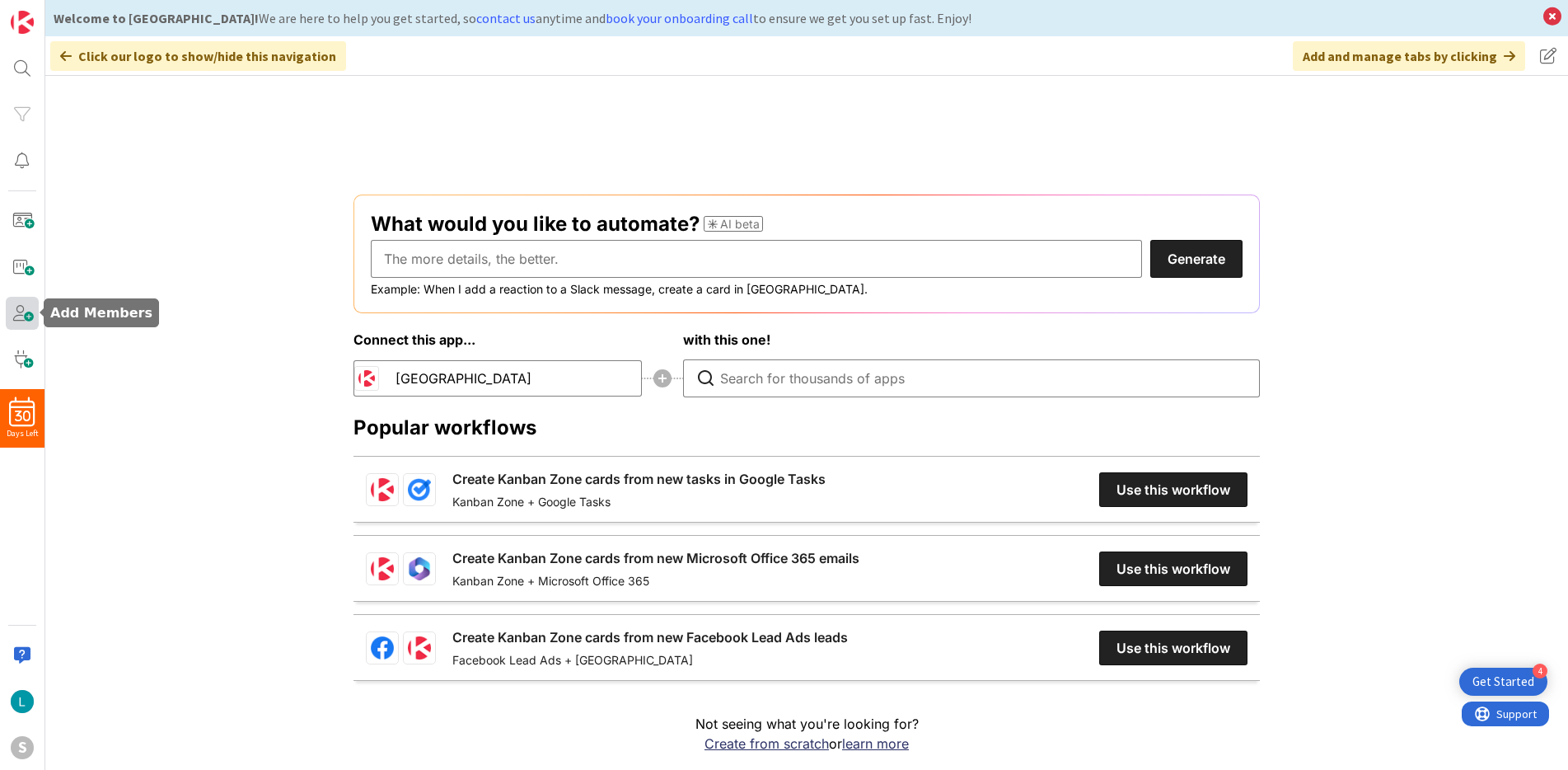
click at [17, 318] on span at bounding box center [22, 313] width 33 height 33
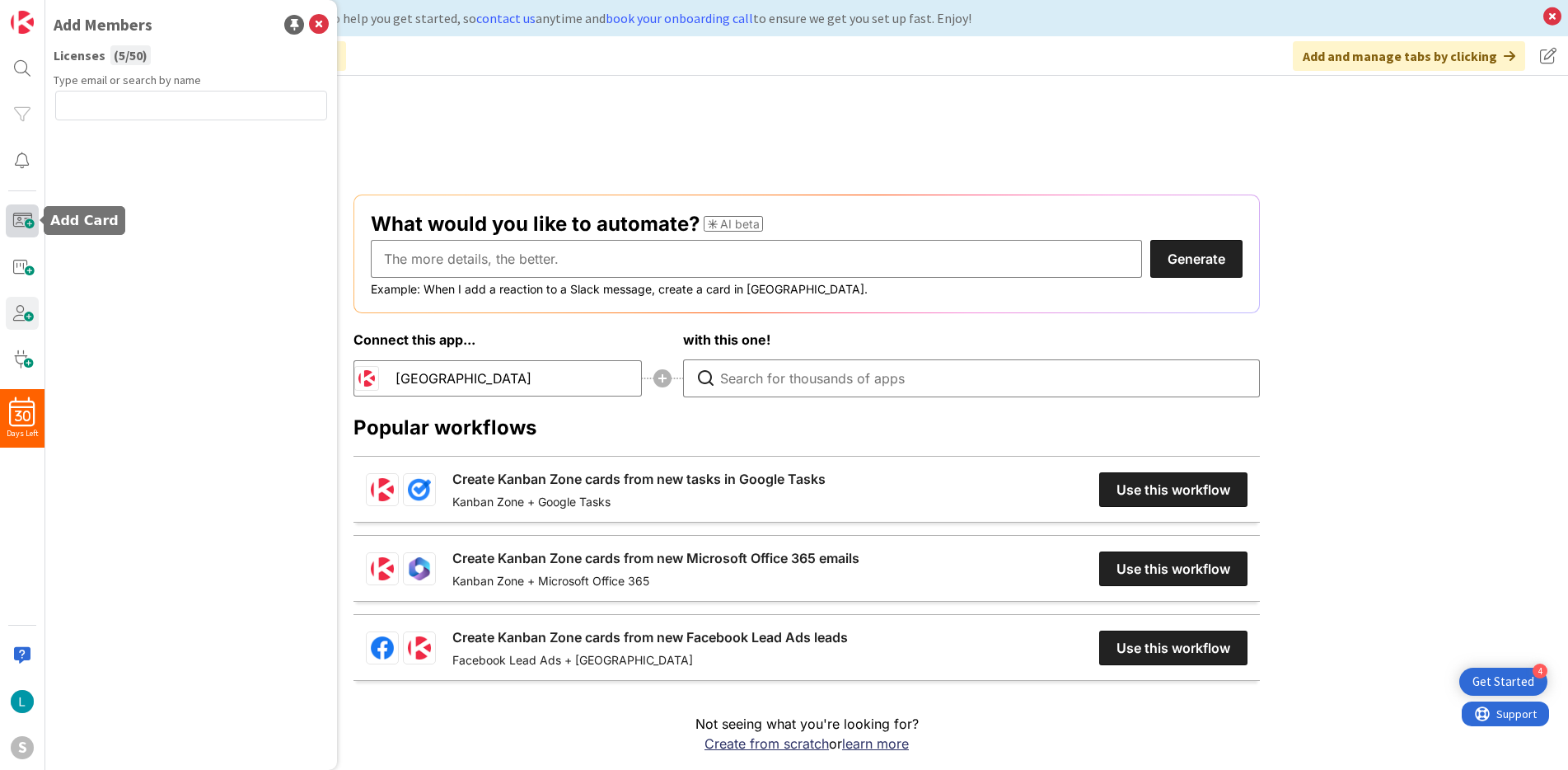
click at [19, 222] on span at bounding box center [22, 221] width 33 height 33
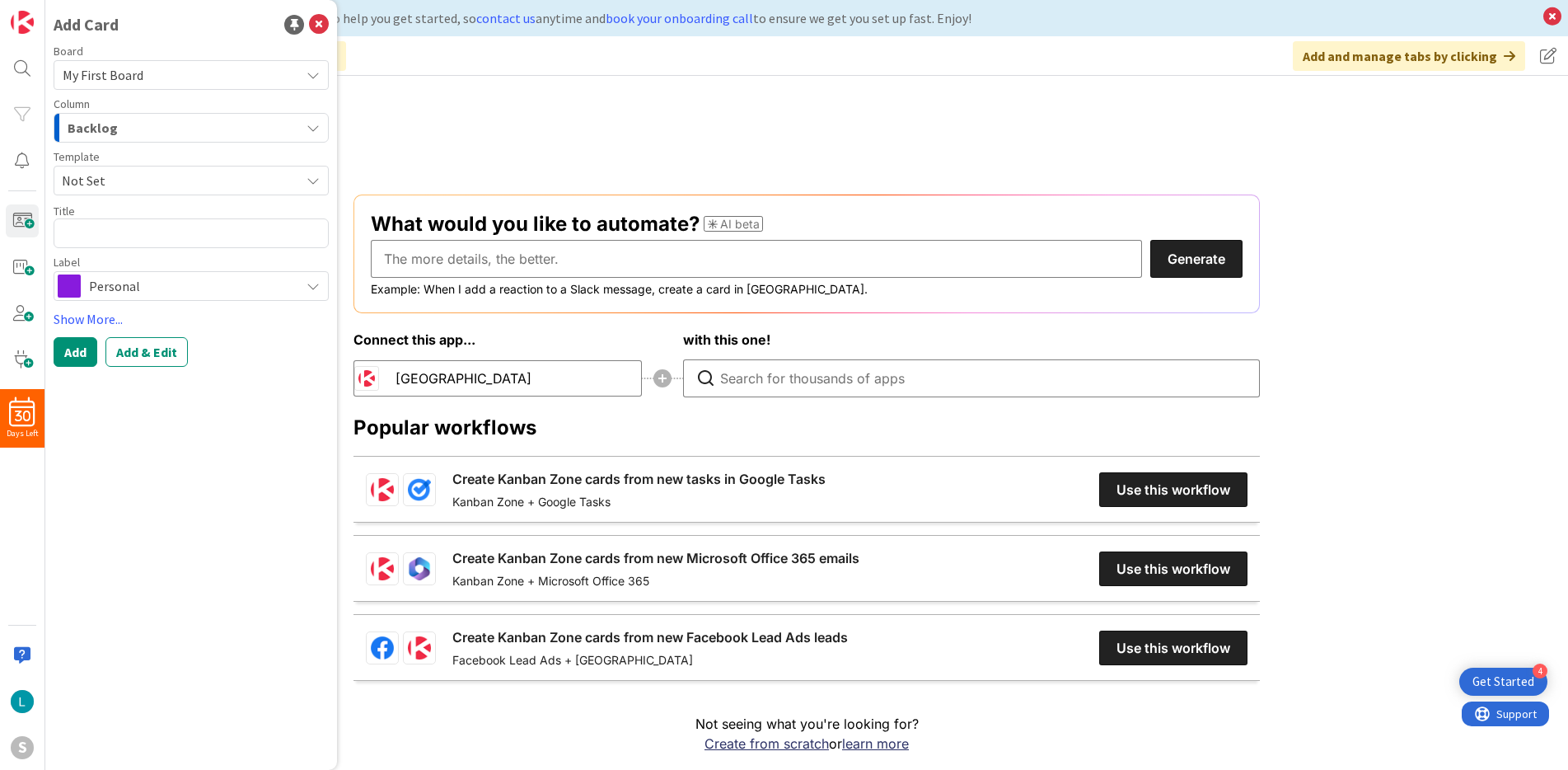
drag, startPoint x: 209, startPoint y: 395, endPoint x: 670, endPoint y: 381, distance: 461.2
click at [210, 395] on div "Add Card Board My First Board Column Backlog Template Not Set Title 0 / 128 Lab…" at bounding box center [191, 385] width 292 height 770
drag, startPoint x: 1315, startPoint y: 305, endPoint x: 1383, endPoint y: 287, distance: 70.3
click at [1315, 305] on div "Integrations API Webhooks Zapier The API key is generated here for the entire o…" at bounding box center [807, 423] width 1523 height 694
